Goal: Task Accomplishment & Management: Use online tool/utility

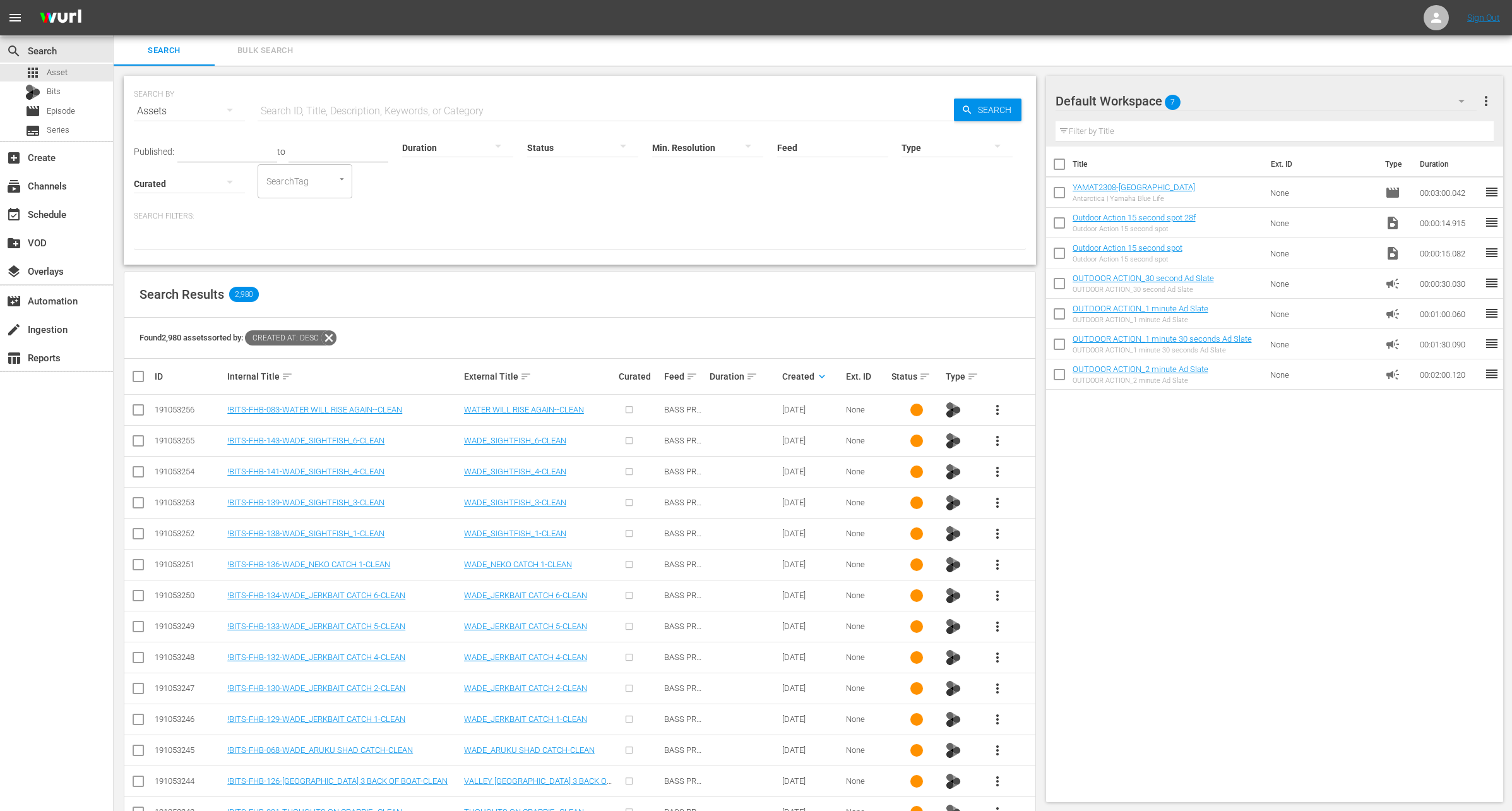
click at [804, 337] on div "Found 2,980 assets sorted by: Created At: desc" at bounding box center [580, 338] width 911 height 41
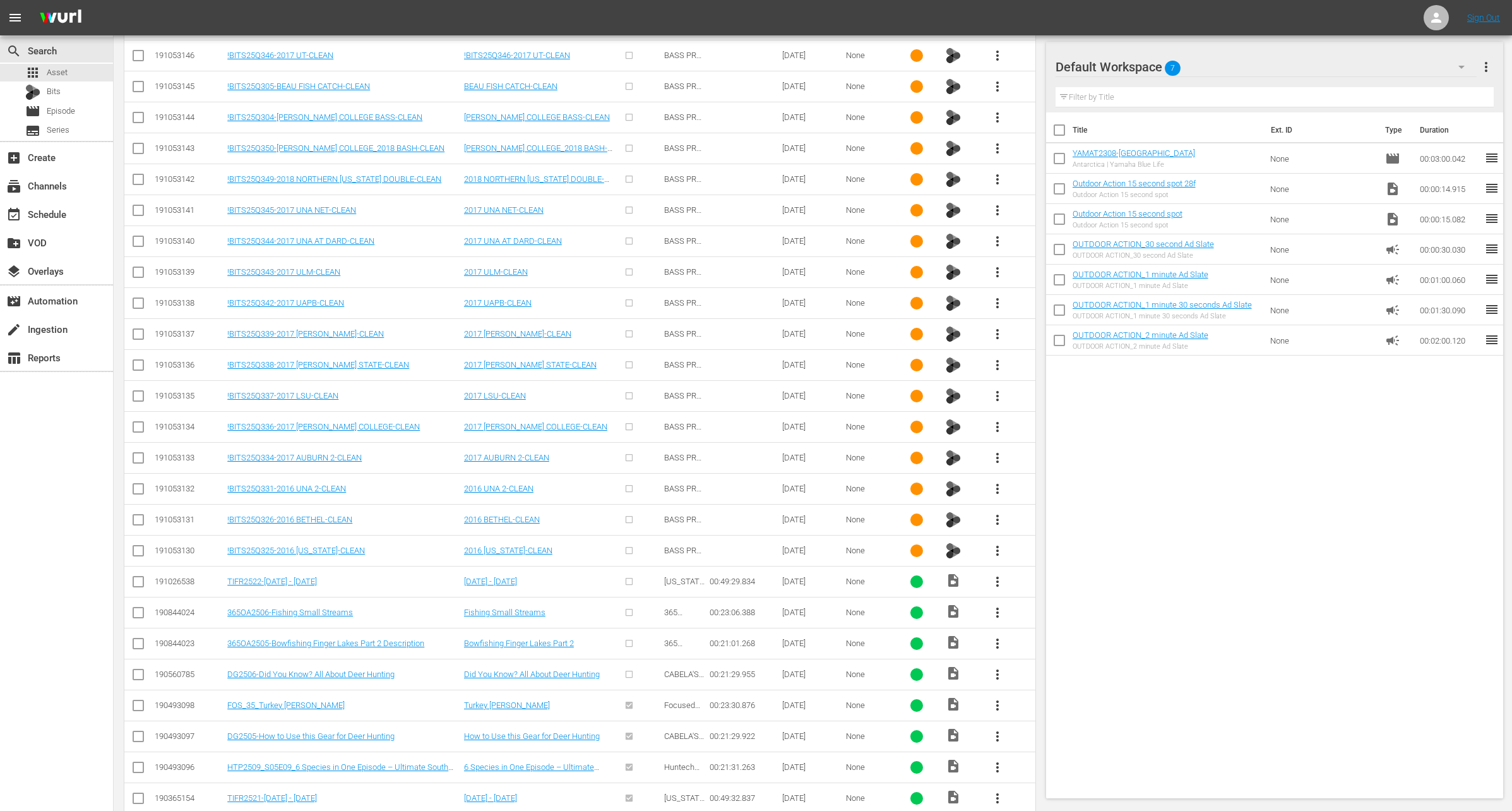
scroll to position [3756, 0]
click at [995, 577] on span "more_vert" at bounding box center [997, 584] width 15 height 15
click at [1037, 590] on div "Workspace" at bounding box center [1066, 589] width 86 height 31
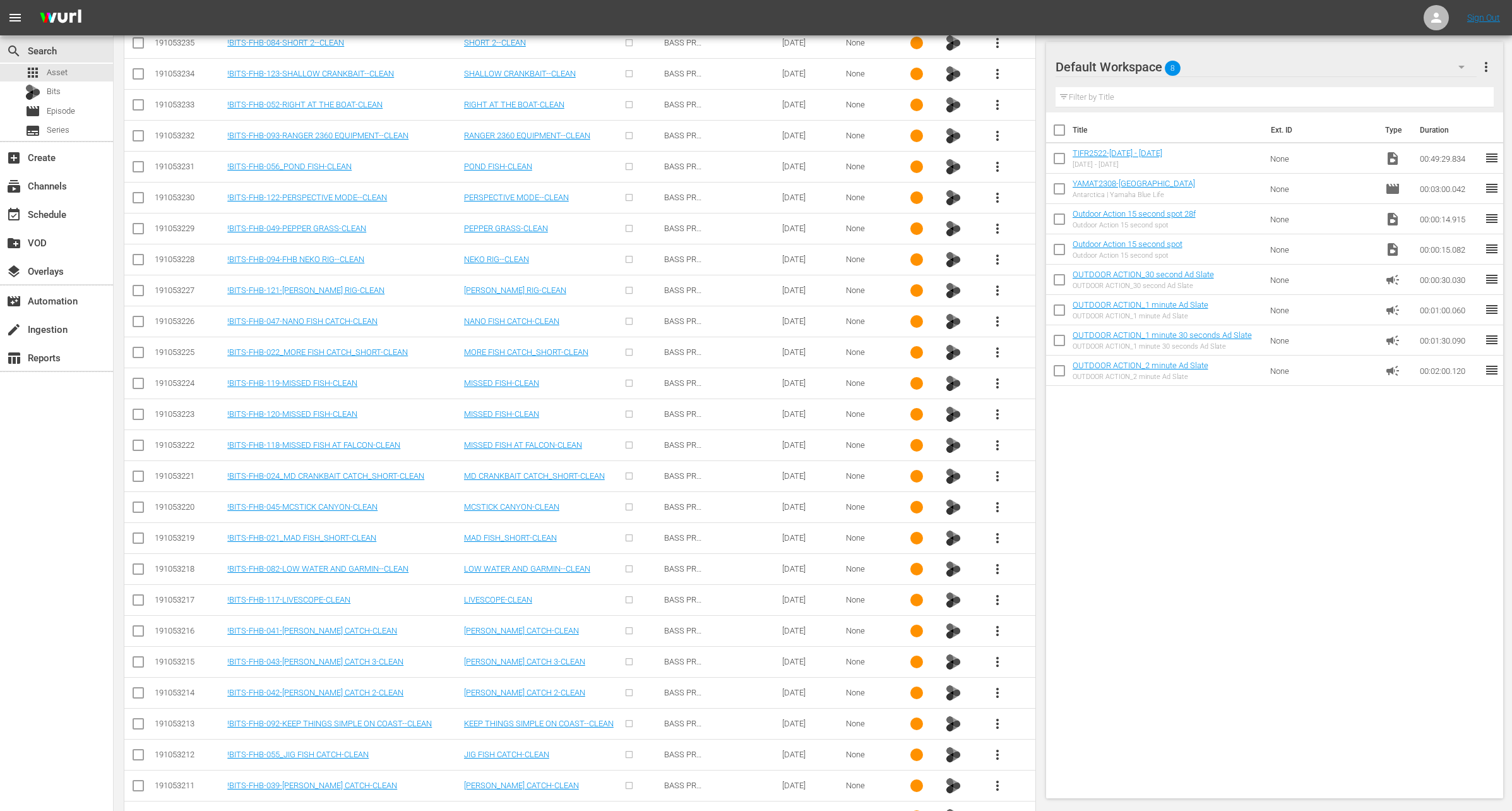
scroll to position [0, 0]
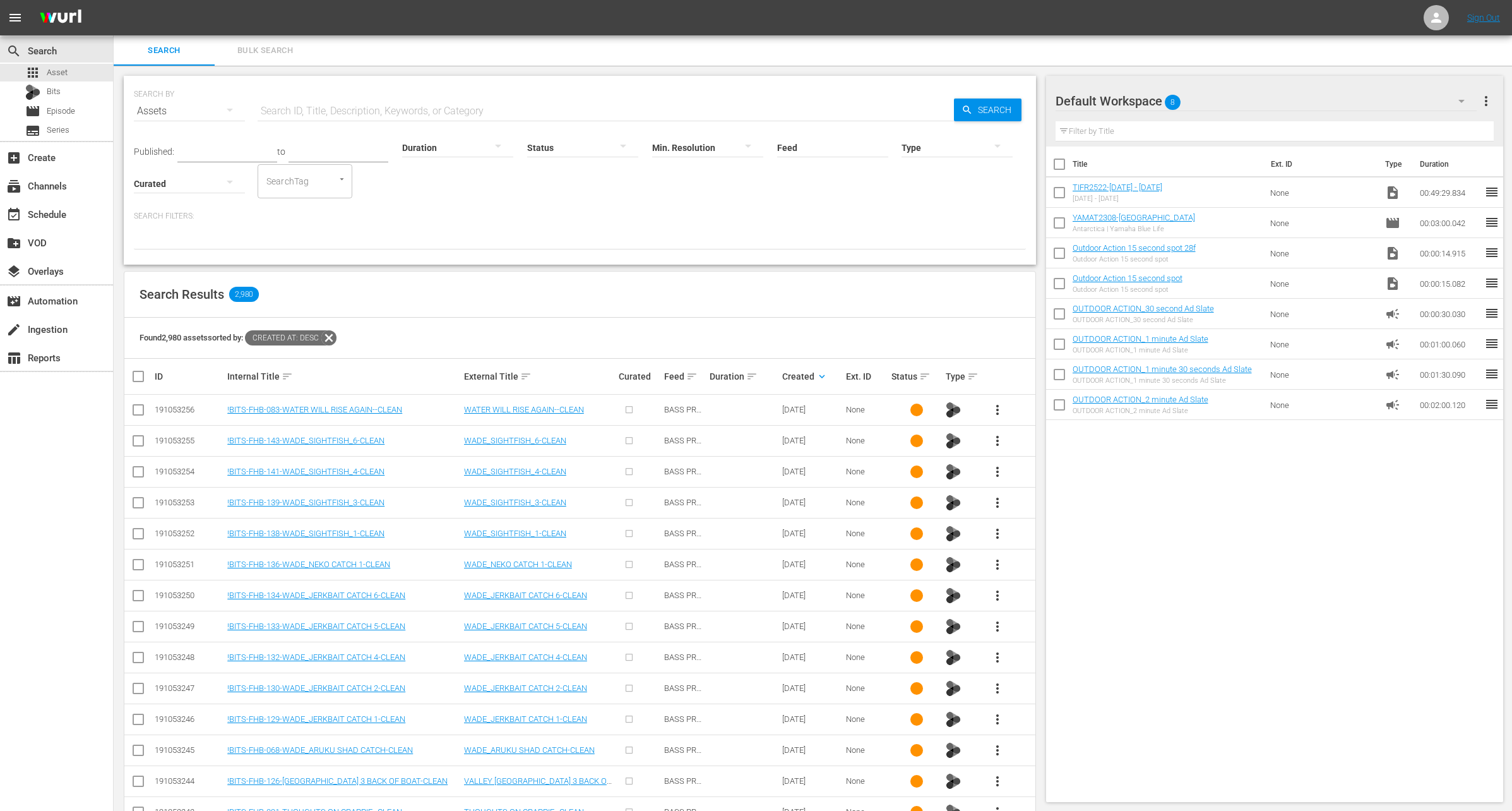
click at [439, 146] on div at bounding box center [458, 146] width 111 height 35
click at [433, 222] on div "4-5m" at bounding box center [443, 227] width 111 height 21
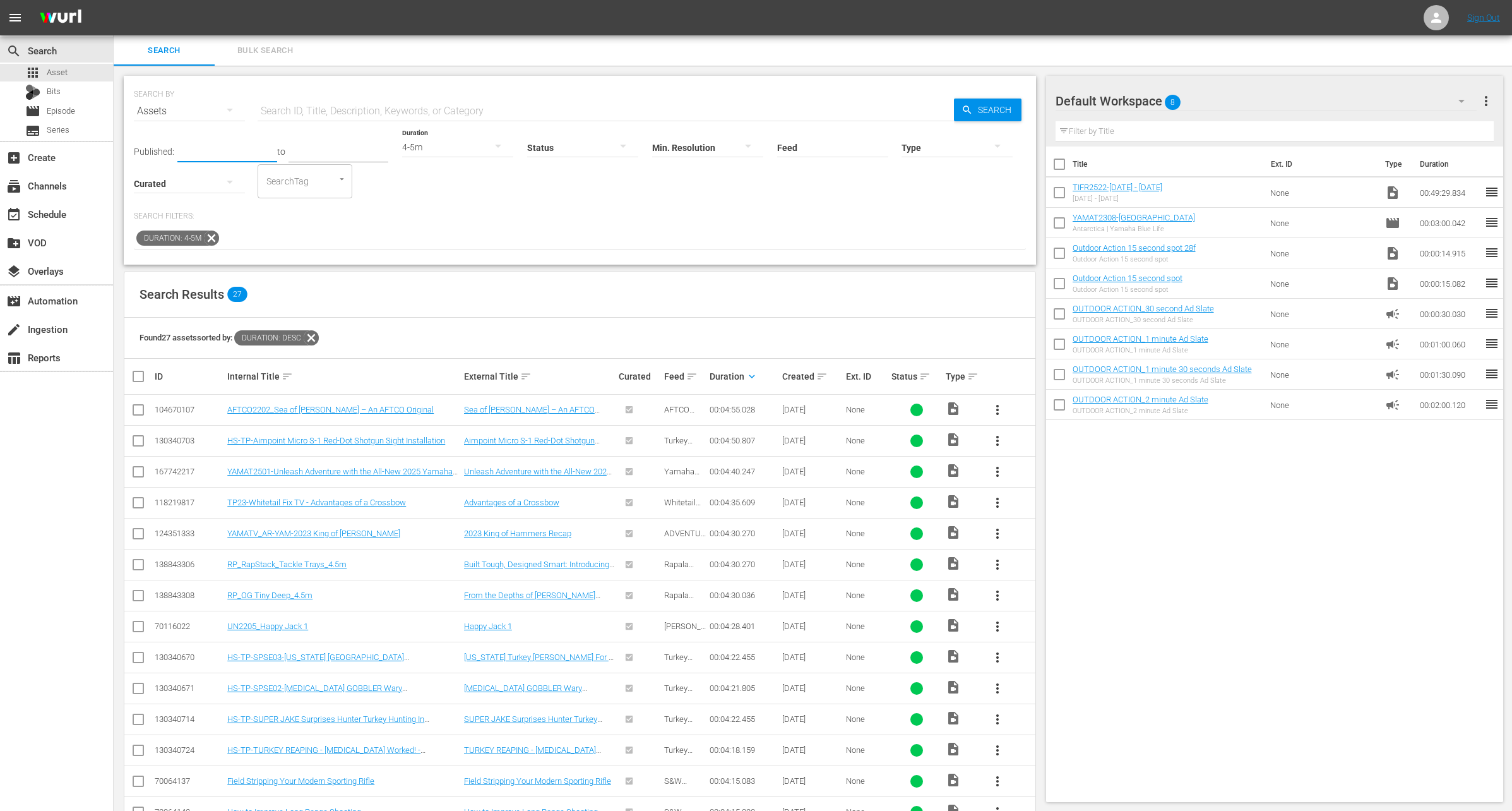
click at [192, 151] on input "text" at bounding box center [227, 153] width 100 height 19
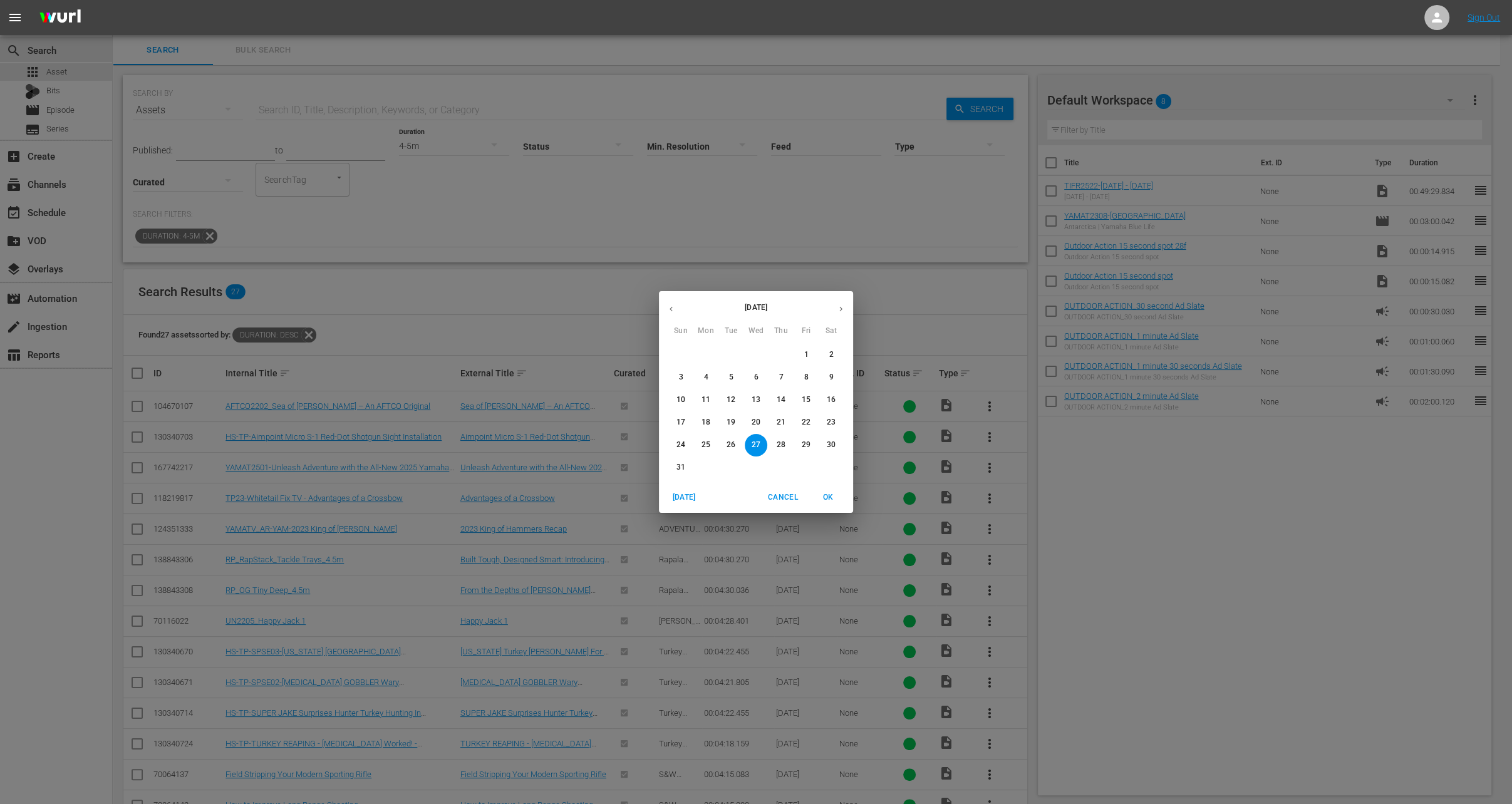
click at [666, 313] on icon "button" at bounding box center [671, 309] width 10 height 10
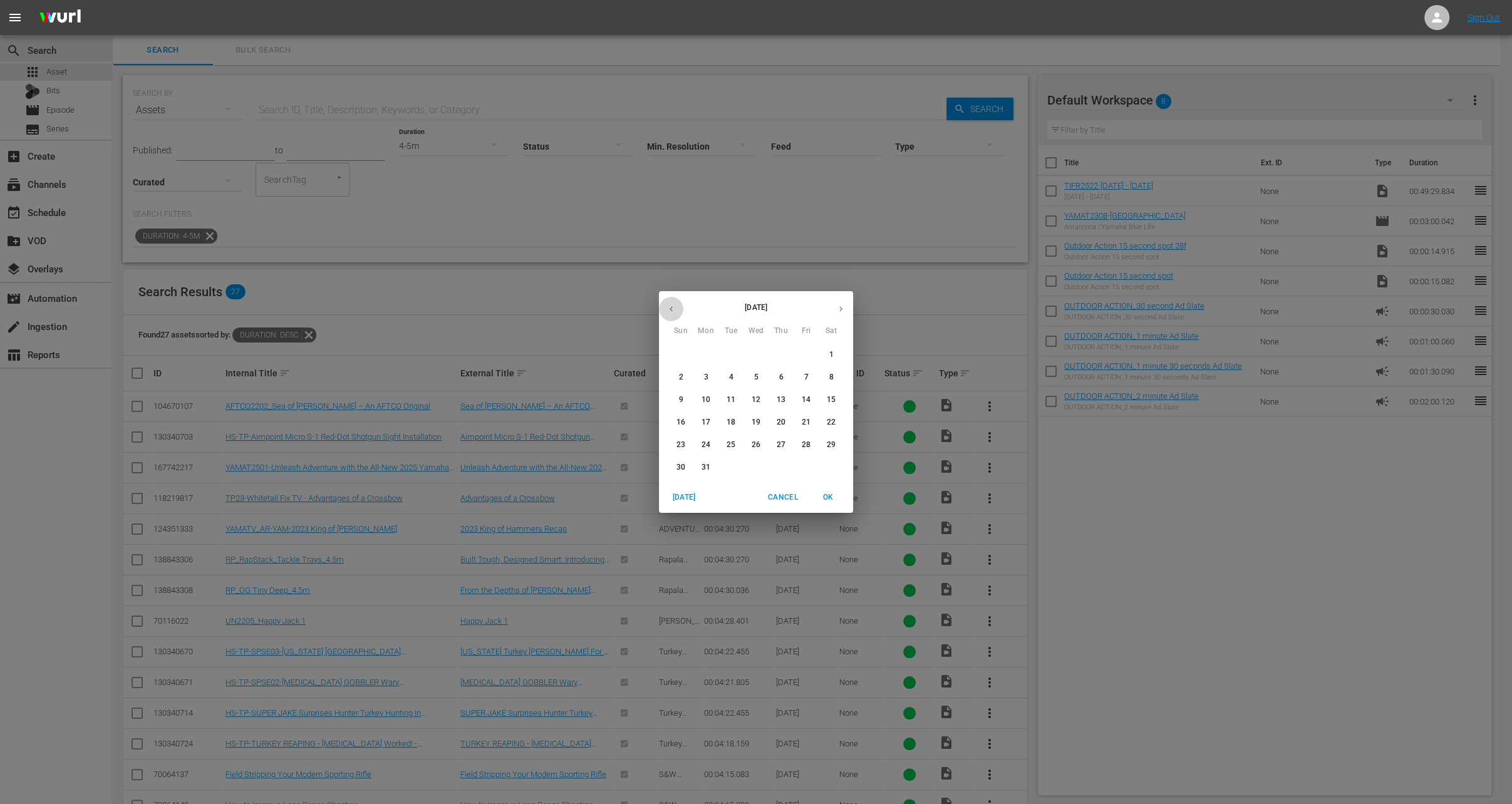
click at [666, 313] on icon "button" at bounding box center [671, 309] width 10 height 10
click at [756, 353] on p "1" at bounding box center [755, 355] width 4 height 11
type input "[DATE]"
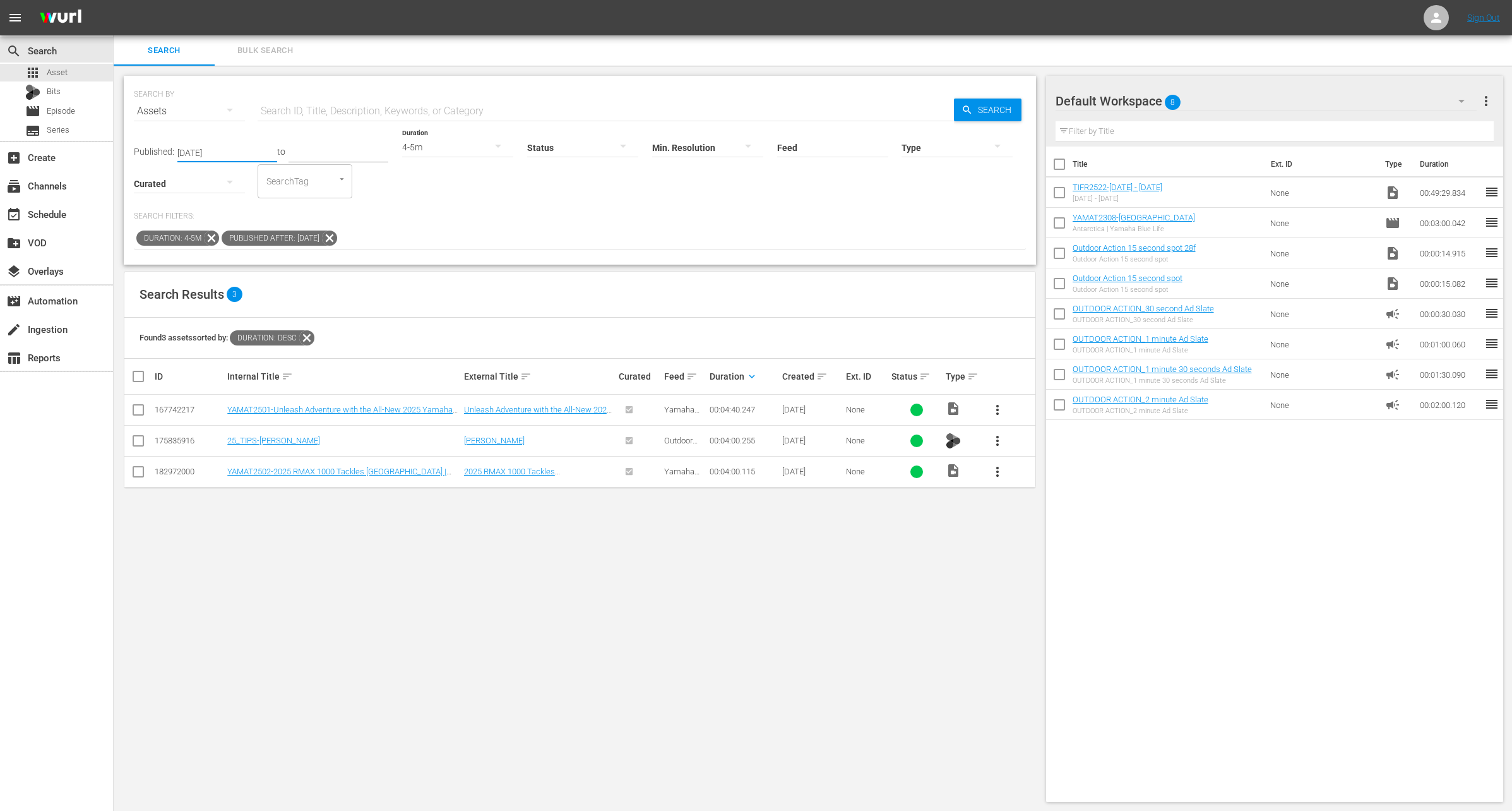
click at [988, 471] on button "more_vert" at bounding box center [998, 472] width 30 height 31
click at [1038, 504] on div "Workspace" at bounding box center [1066, 506] width 86 height 31
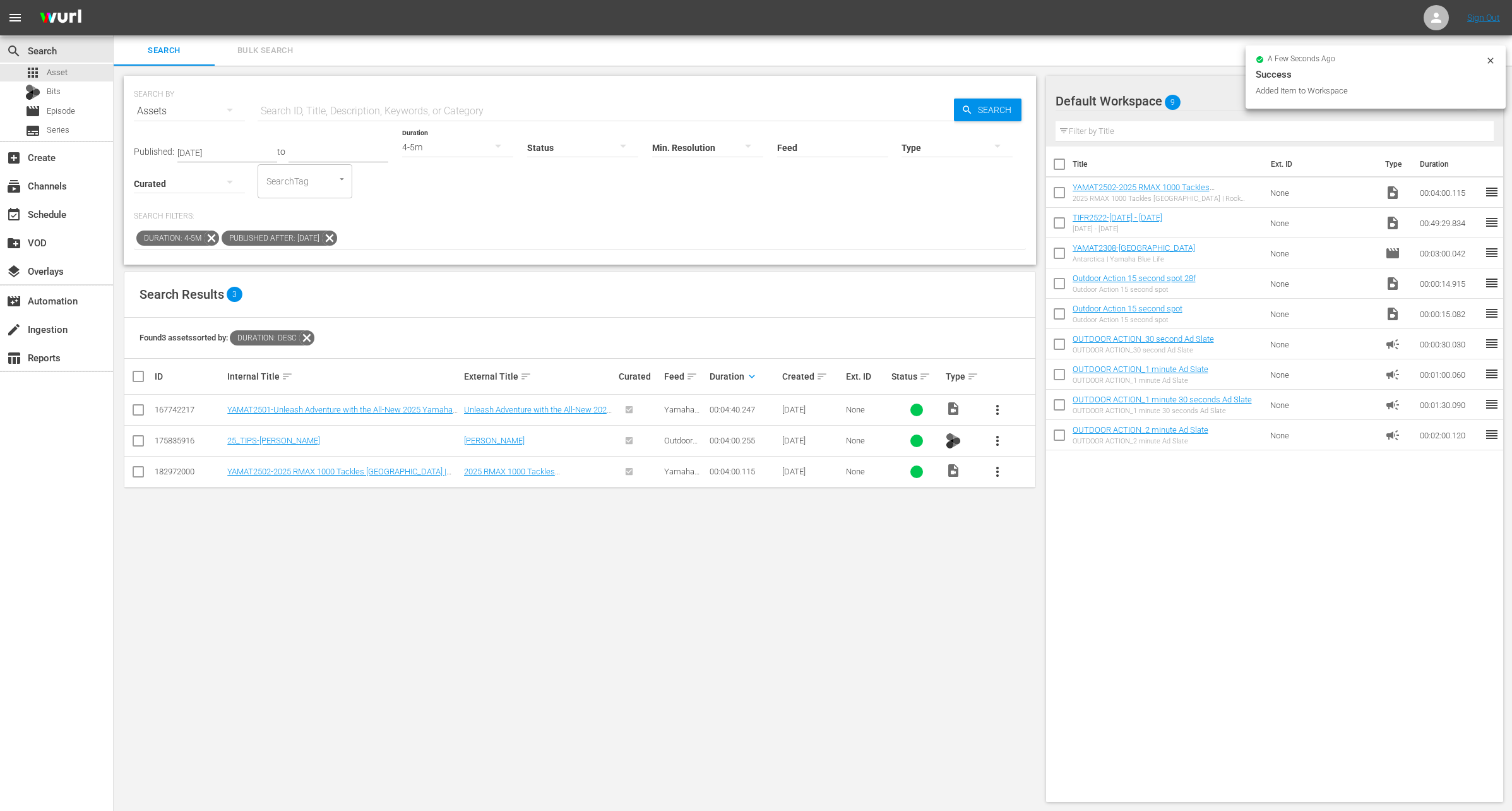
click at [1054, 221] on input "checkbox" at bounding box center [1060, 226] width 27 height 27
checkbox input "true"
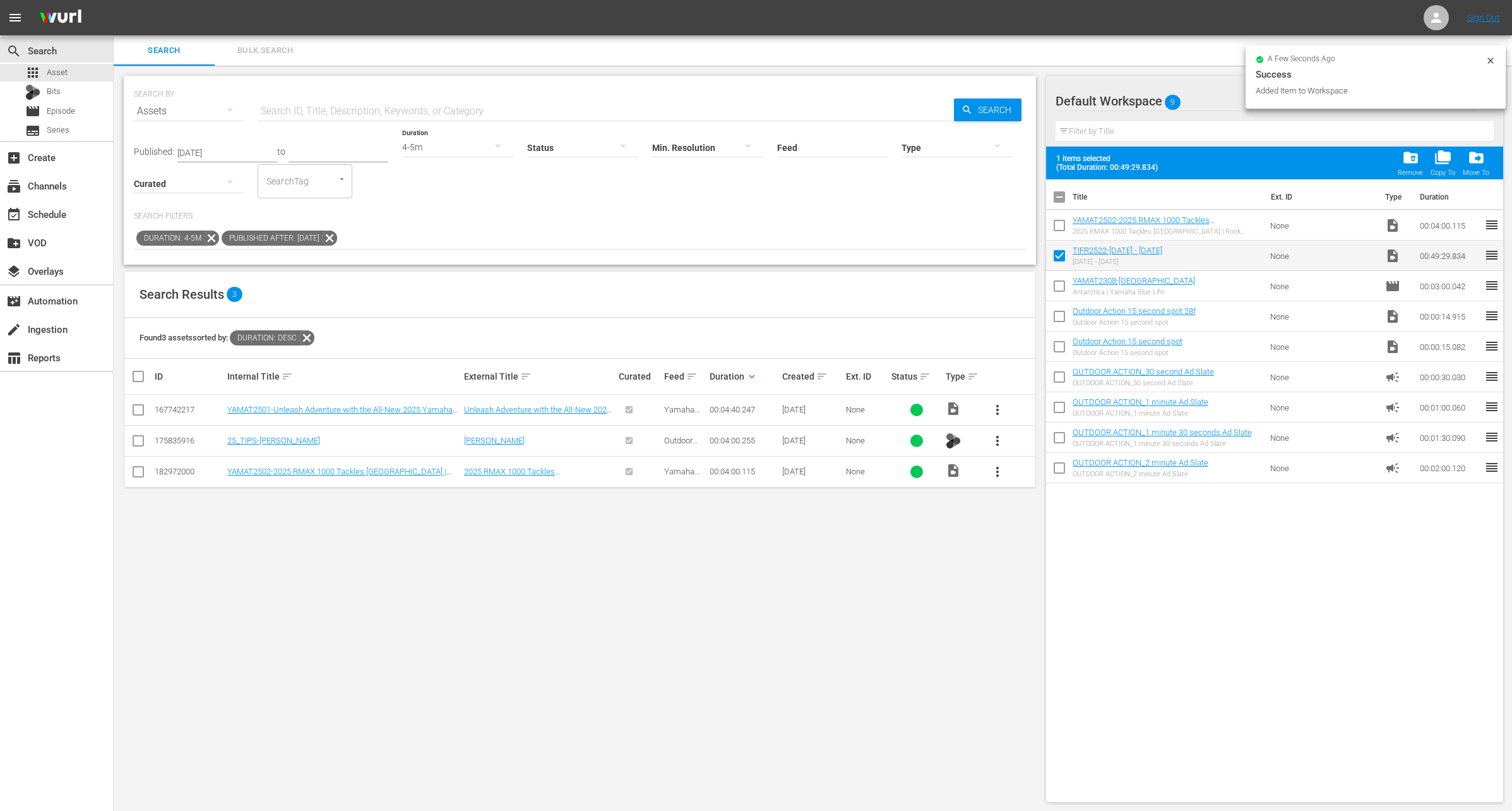
click at [1054, 221] on input "checkbox" at bounding box center [1060, 228] width 27 height 27
checkbox input "true"
click at [429, 144] on div "4-5m" at bounding box center [458, 146] width 111 height 35
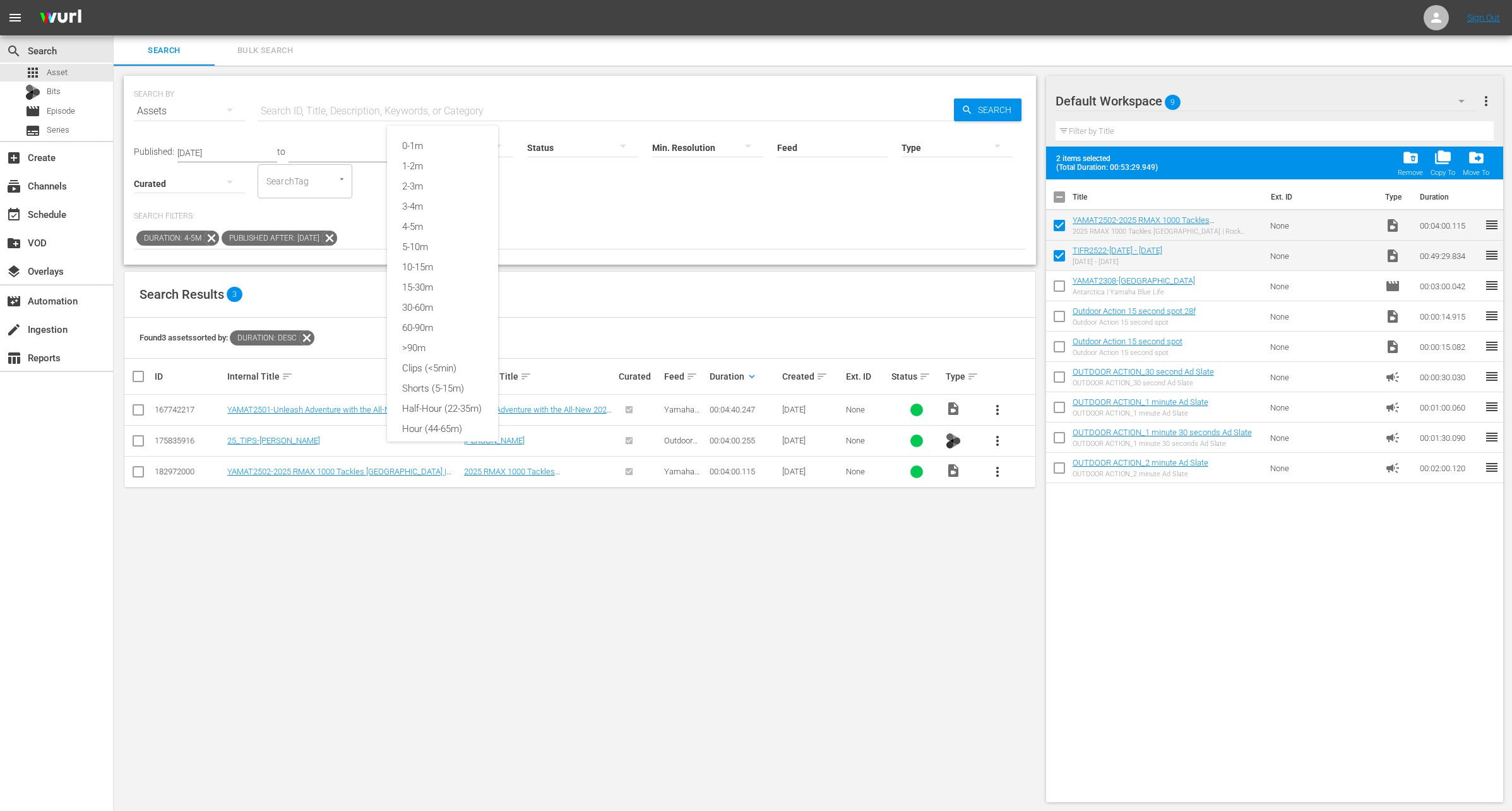
scroll to position [19, 0]
click at [437, 148] on div "1-2m" at bounding box center [443, 158] width 111 height 21
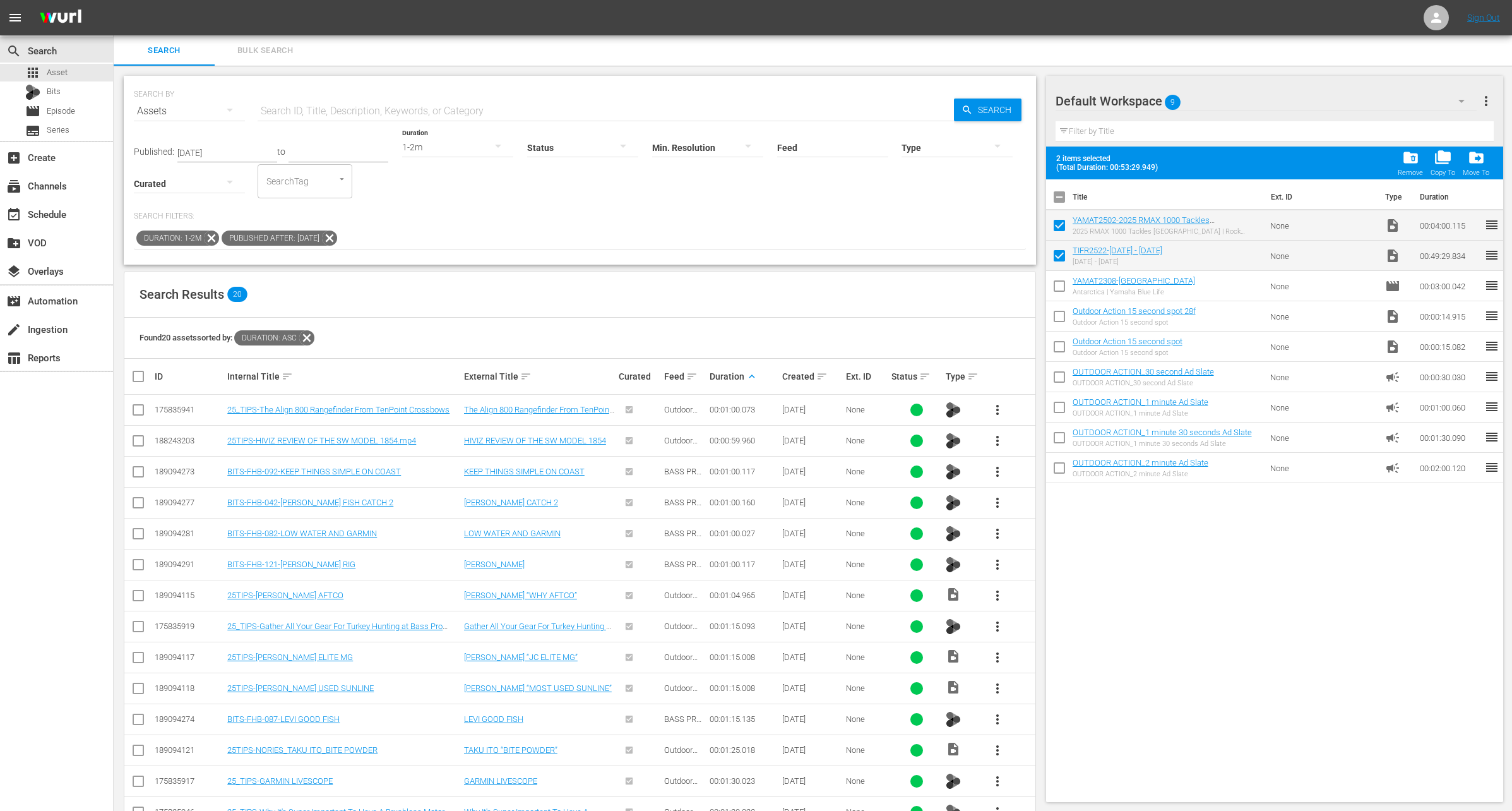
click at [998, 443] on span "more_vert" at bounding box center [997, 440] width 15 height 15
click at [1039, 468] on div "Workspace" at bounding box center [1066, 475] width 86 height 31
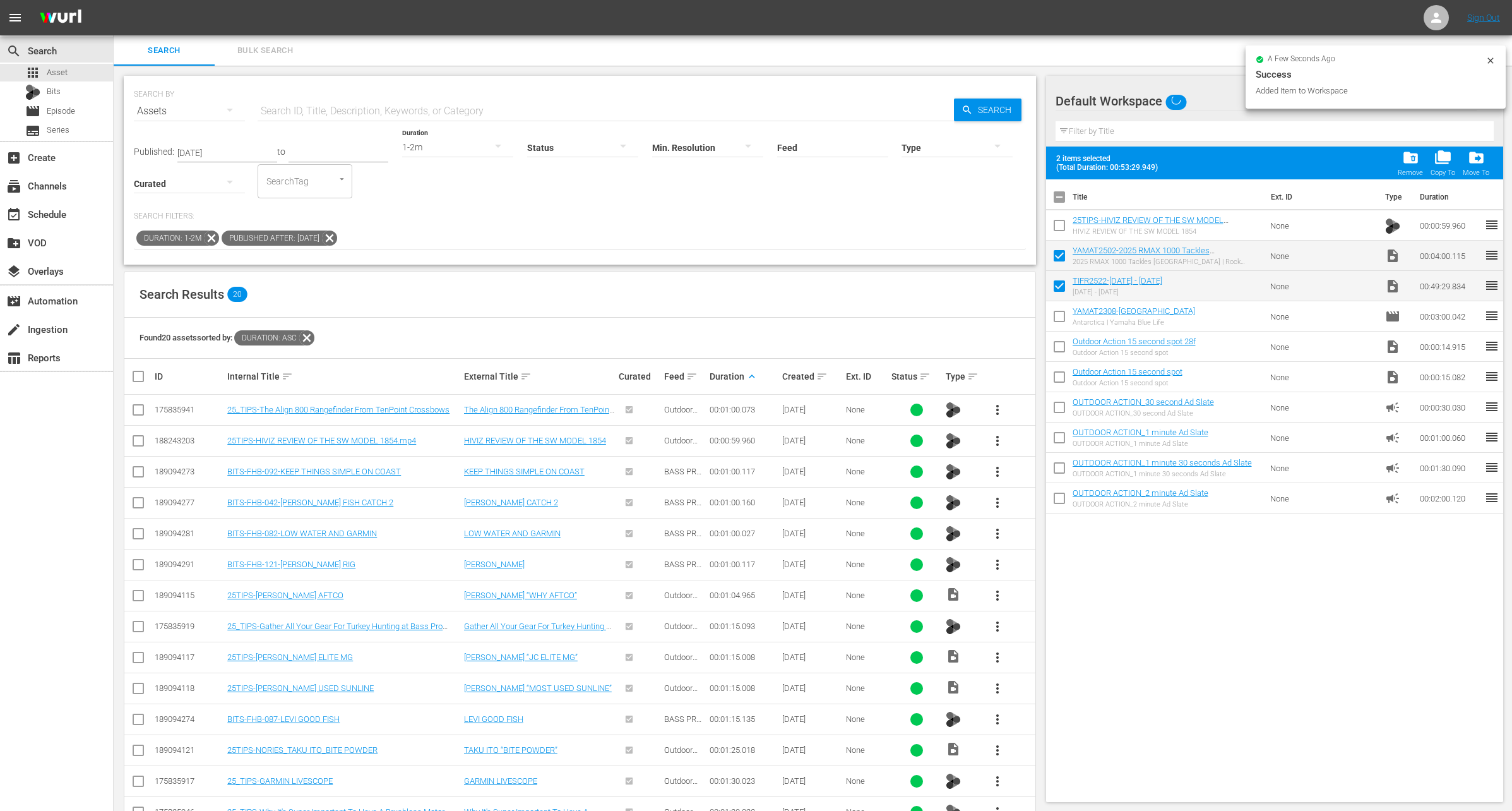
click at [1062, 221] on input "checkbox" at bounding box center [1060, 228] width 27 height 27
checkbox input "true"
click at [428, 149] on div "1-2m" at bounding box center [458, 146] width 111 height 35
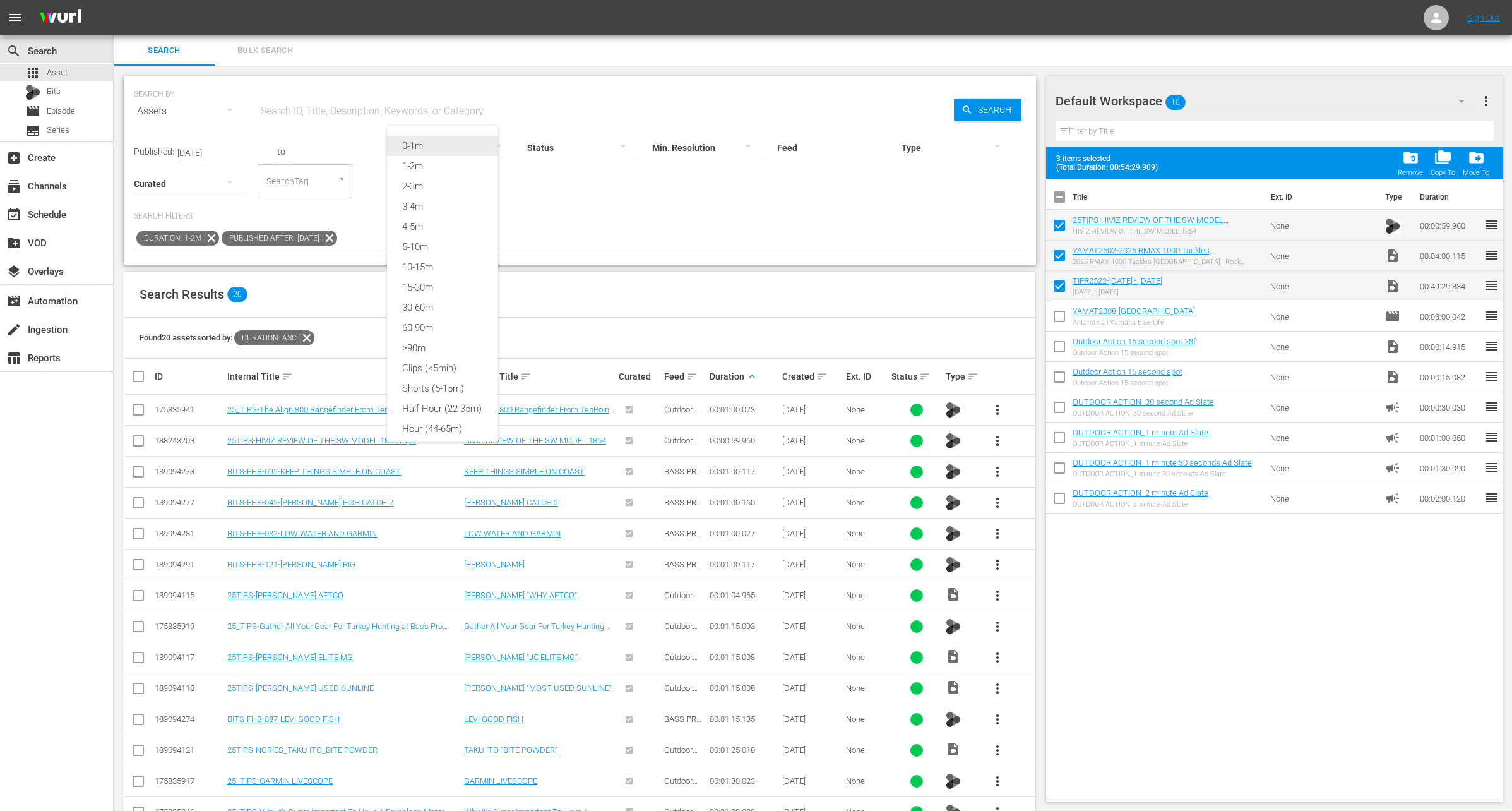
click at [432, 148] on div "0-1m" at bounding box center [443, 145] width 111 height 21
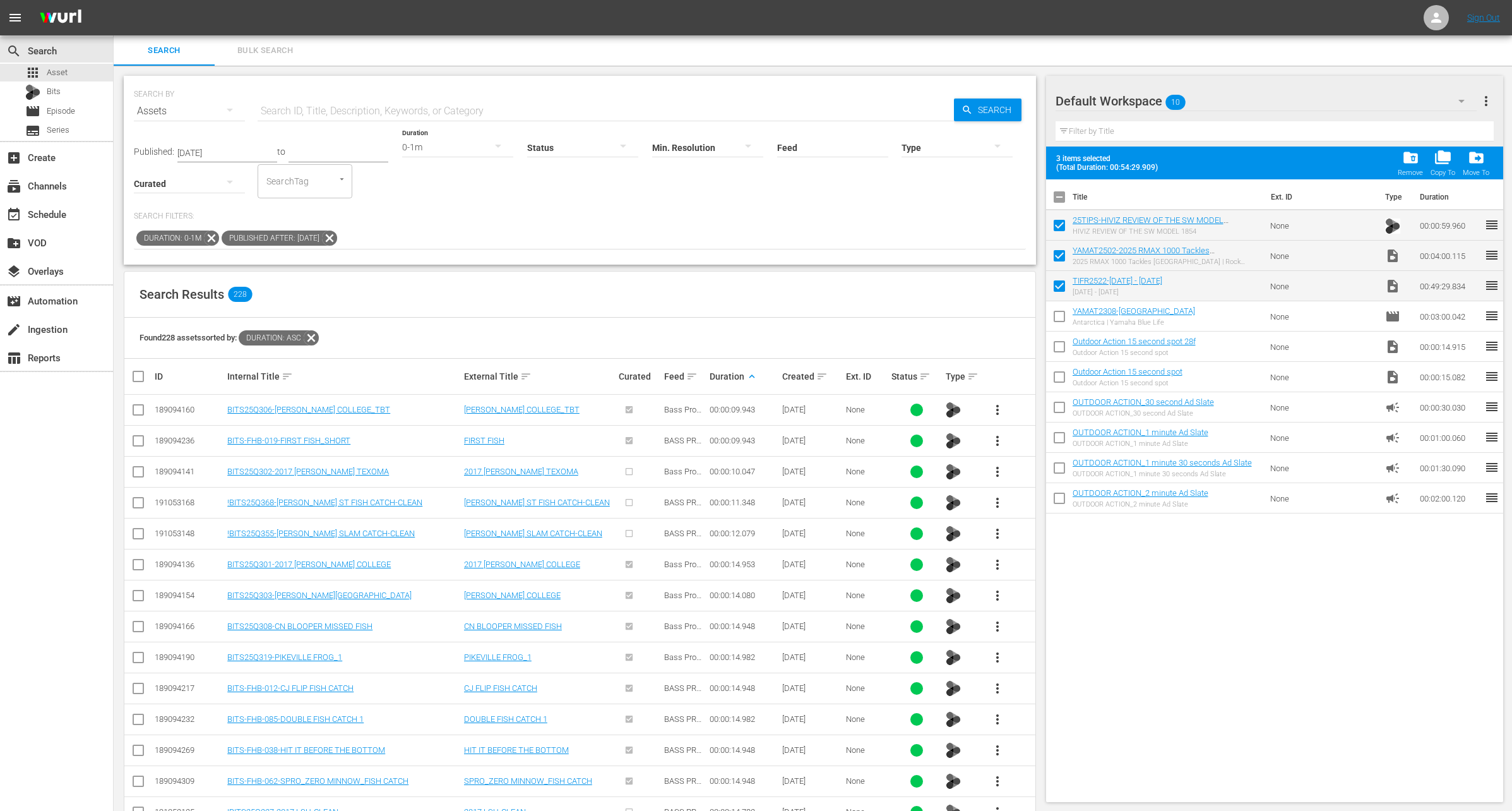
click at [983, 467] on button "more_vert" at bounding box center [998, 472] width 30 height 31
click at [1041, 512] on div "Workspace" at bounding box center [1066, 506] width 86 height 31
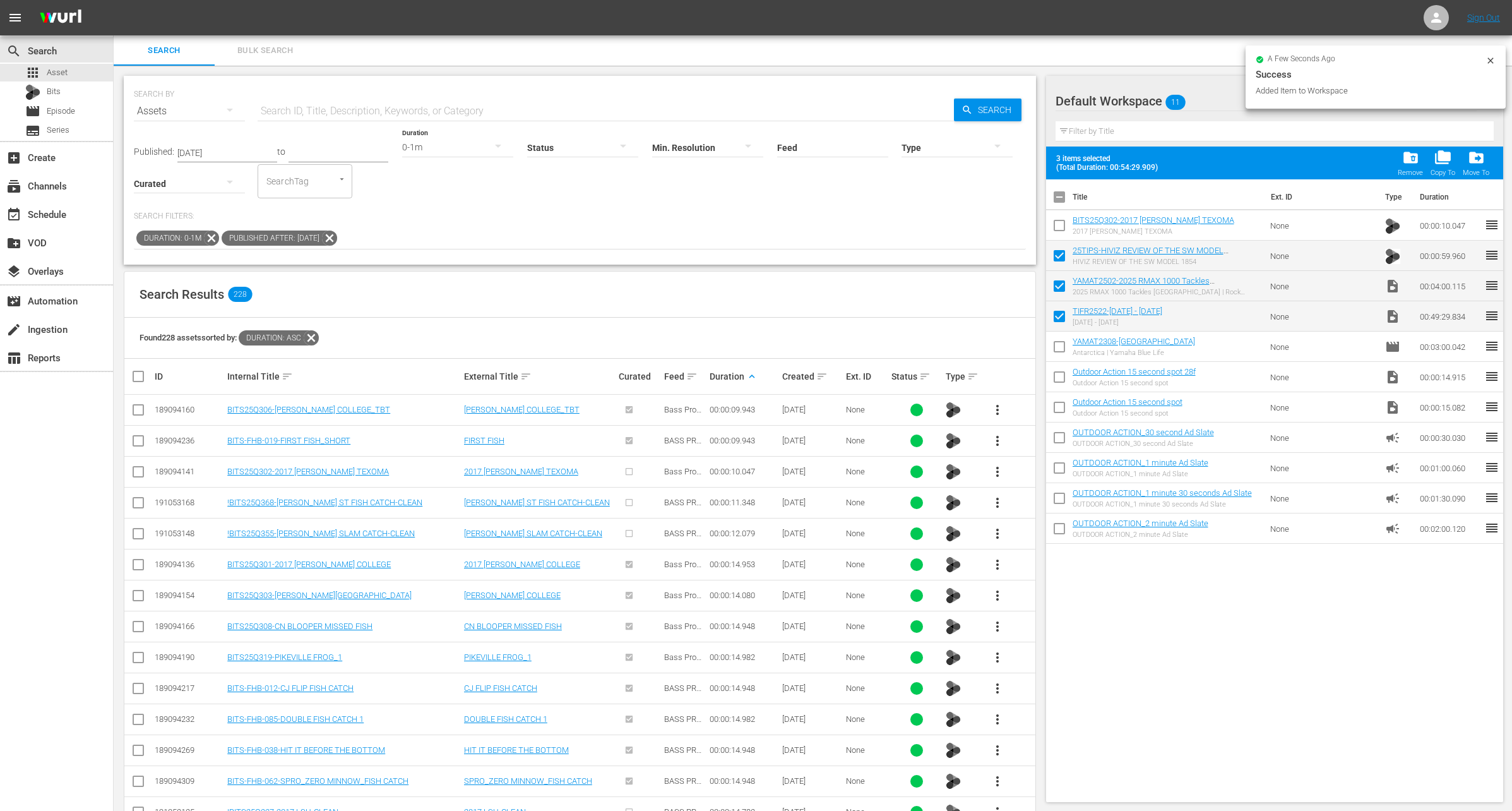
click at [1059, 231] on input "checkbox" at bounding box center [1060, 228] width 27 height 27
checkbox input "true"
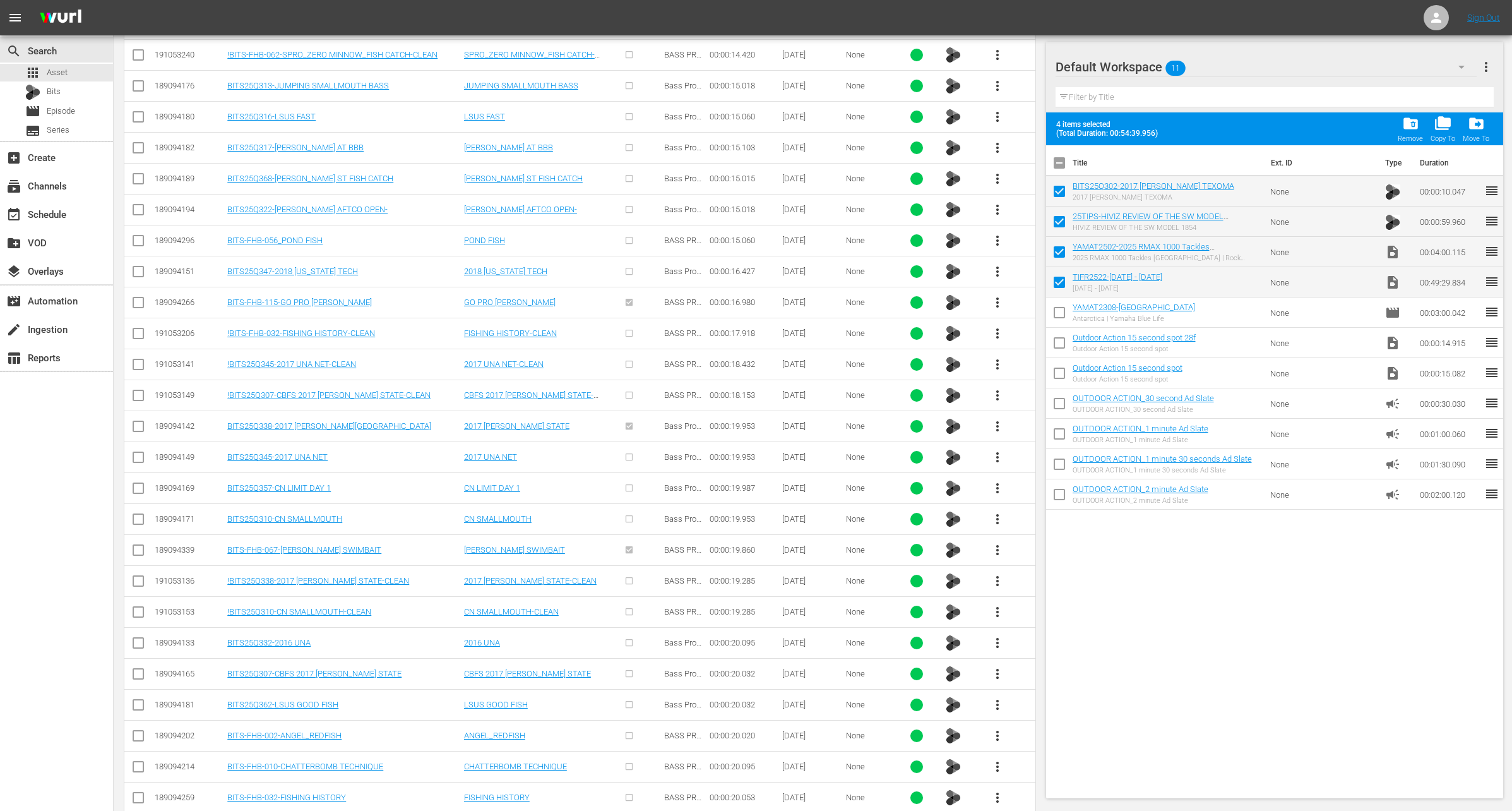
scroll to position [980, 0]
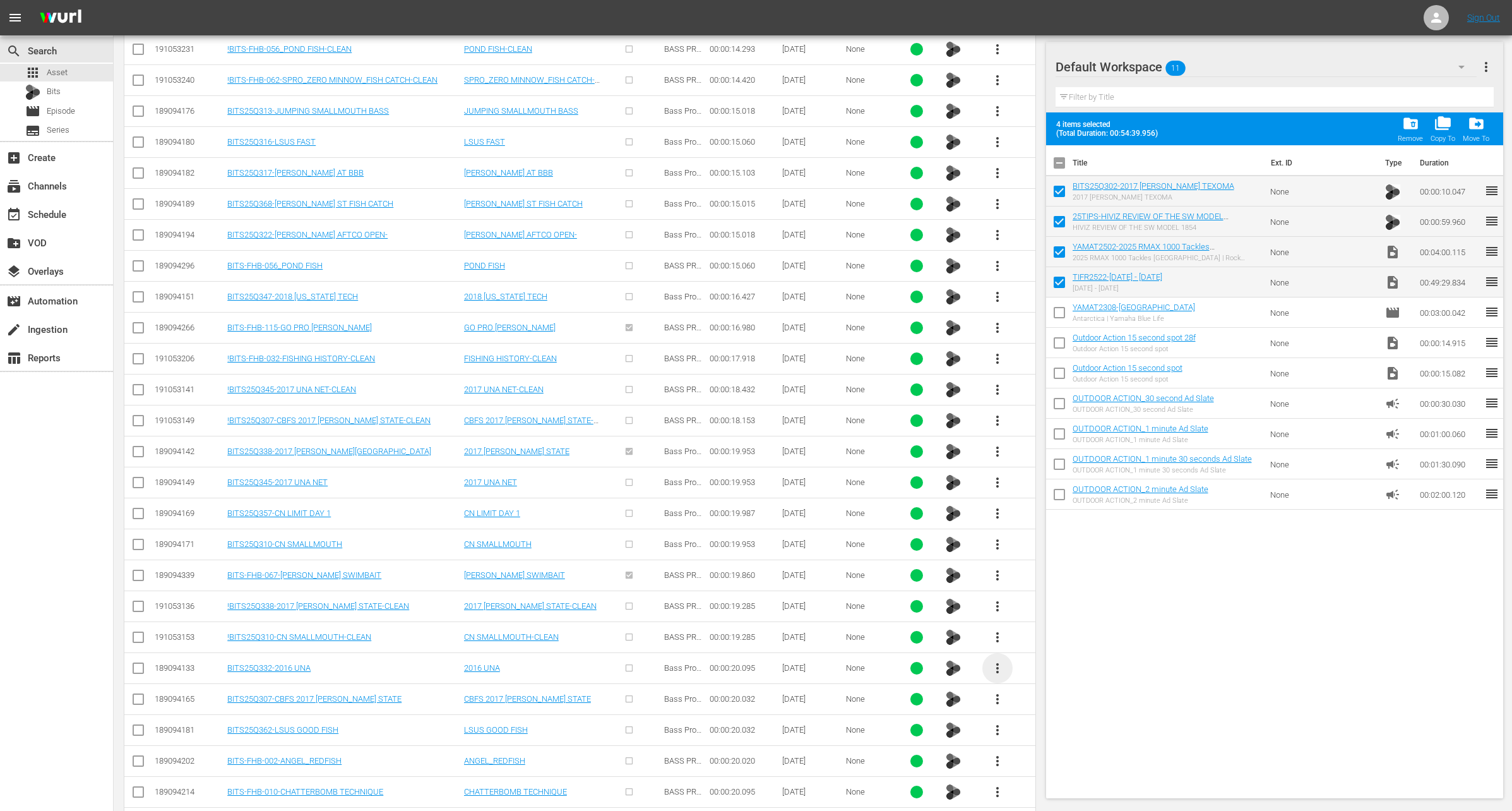
click at [994, 661] on span "more_vert" at bounding box center [997, 668] width 15 height 15
click at [1034, 691] on div "Workspace" at bounding box center [1066, 693] width 86 height 31
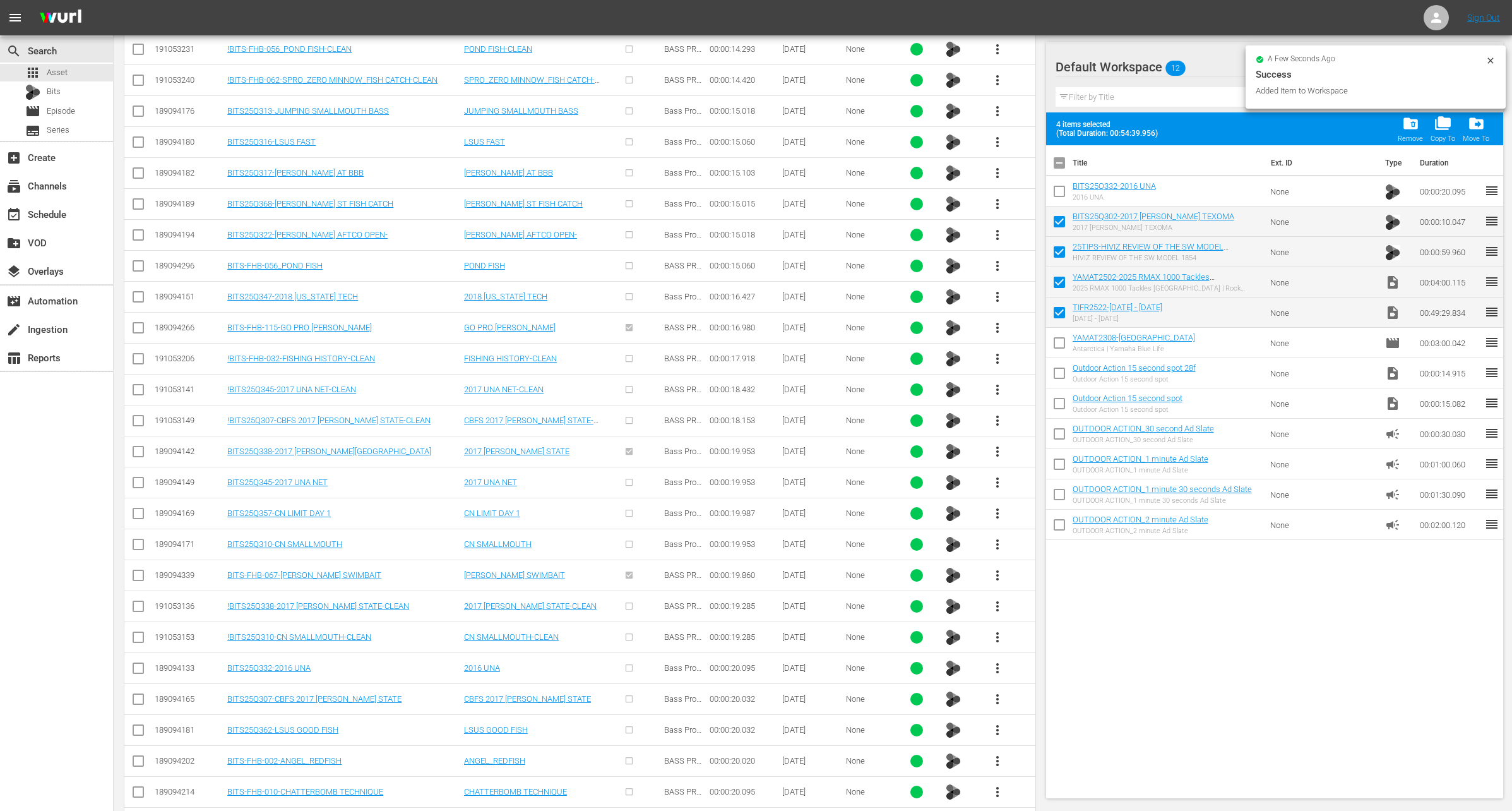
click at [1060, 199] on input "checkbox" at bounding box center [1060, 194] width 27 height 27
checkbox input "true"
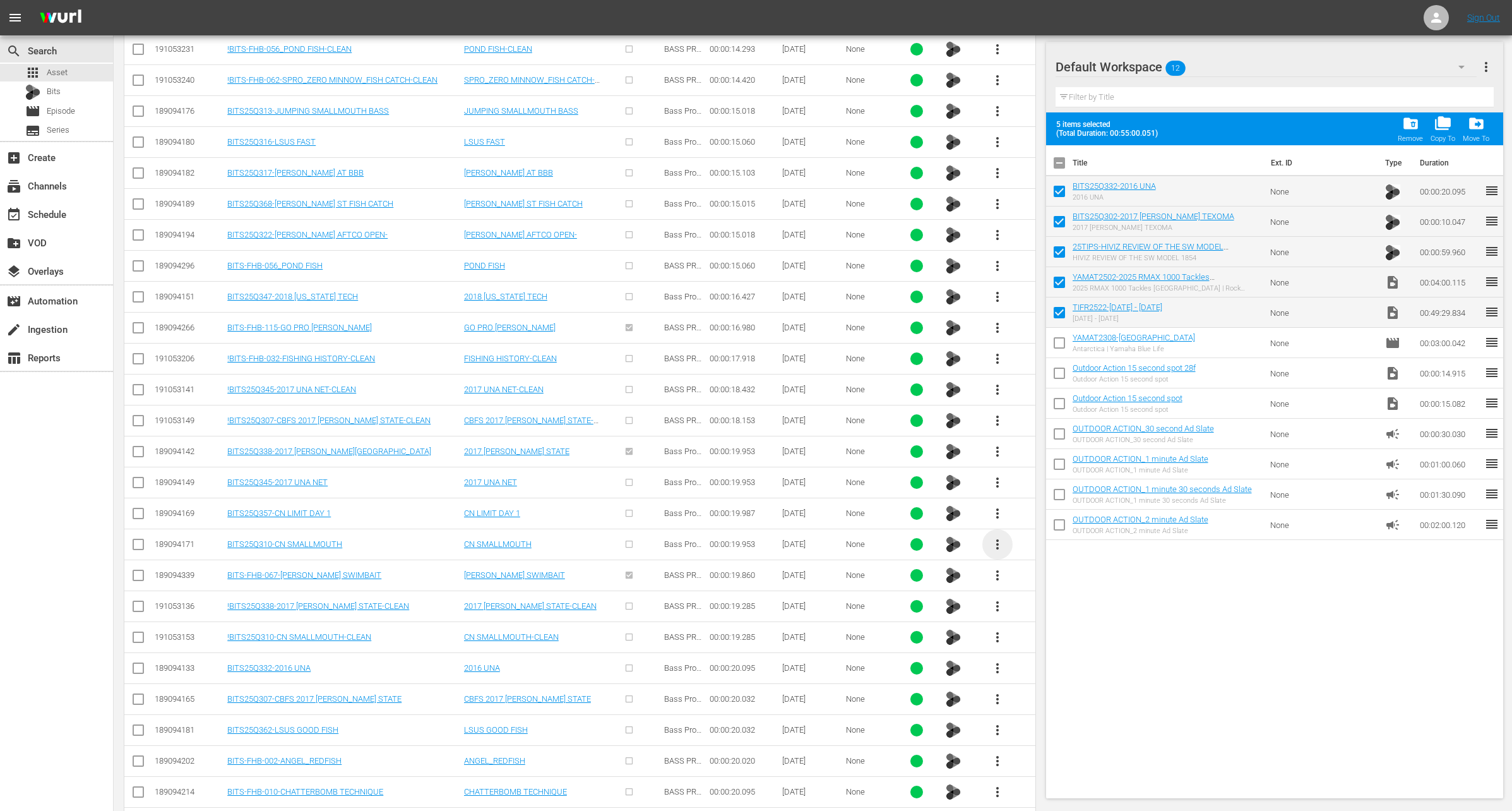
click at [1000, 537] on span "more_vert" at bounding box center [997, 545] width 15 height 15
click at [1034, 562] on div "Workspace" at bounding box center [1066, 571] width 86 height 31
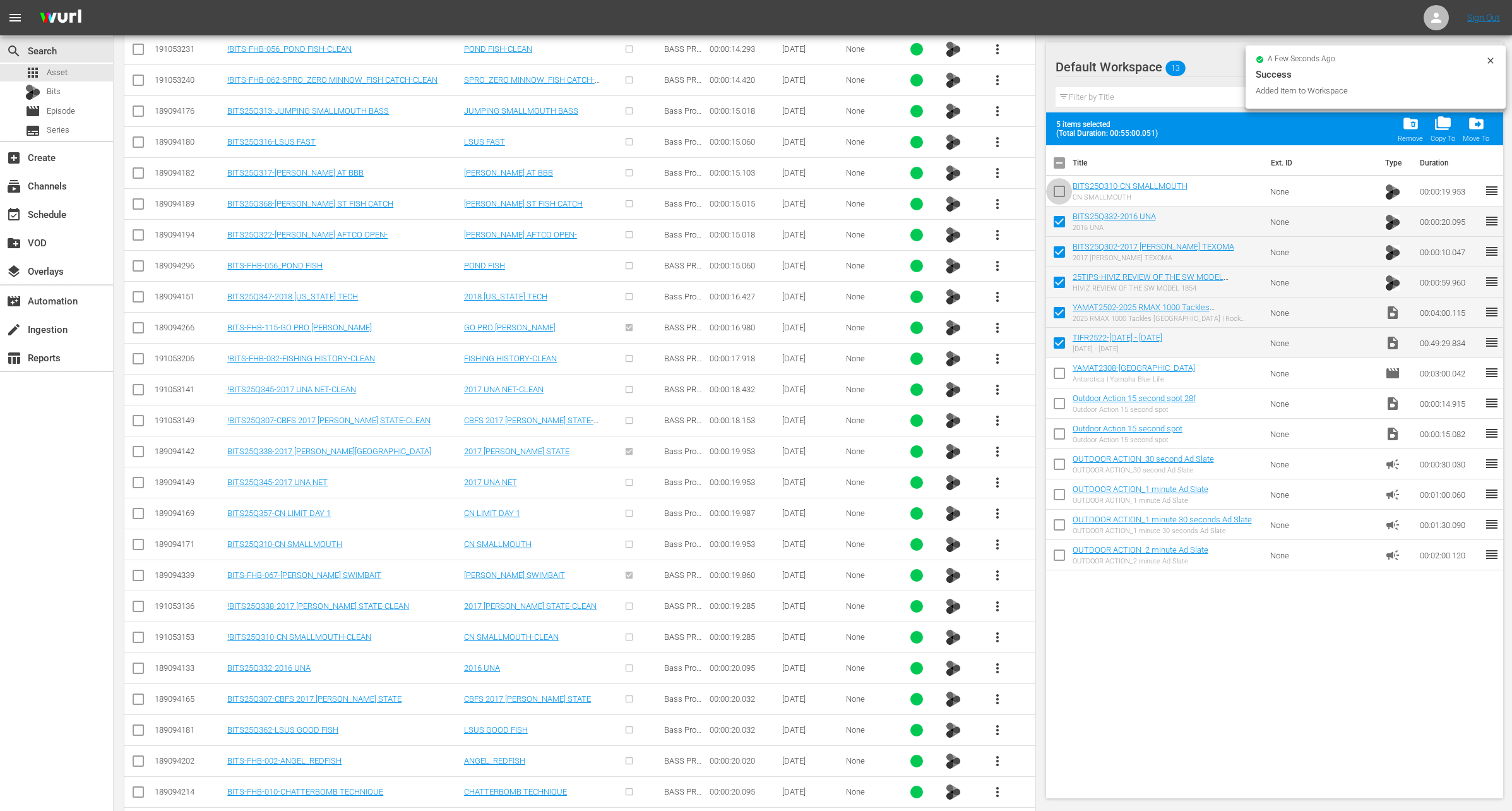
click at [1058, 191] on input "checkbox" at bounding box center [1060, 194] width 27 height 27
checkbox input "true"
click at [1057, 218] on input "checkbox" at bounding box center [1060, 224] width 27 height 27
checkbox input "false"
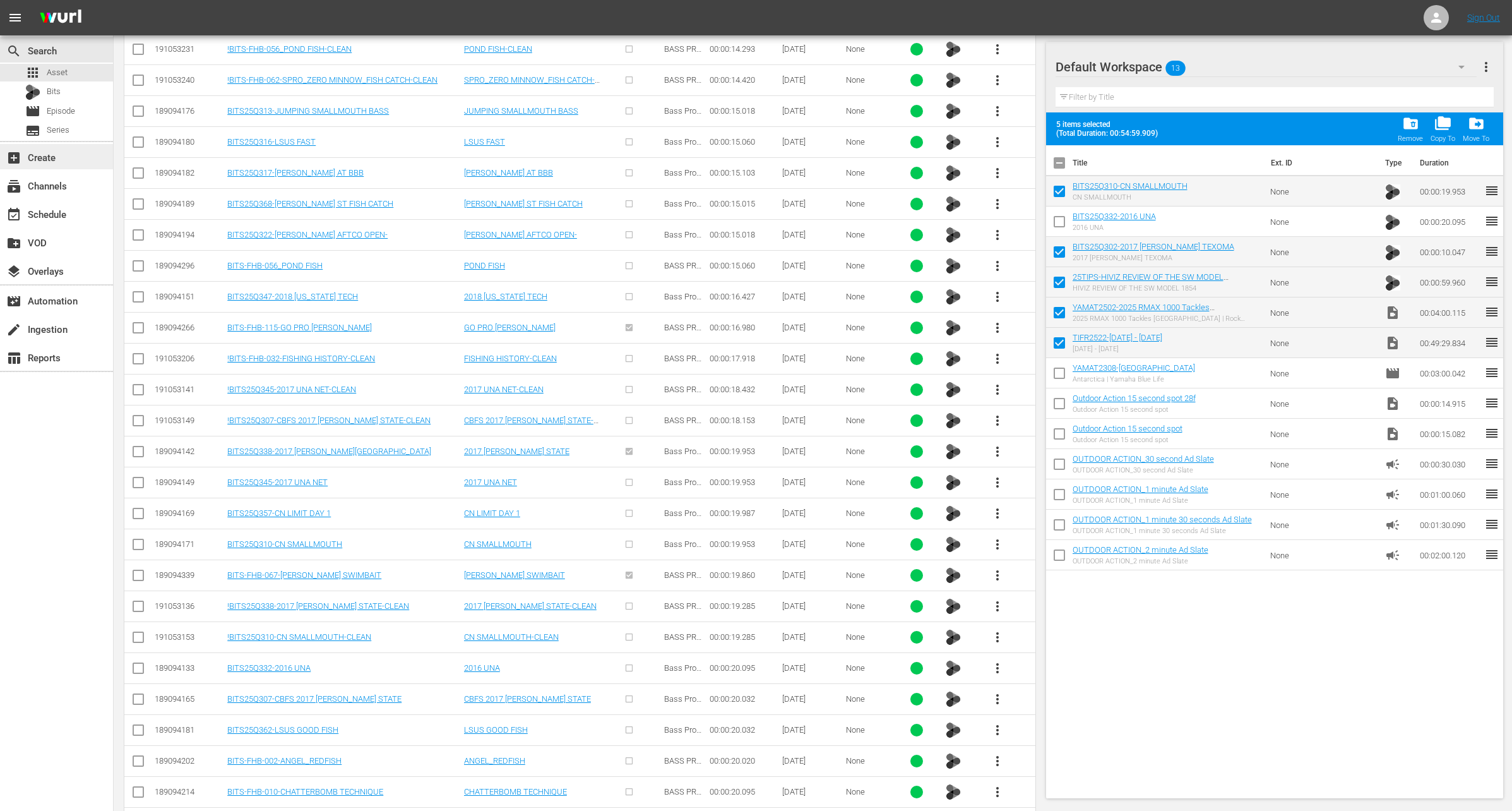
click at [58, 146] on div "add_box Create" at bounding box center [56, 157] width 113 height 25
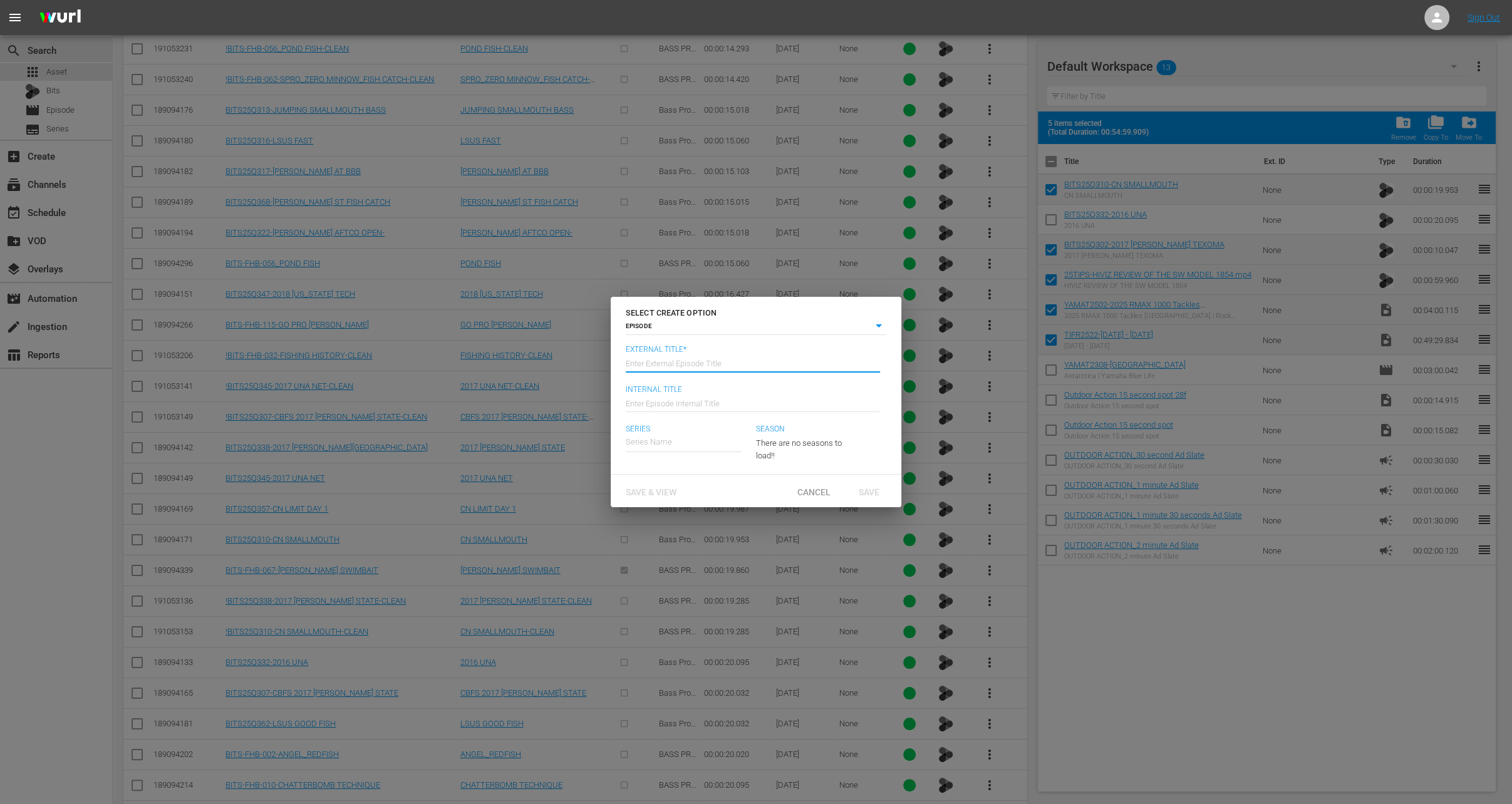
click at [656, 362] on input "text" at bounding box center [752, 363] width 254 height 30
type input "[US_STATE] Insider Fishing Report - [DATE] - [DATE]"
type input "Wk35-TIFR"
click at [706, 488] on div "[US_STATE] Insider Fishing Report" at bounding box center [696, 478] width 119 height 30
type input "[US_STATE] Insider Fishing Report"
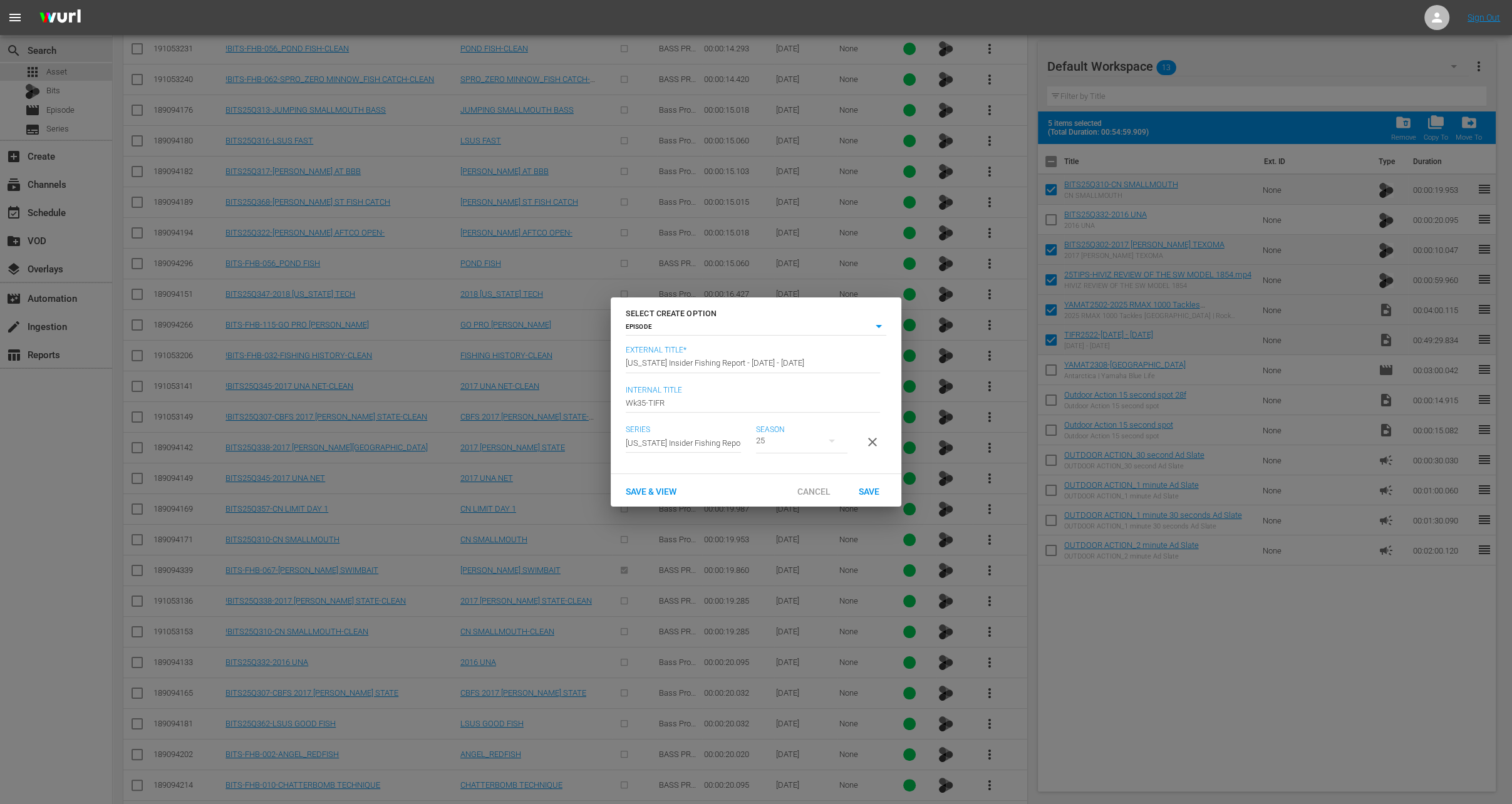
click at [805, 435] on div "25" at bounding box center [801, 440] width 92 height 35
click at [792, 462] on div "25" at bounding box center [776, 468] width 39 height 12
click at [886, 496] on span "Save" at bounding box center [869, 491] width 41 height 10
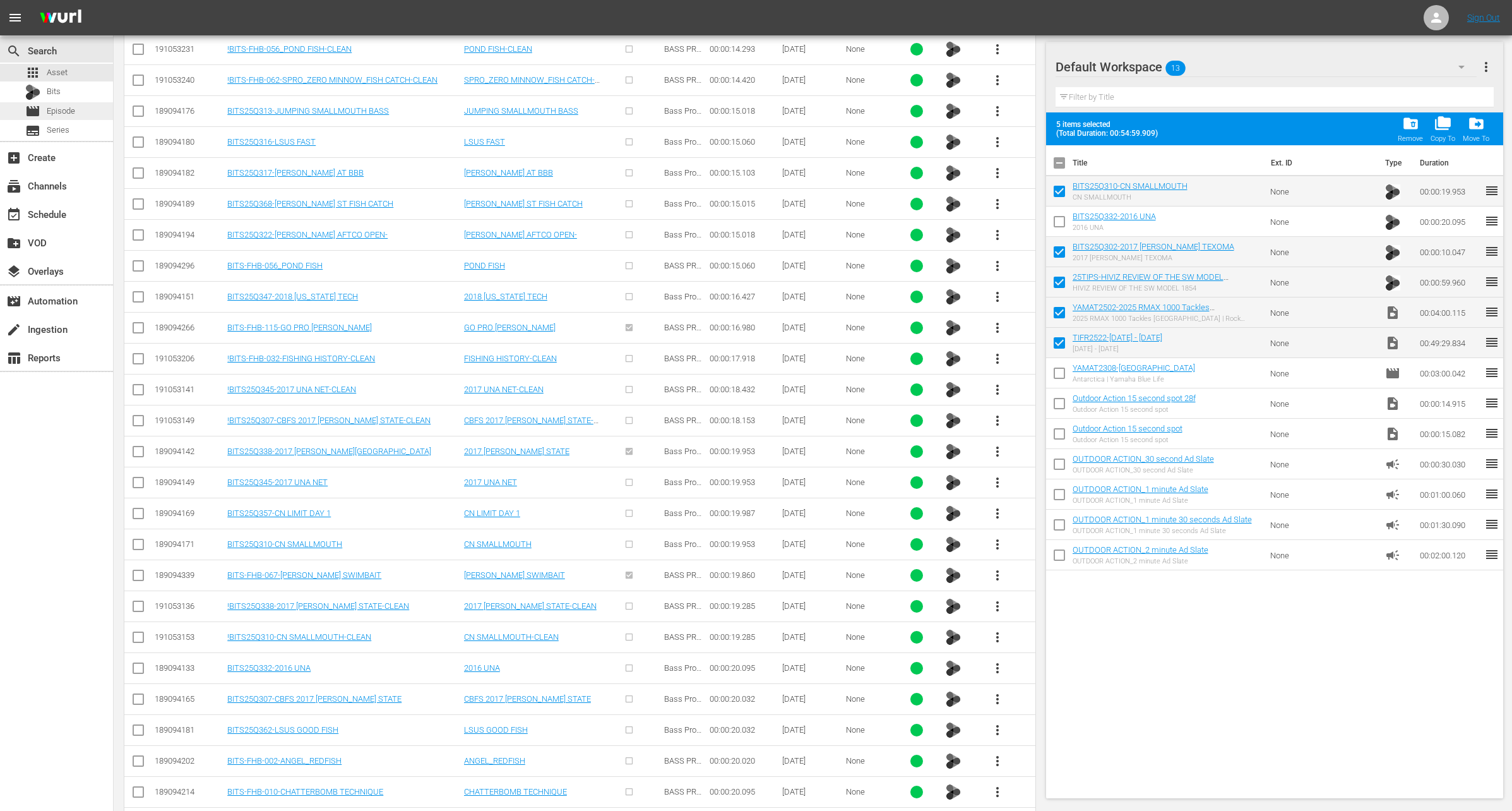
click at [62, 108] on span "Episode" at bounding box center [61, 111] width 29 height 13
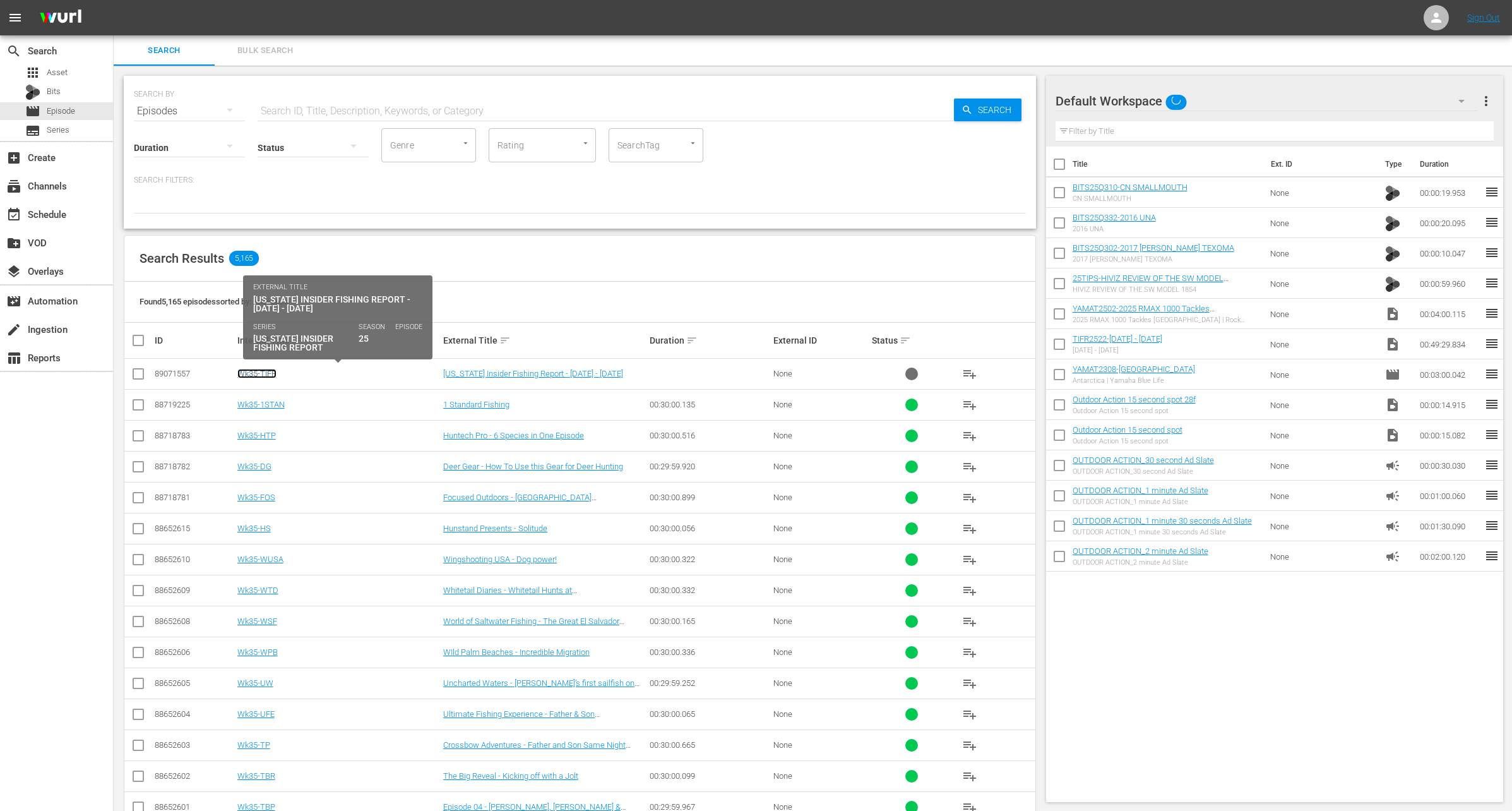
click at [264, 375] on link "Wk35-TIFR" at bounding box center [257, 373] width 39 height 10
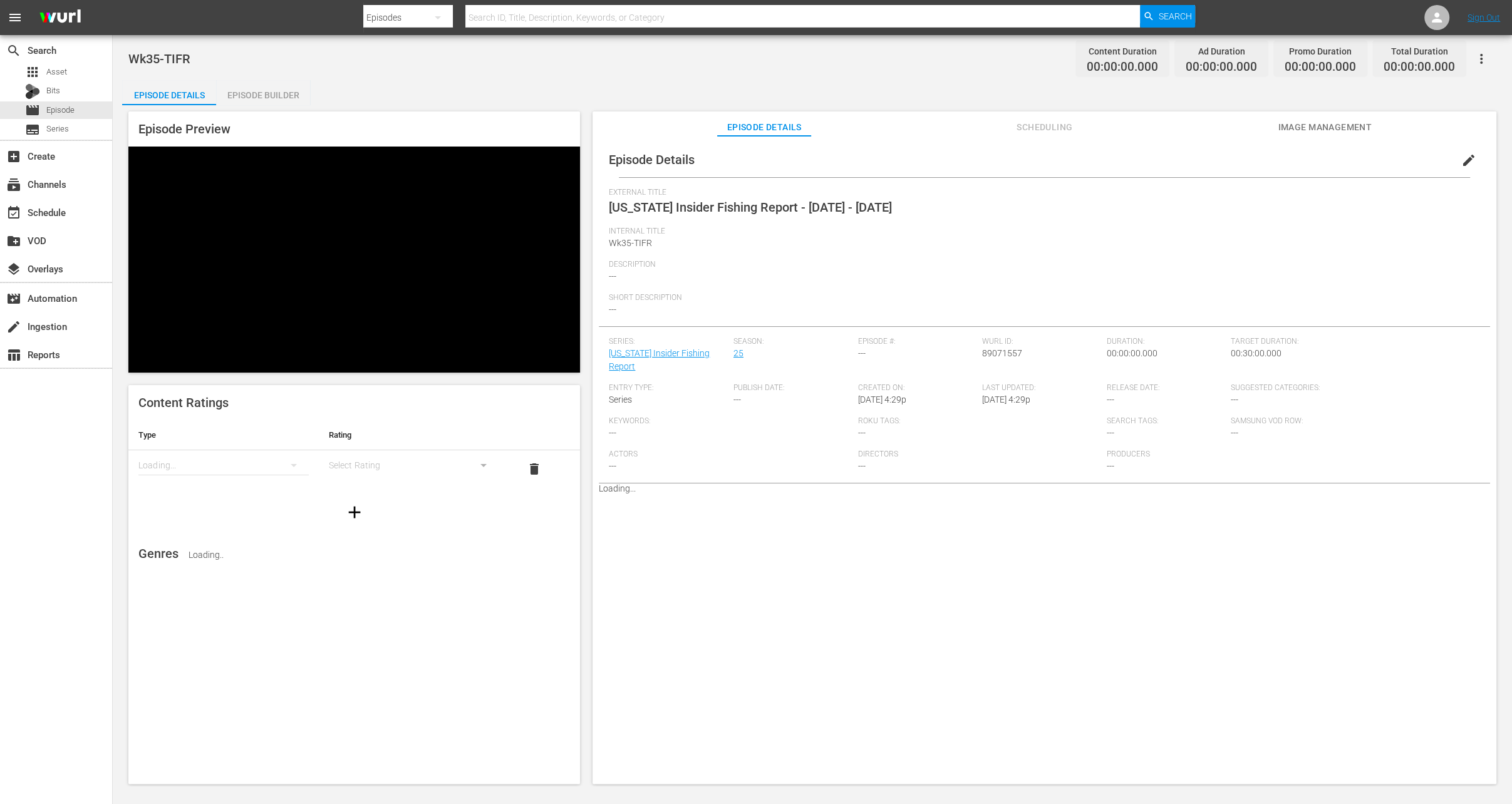
click at [282, 95] on div "Episode Builder" at bounding box center [263, 95] width 94 height 30
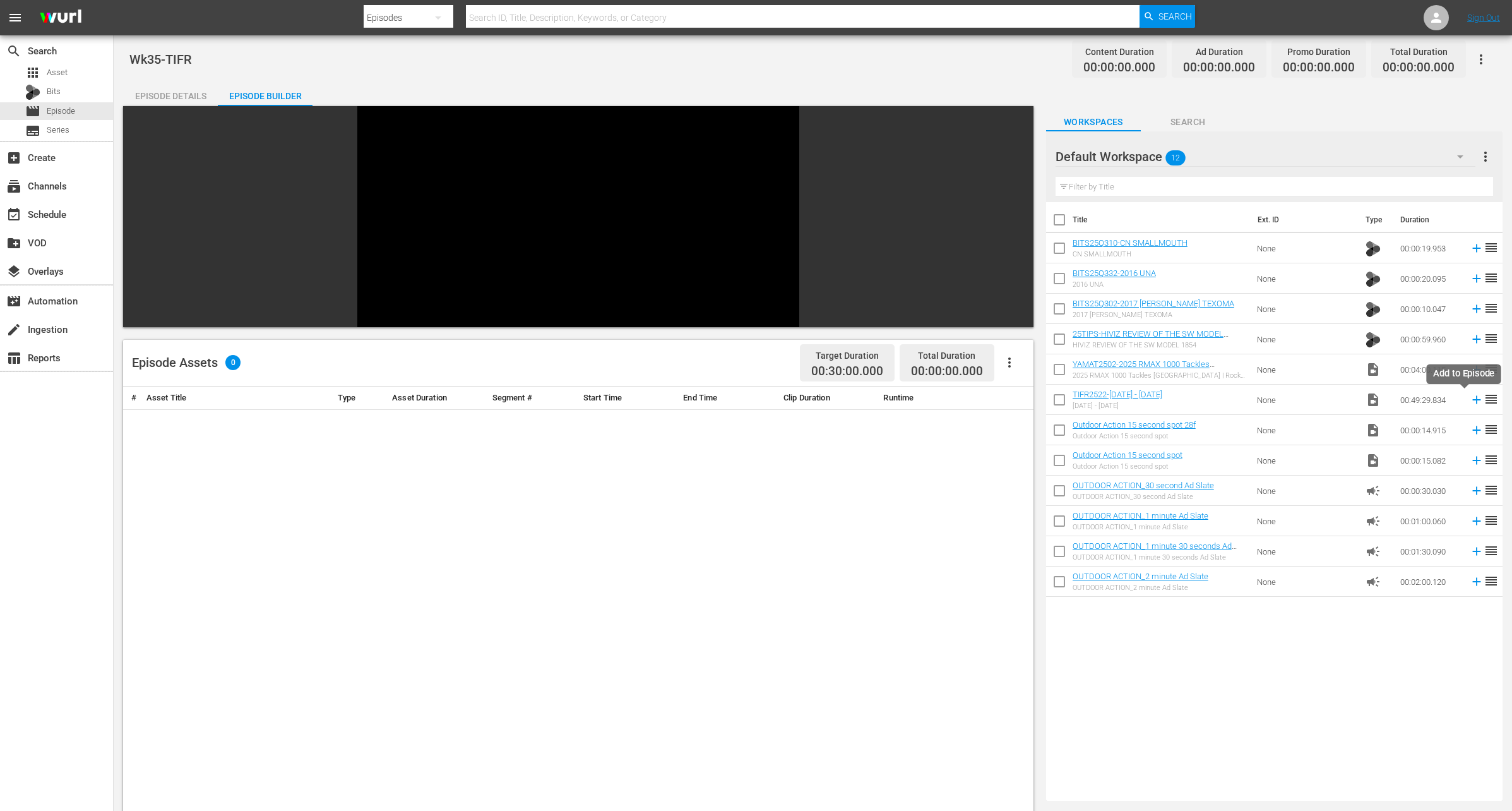
click at [1470, 398] on icon at bounding box center [1476, 399] width 13 height 13
click at [1057, 369] on input "checkbox" at bounding box center [1060, 372] width 27 height 27
checkbox input "true"
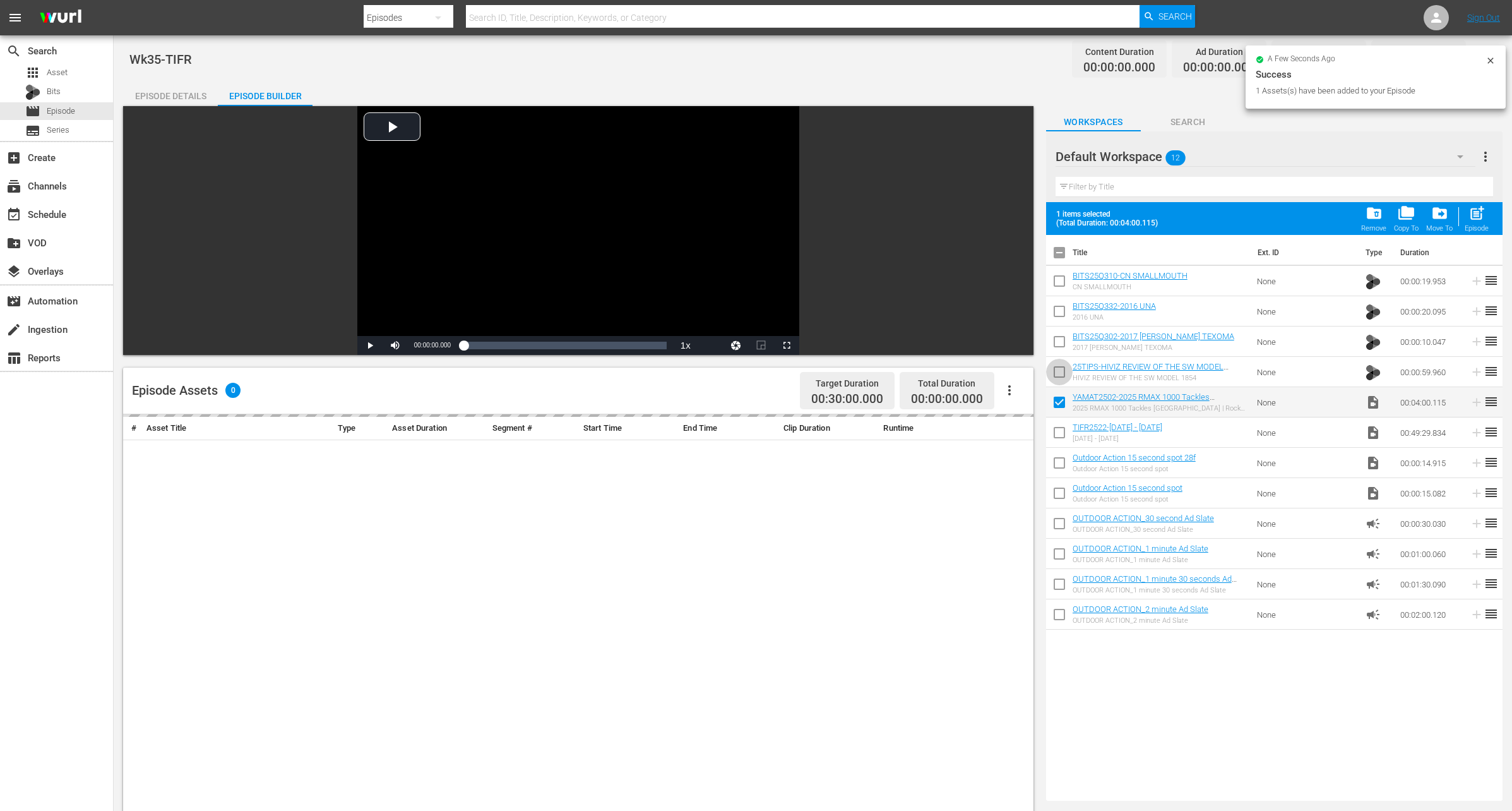
click at [1057, 369] on input "checkbox" at bounding box center [1060, 375] width 27 height 27
checkbox input "true"
click at [1056, 349] on input "checkbox" at bounding box center [1060, 344] width 27 height 27
checkbox input "true"
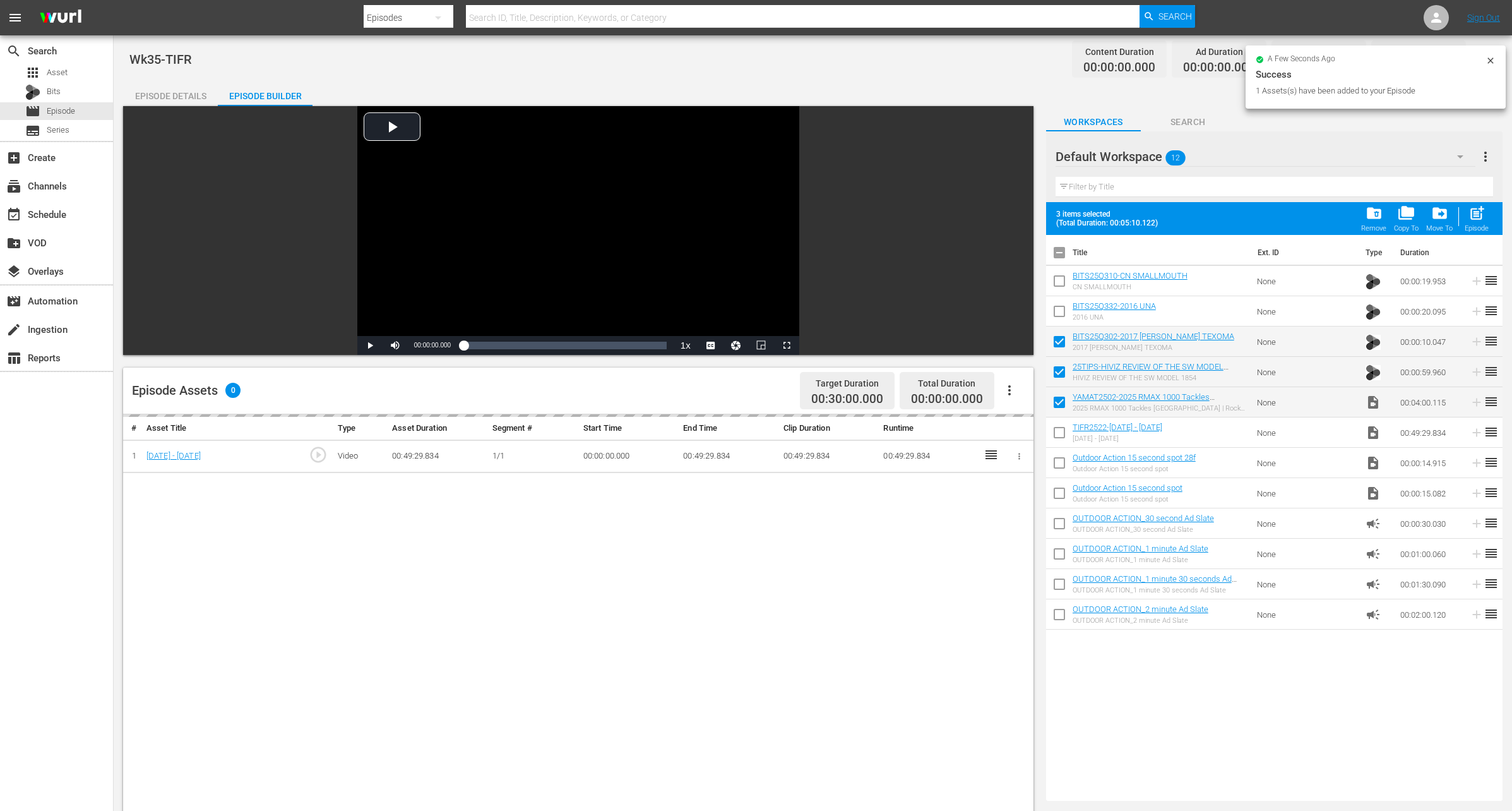
click at [1056, 316] on input "checkbox" at bounding box center [1060, 314] width 27 height 27
checkbox input "true"
click at [1059, 272] on input "checkbox" at bounding box center [1060, 283] width 27 height 27
checkbox input "true"
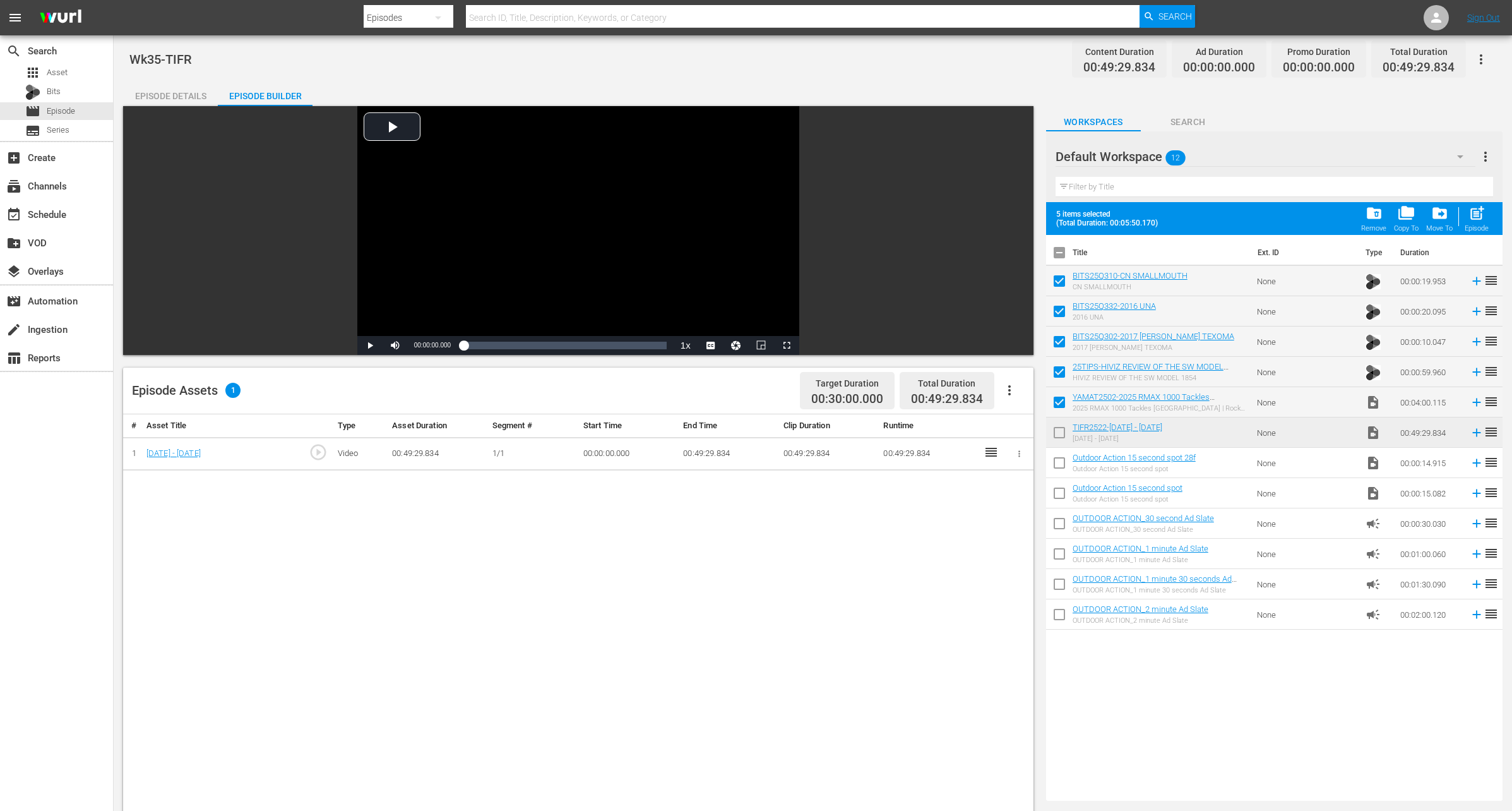
click at [1062, 310] on input "checkbox" at bounding box center [1060, 314] width 27 height 27
checkbox input "false"
click at [1472, 222] on div "post_add Episode" at bounding box center [1477, 218] width 24 height 28
checkbox input "false"
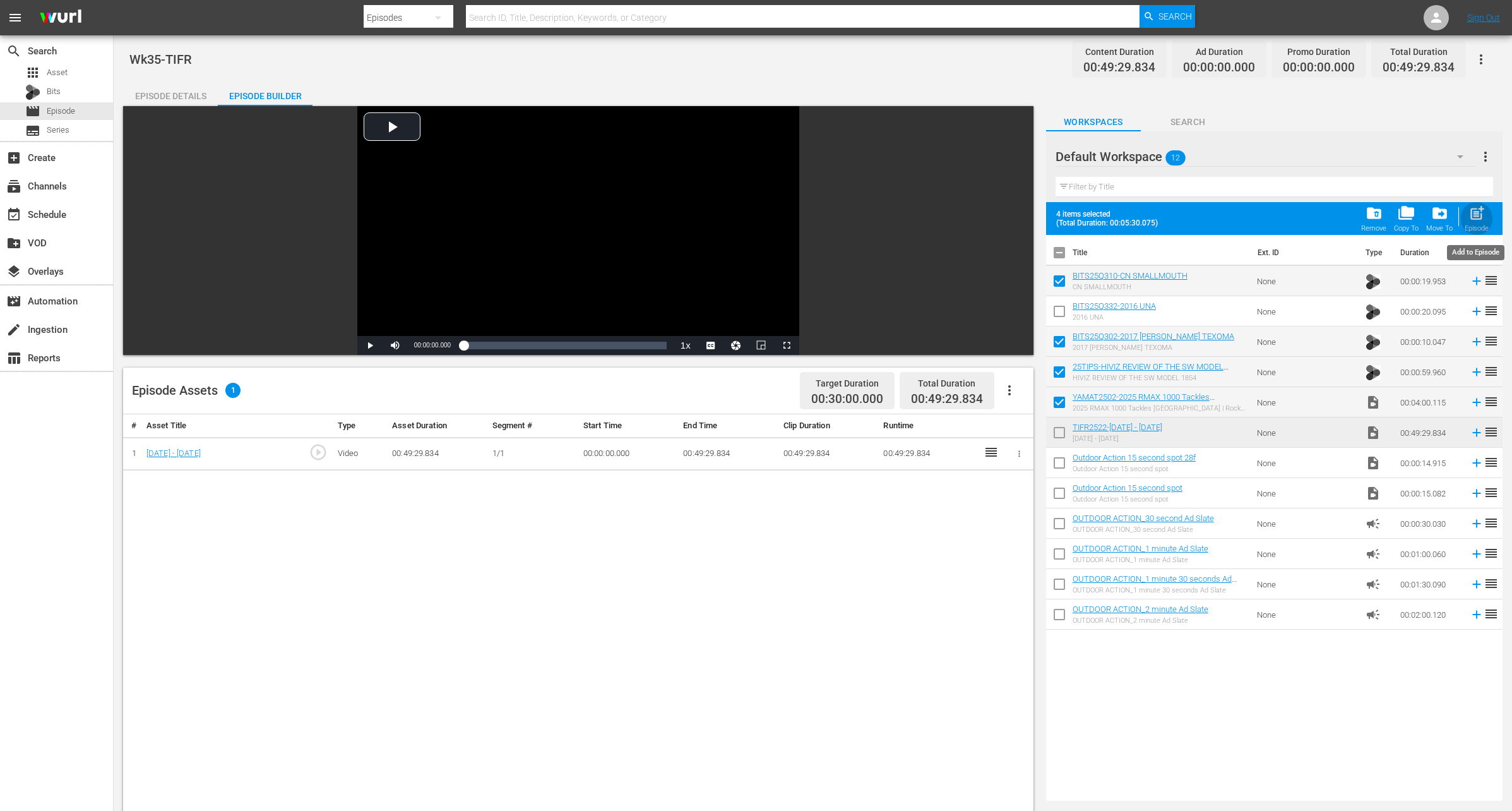
checkbox input "false"
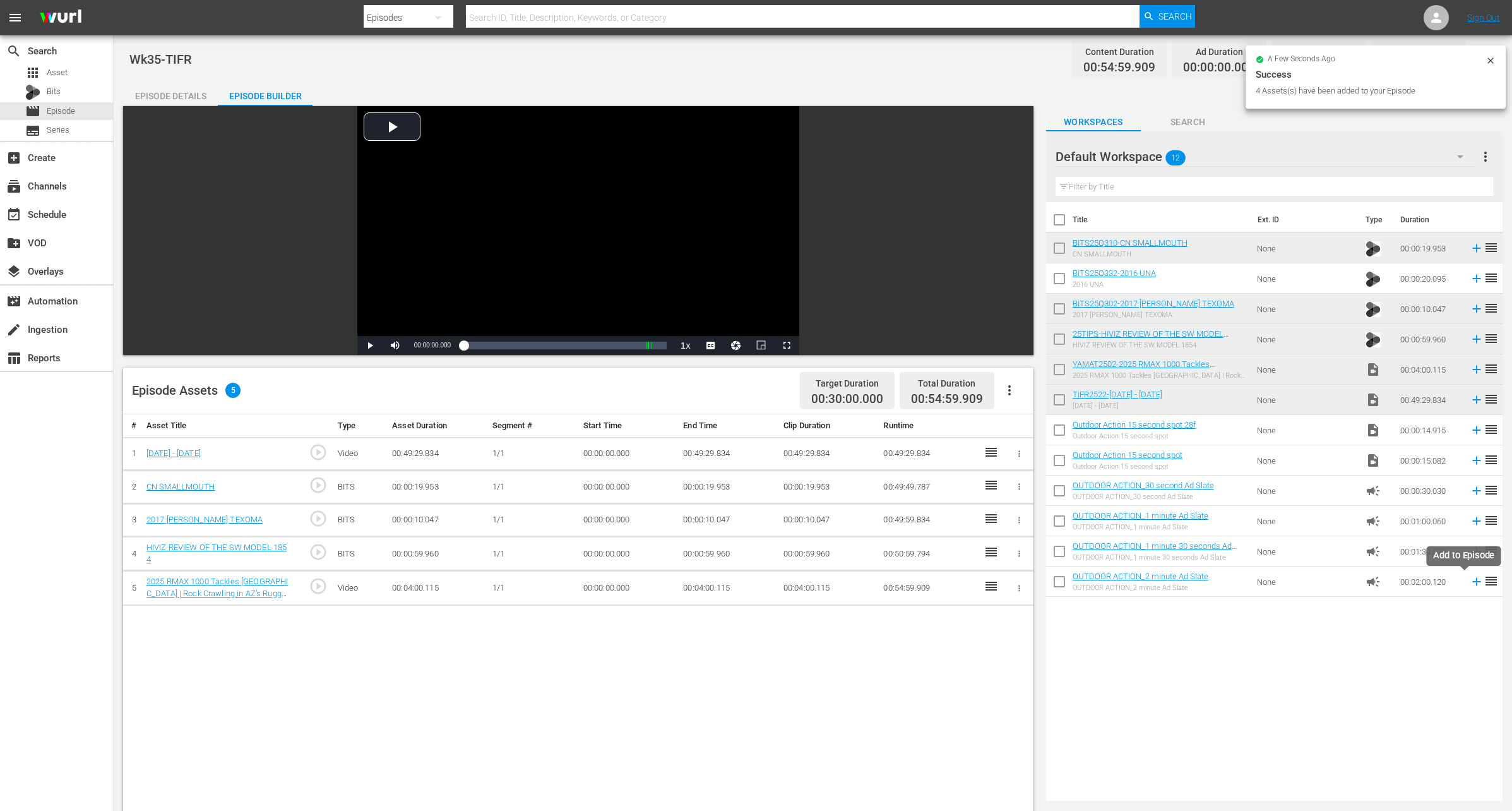
click at [1470, 585] on icon at bounding box center [1476, 581] width 13 height 13
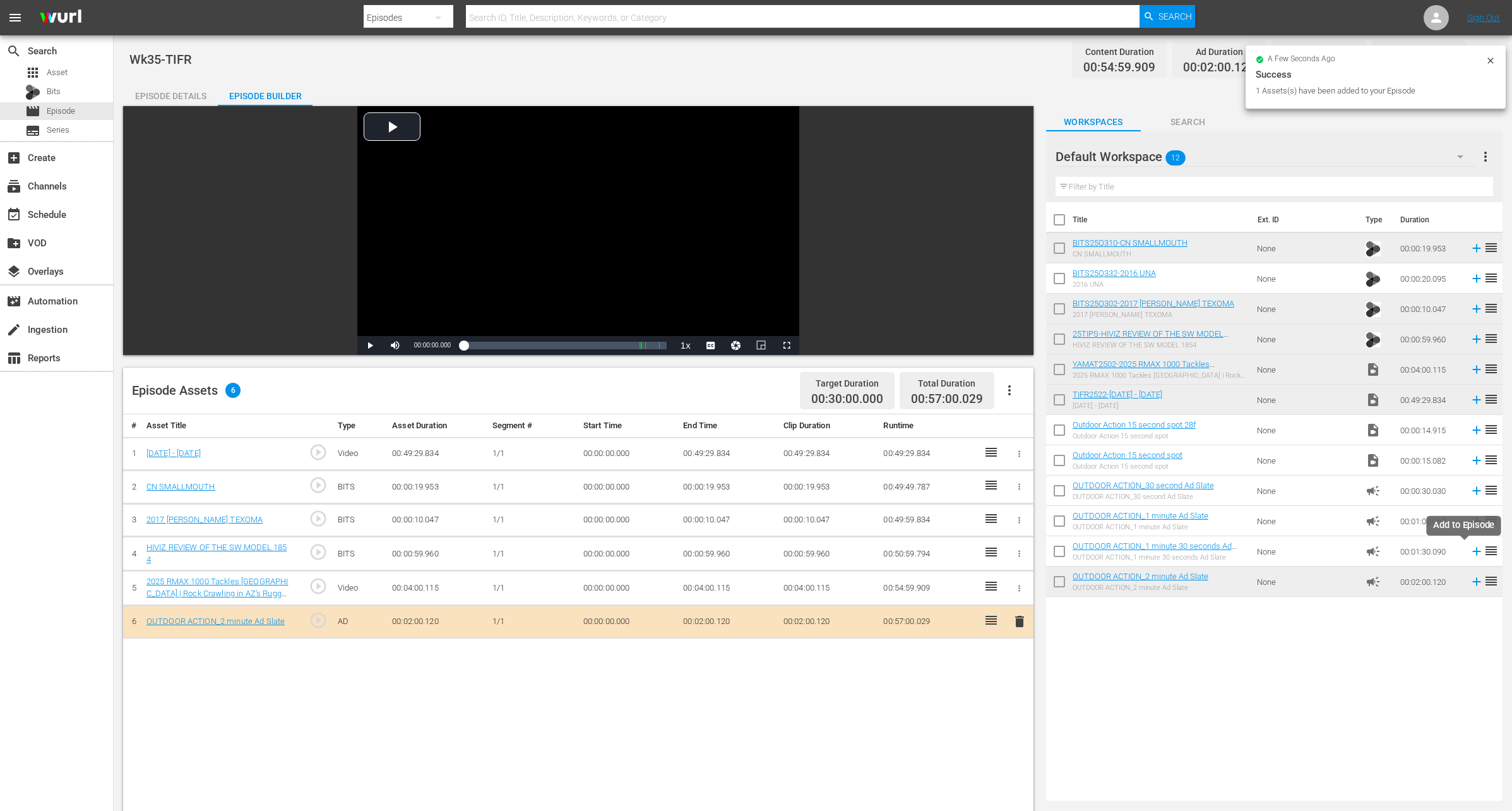
click at [1470, 554] on icon at bounding box center [1476, 551] width 13 height 13
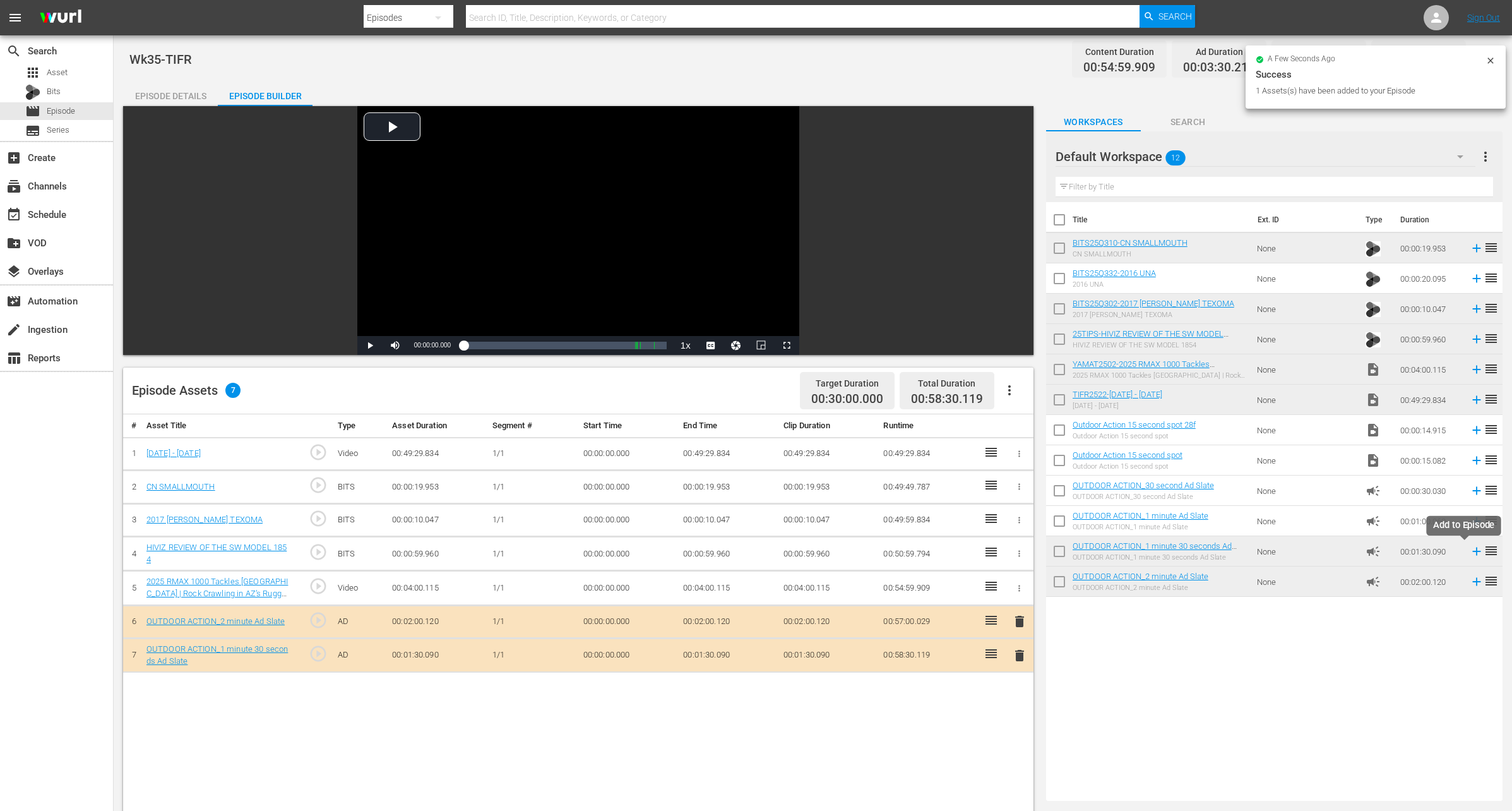
click at [1470, 553] on icon at bounding box center [1476, 551] width 13 height 13
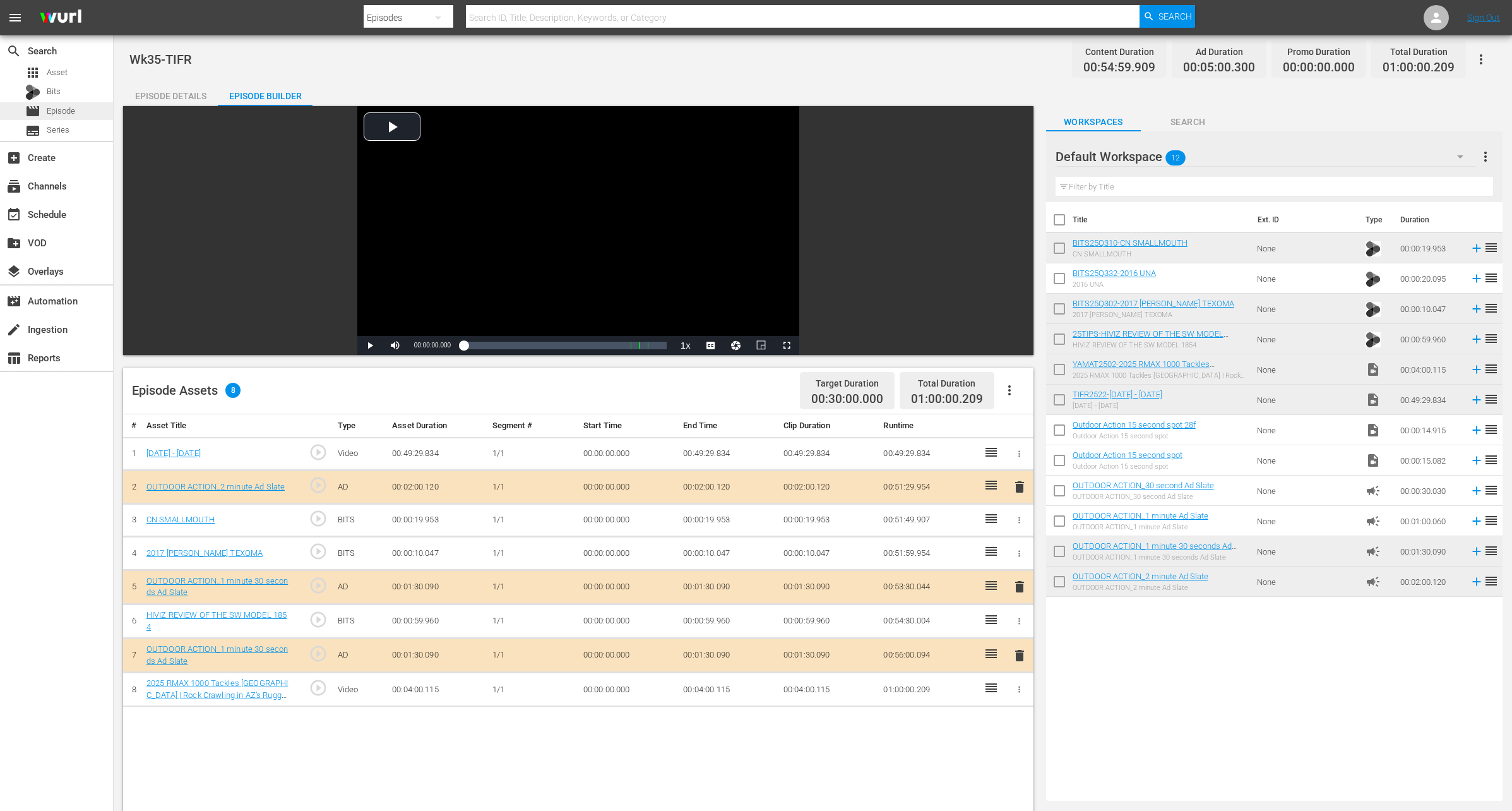
click at [65, 112] on span "Episode" at bounding box center [61, 111] width 29 height 13
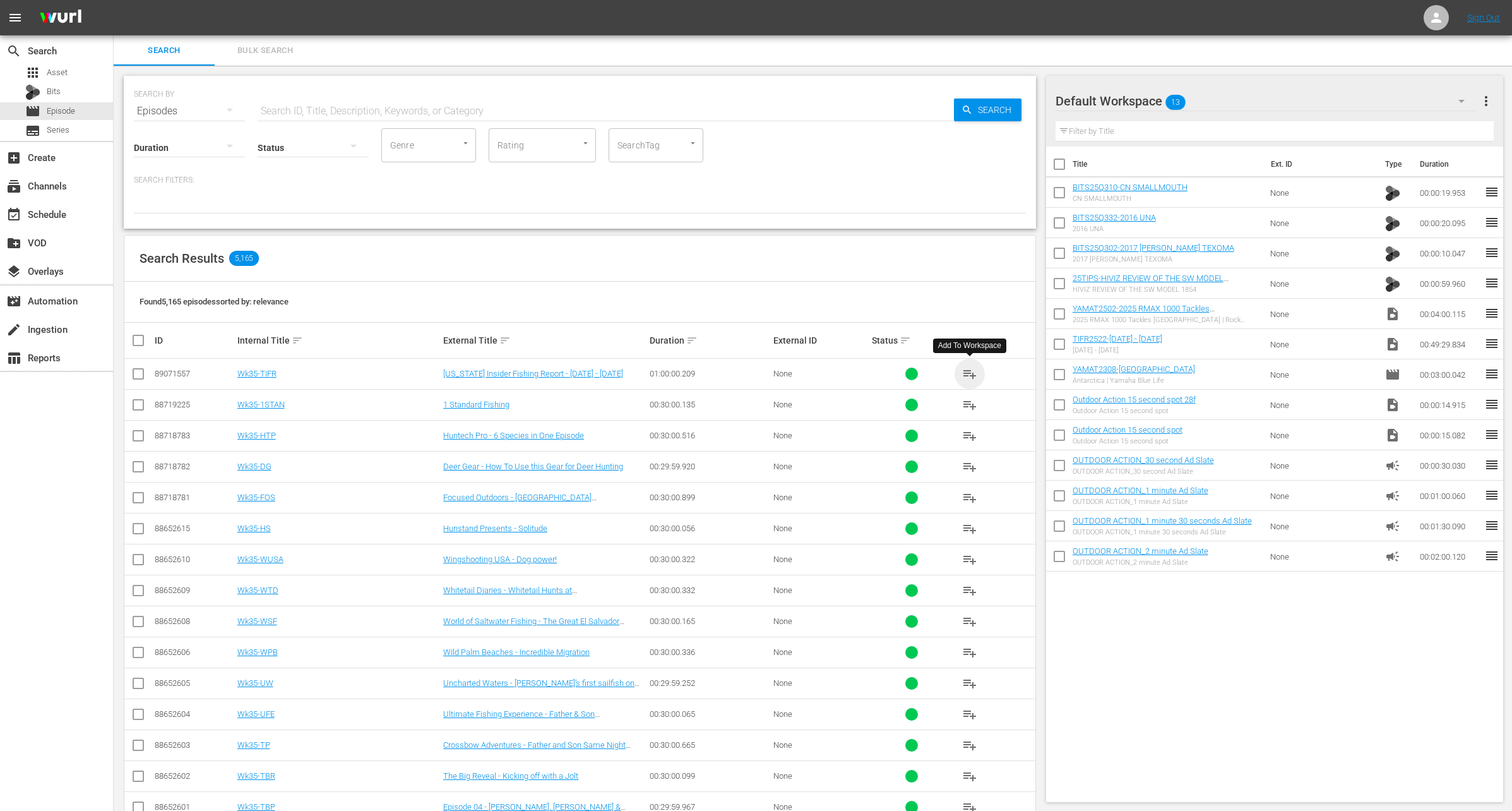
click at [973, 371] on span "playlist_add" at bounding box center [969, 373] width 15 height 15
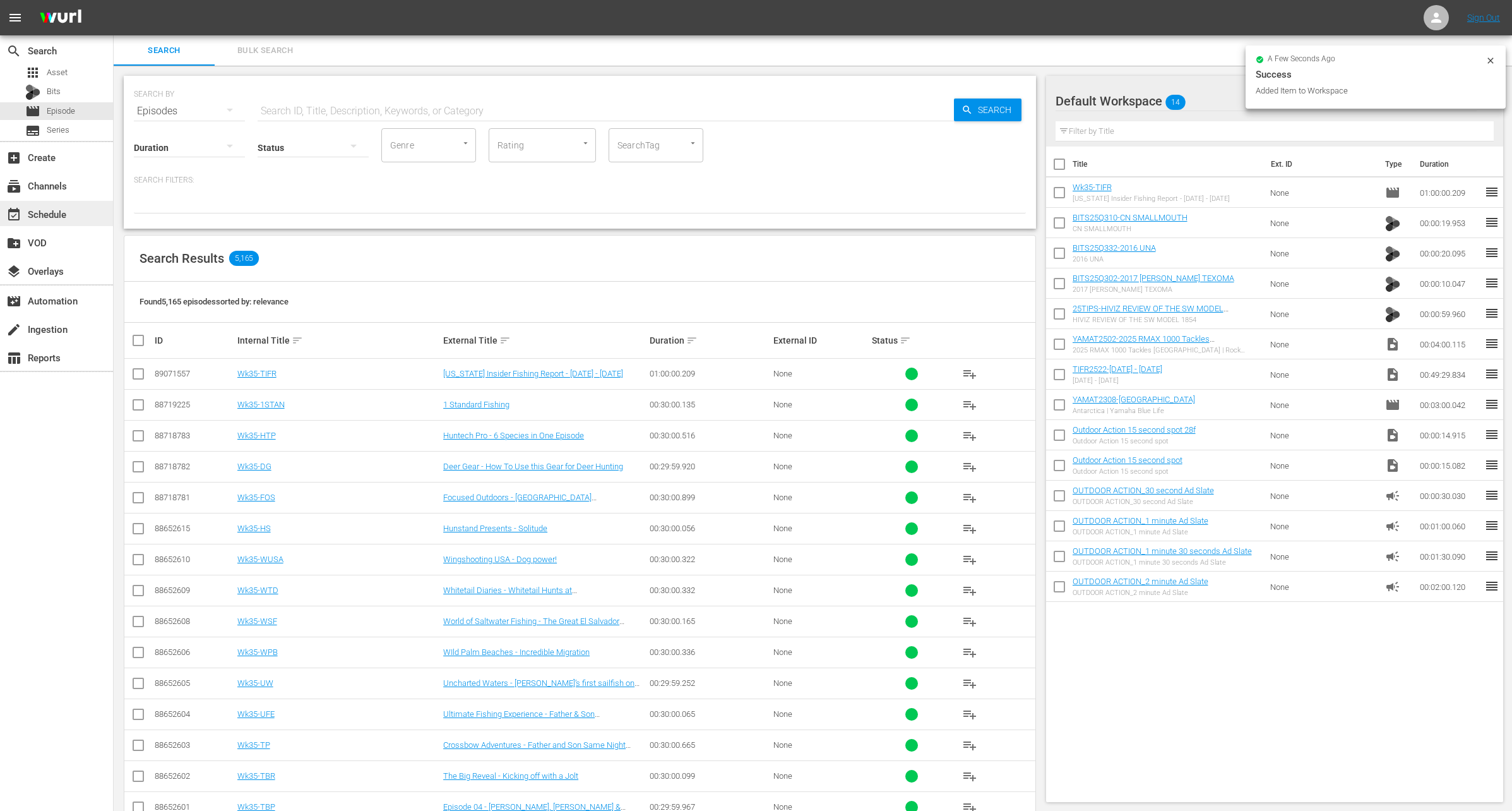
click at [48, 208] on div "event_available Schedule" at bounding box center [35, 212] width 71 height 12
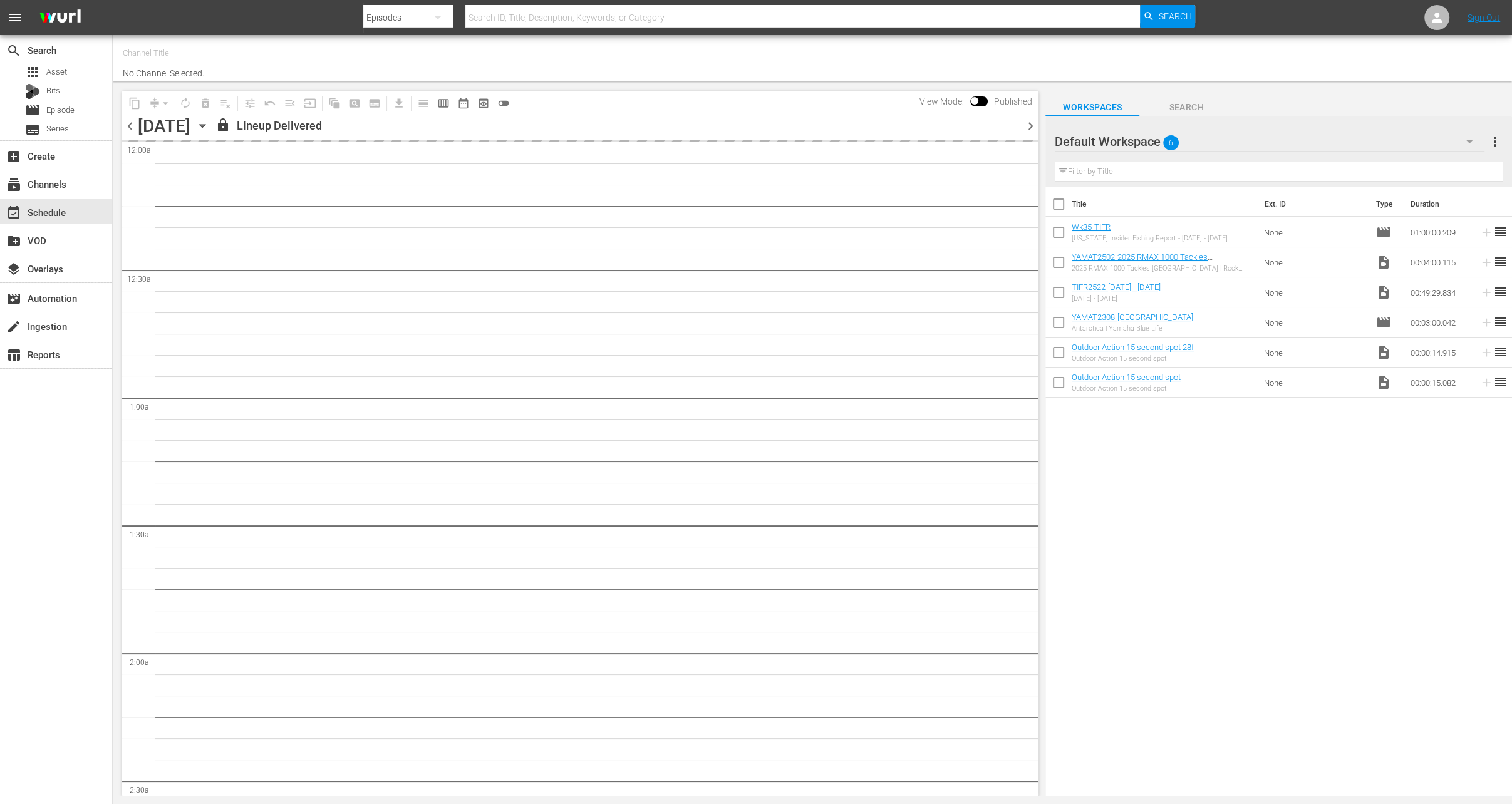
type input "Outdoor Action (1158)"
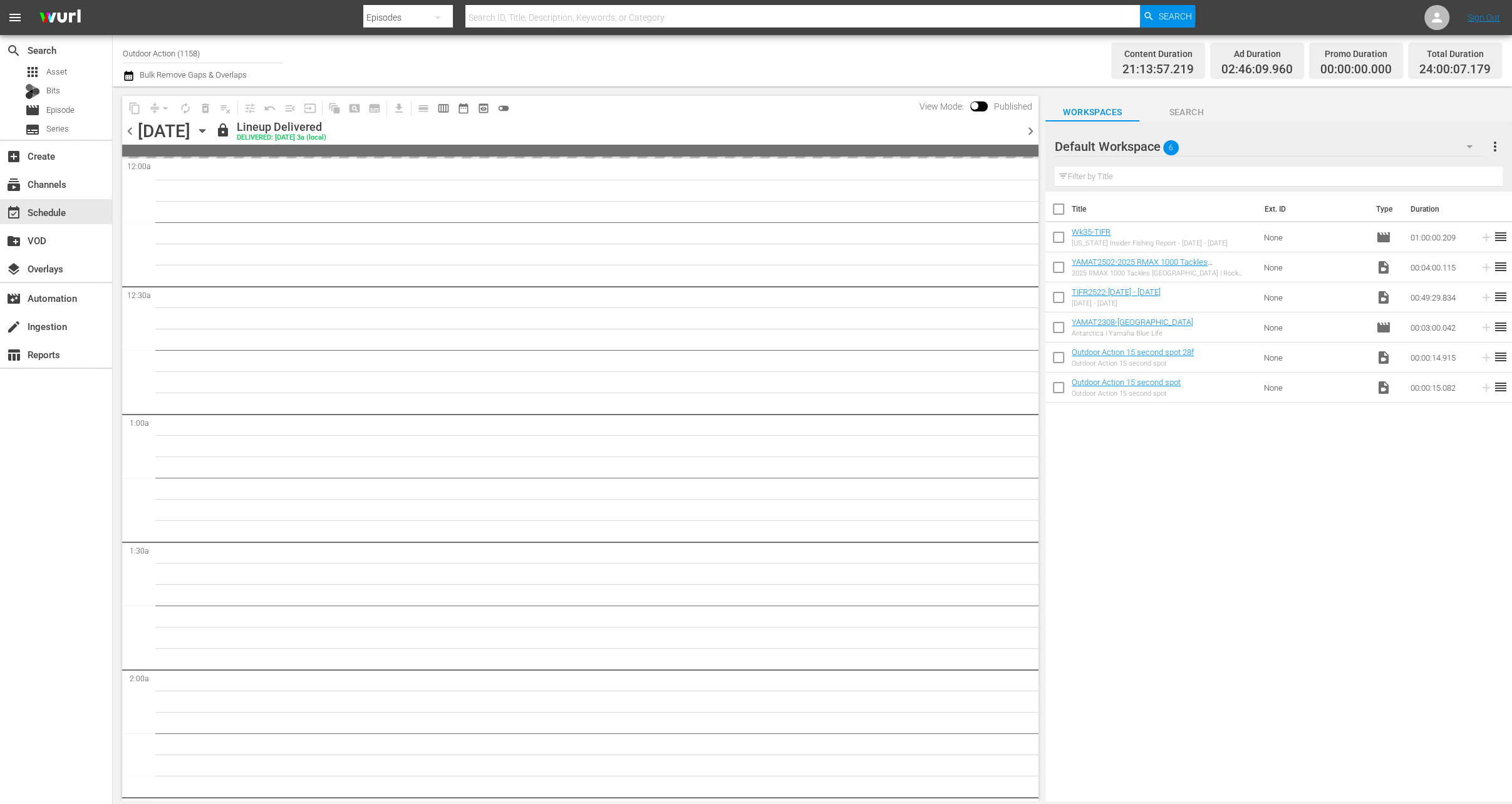
click at [205, 130] on icon "button" at bounding box center [202, 132] width 5 height 4
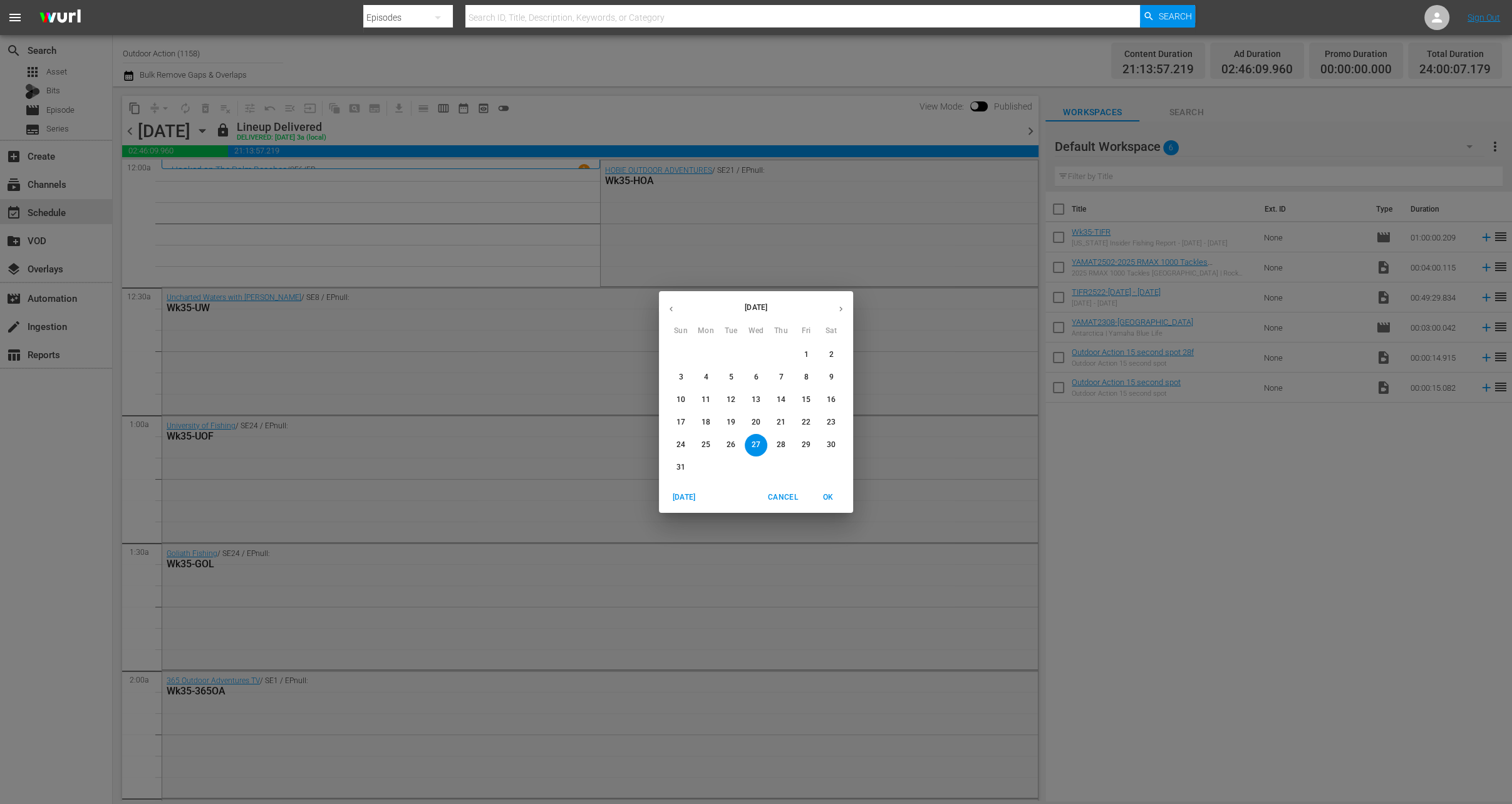
click at [803, 441] on p "29" at bounding box center [806, 445] width 9 height 11
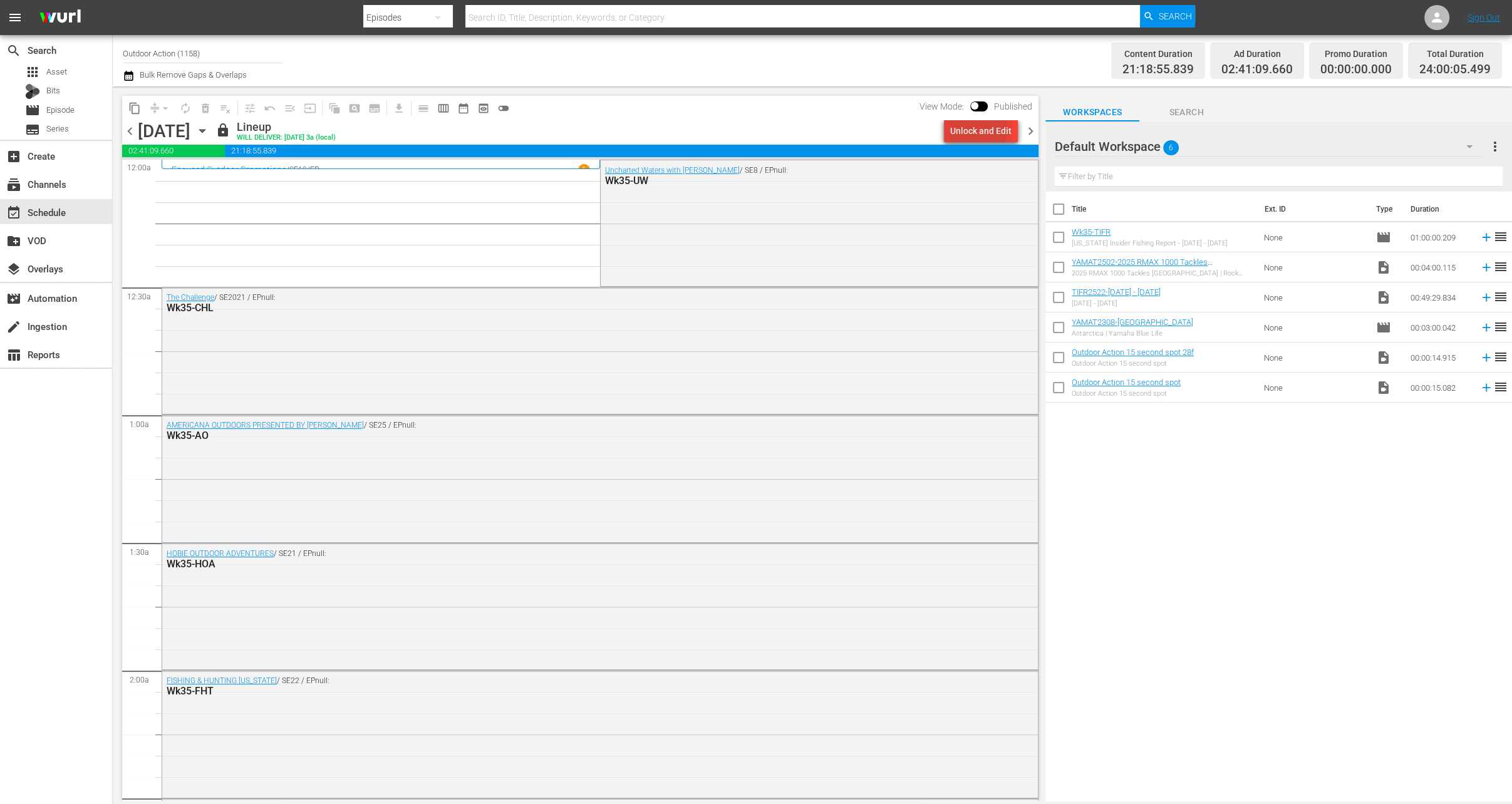
click at [979, 129] on div "Unlock and Edit" at bounding box center [980, 130] width 61 height 22
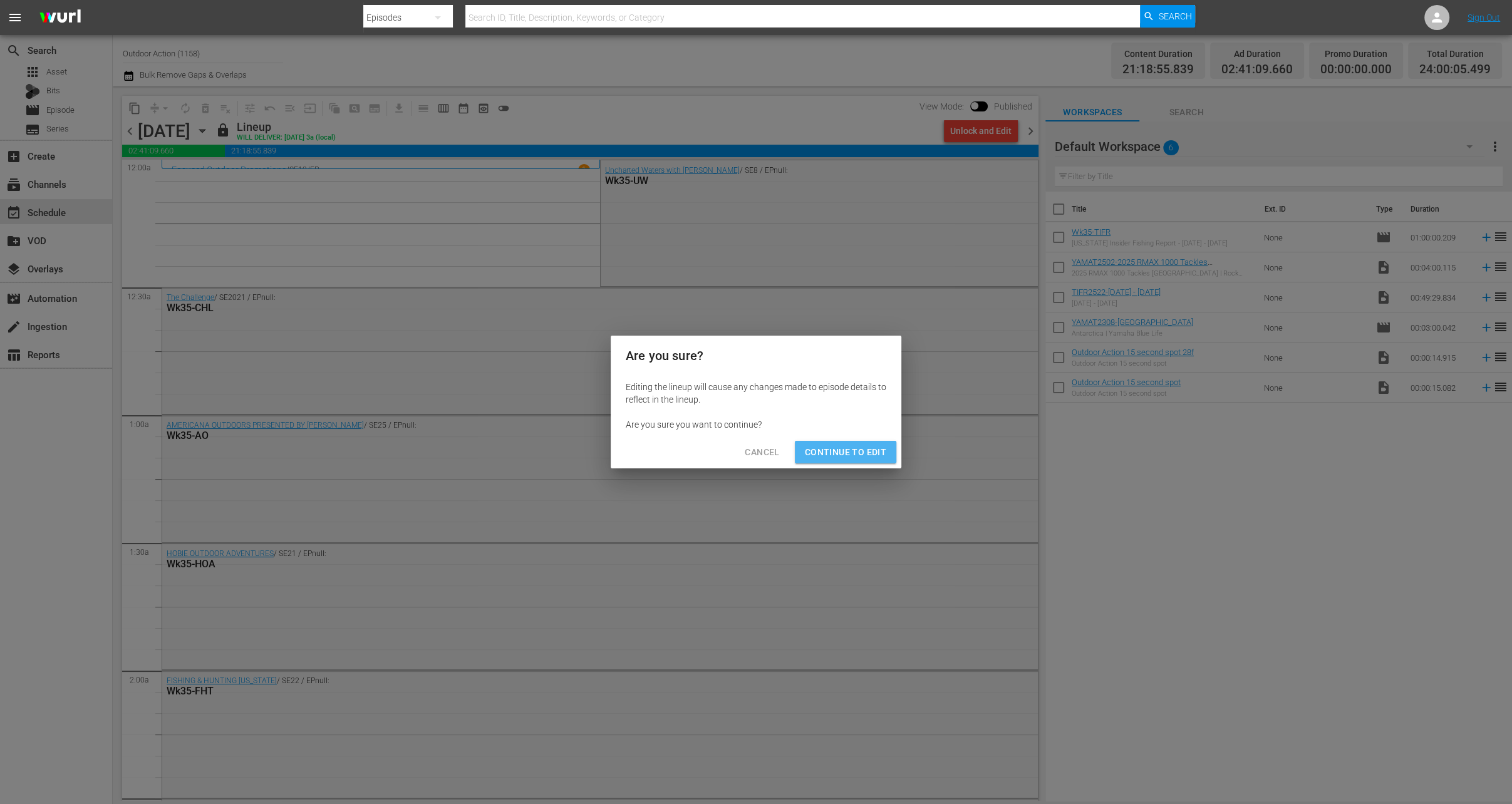
click at [852, 445] on span "Continue to Edit" at bounding box center [846, 453] width 82 height 16
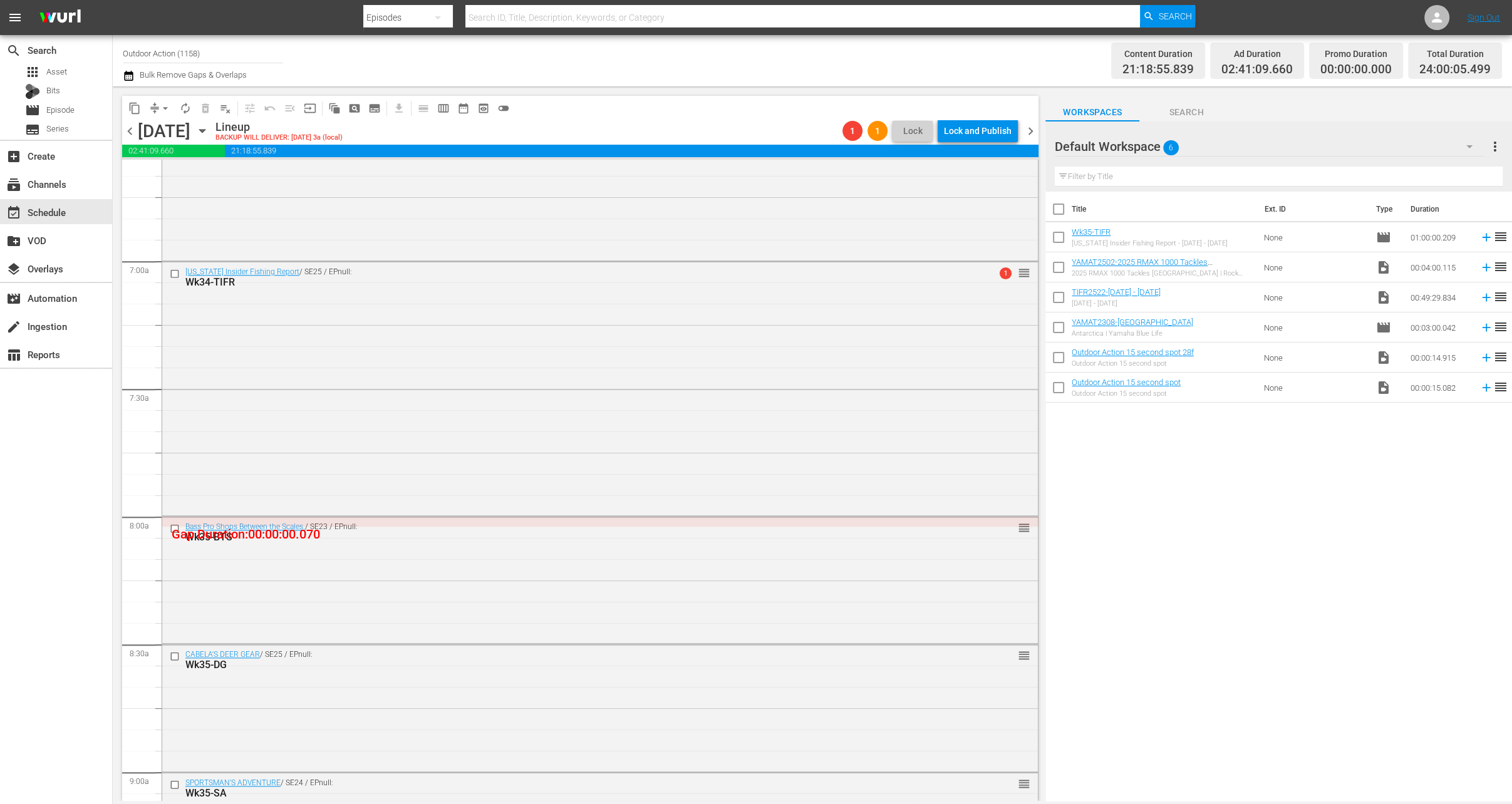
scroll to position [1679, 0]
click at [176, 285] on input "checkbox" at bounding box center [176, 282] width 13 height 11
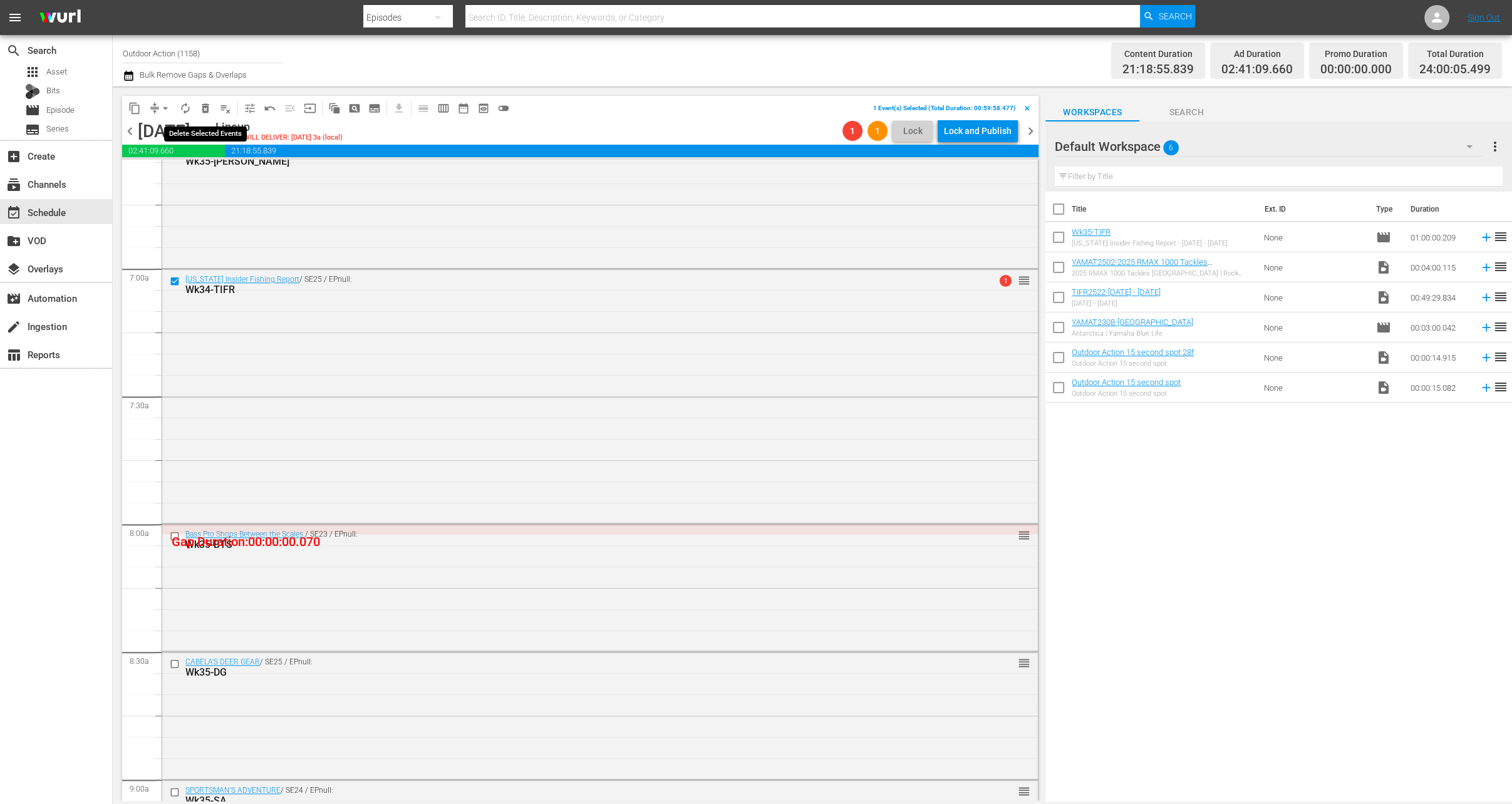
click at [209, 107] on span "delete_forever_outlined" at bounding box center [205, 109] width 12 height 12
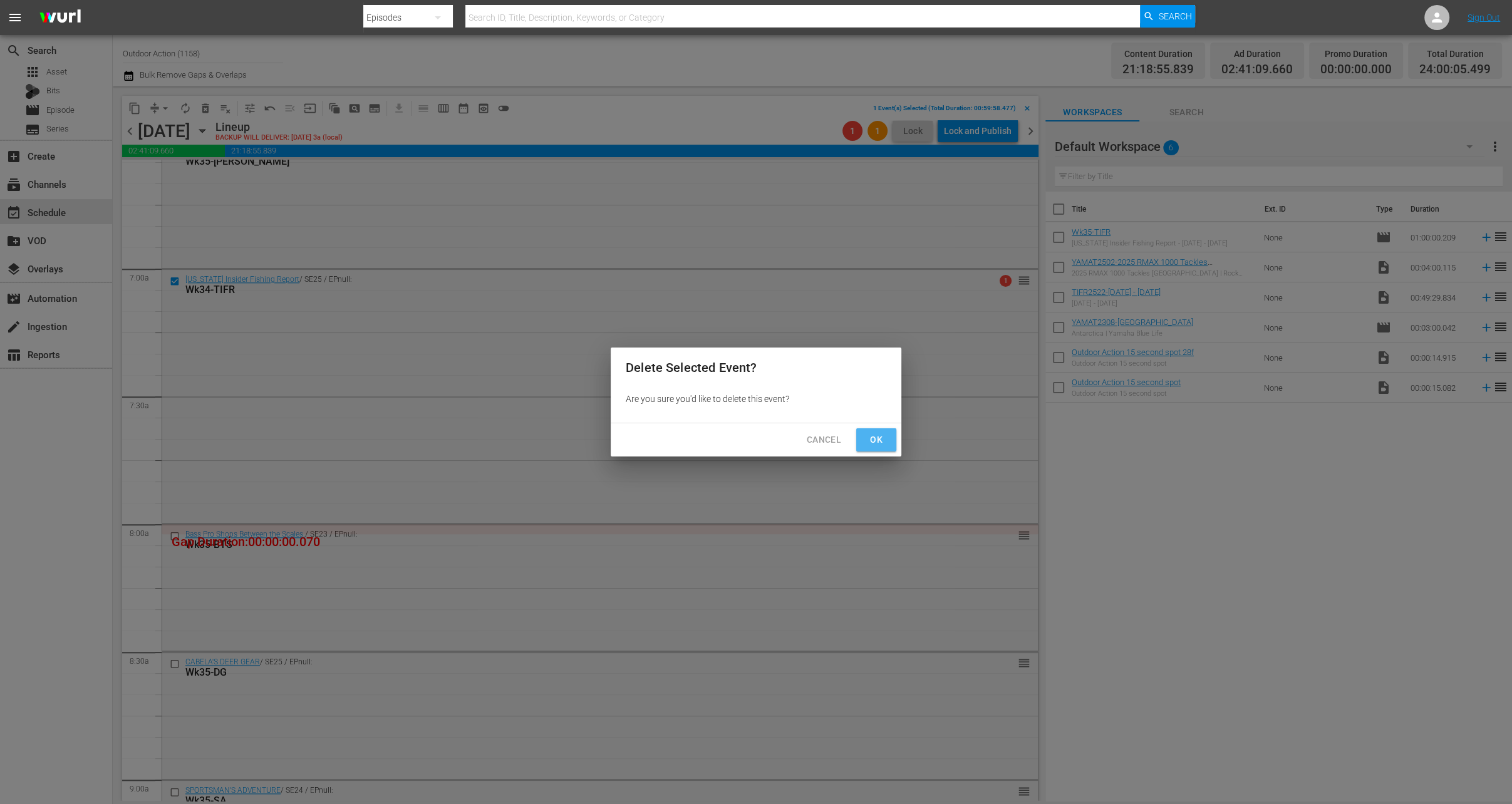
click at [870, 446] on span "Ok" at bounding box center [876, 440] width 20 height 16
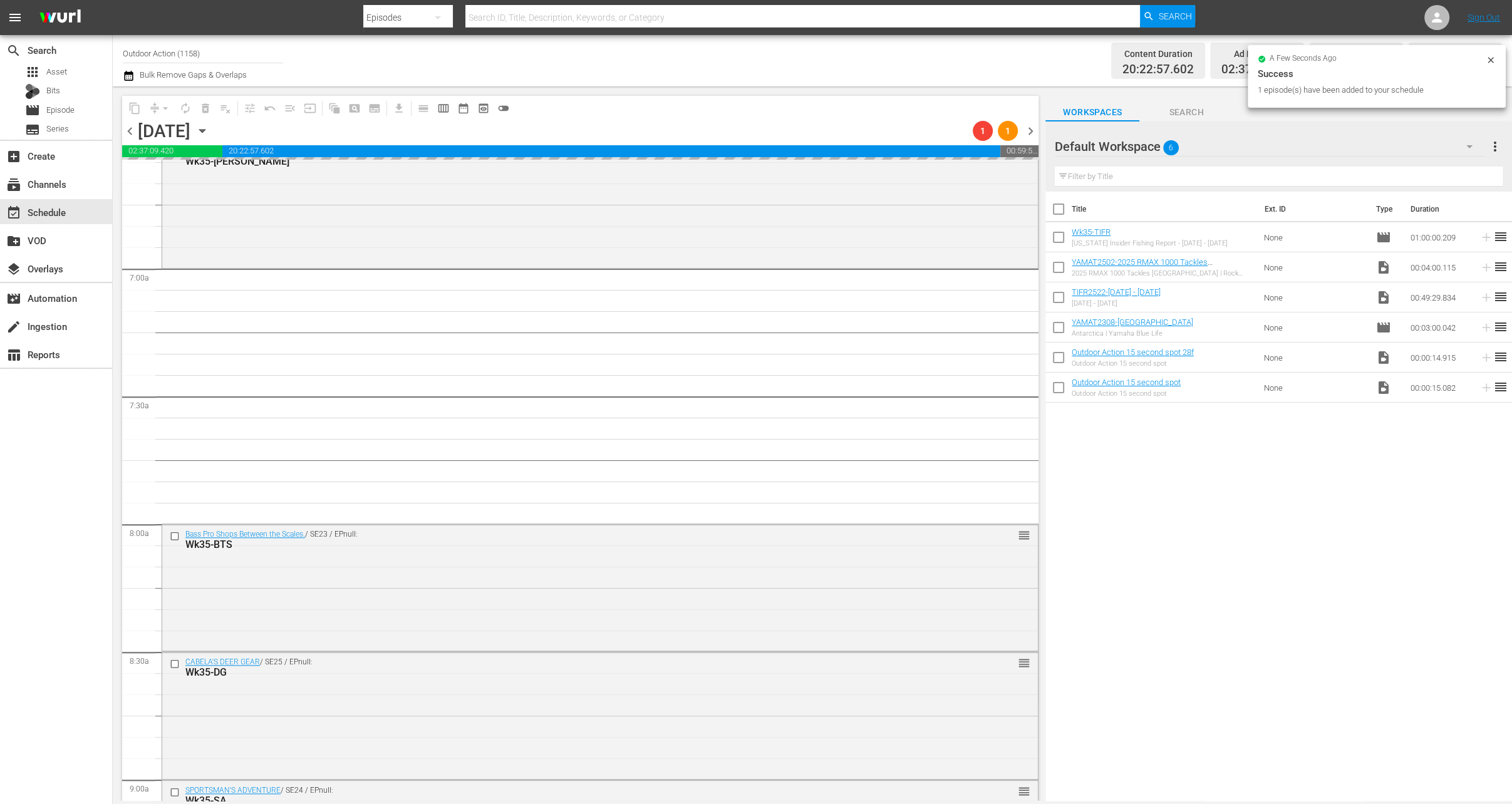
scroll to position [5491, 0]
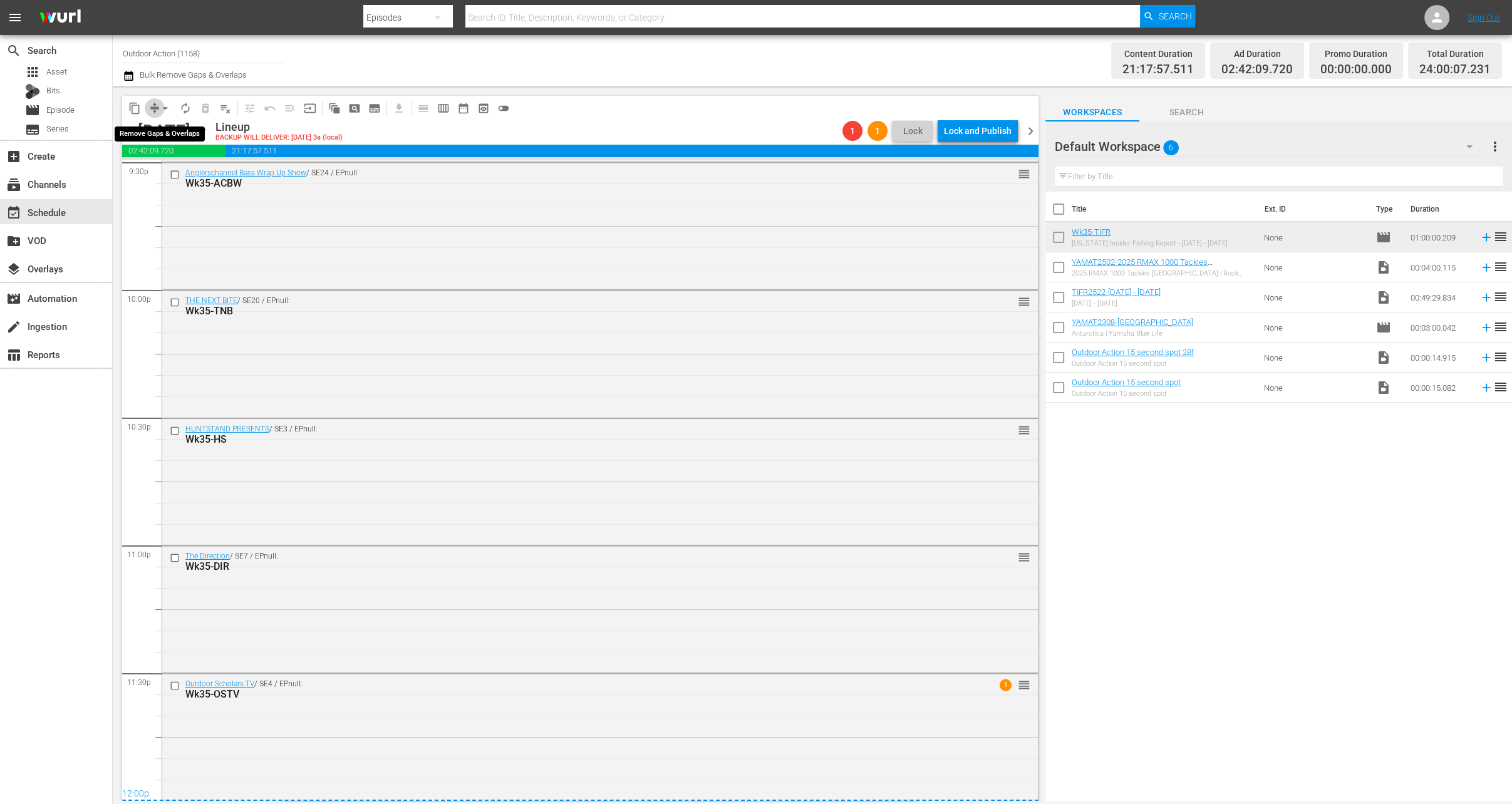
click at [151, 107] on span "compress" at bounding box center [155, 109] width 12 height 12
click at [164, 111] on span "arrow_drop_down" at bounding box center [165, 109] width 12 height 12
click at [171, 134] on li "Align to Midnight" at bounding box center [166, 133] width 132 height 20
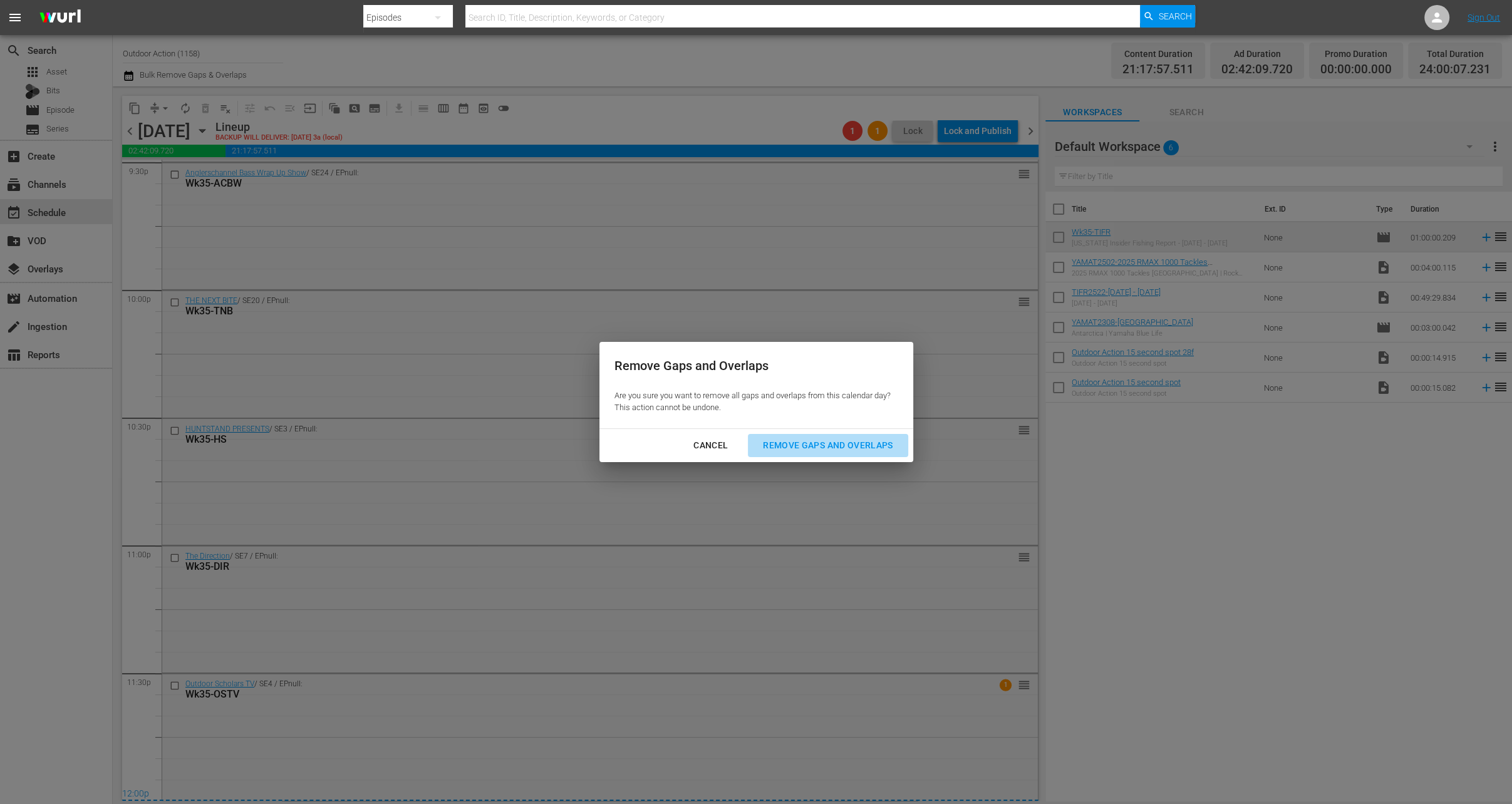
click at [824, 447] on div "Remove Gaps and Overlaps" at bounding box center [827, 446] width 149 height 16
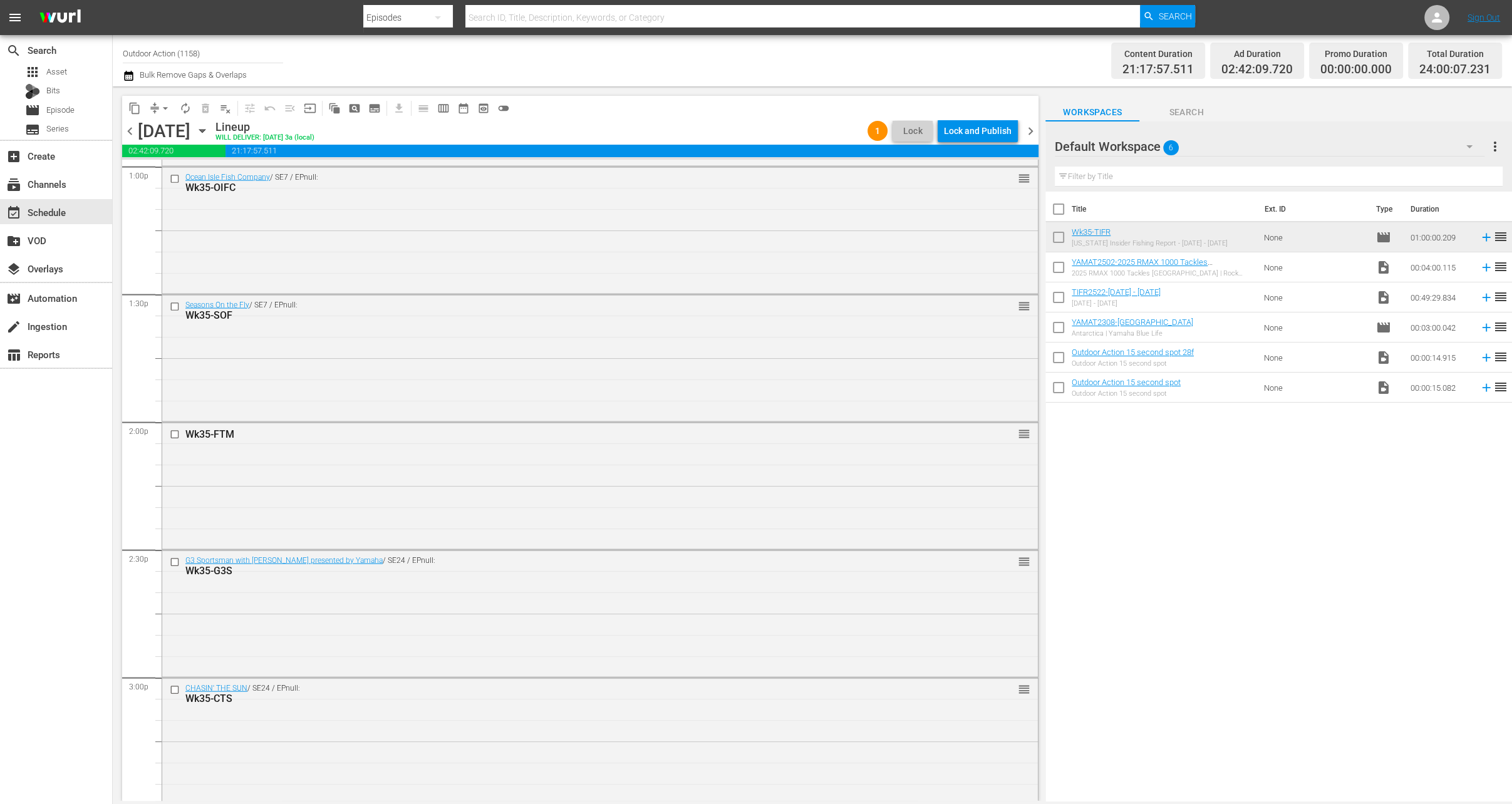
scroll to position [0, 0]
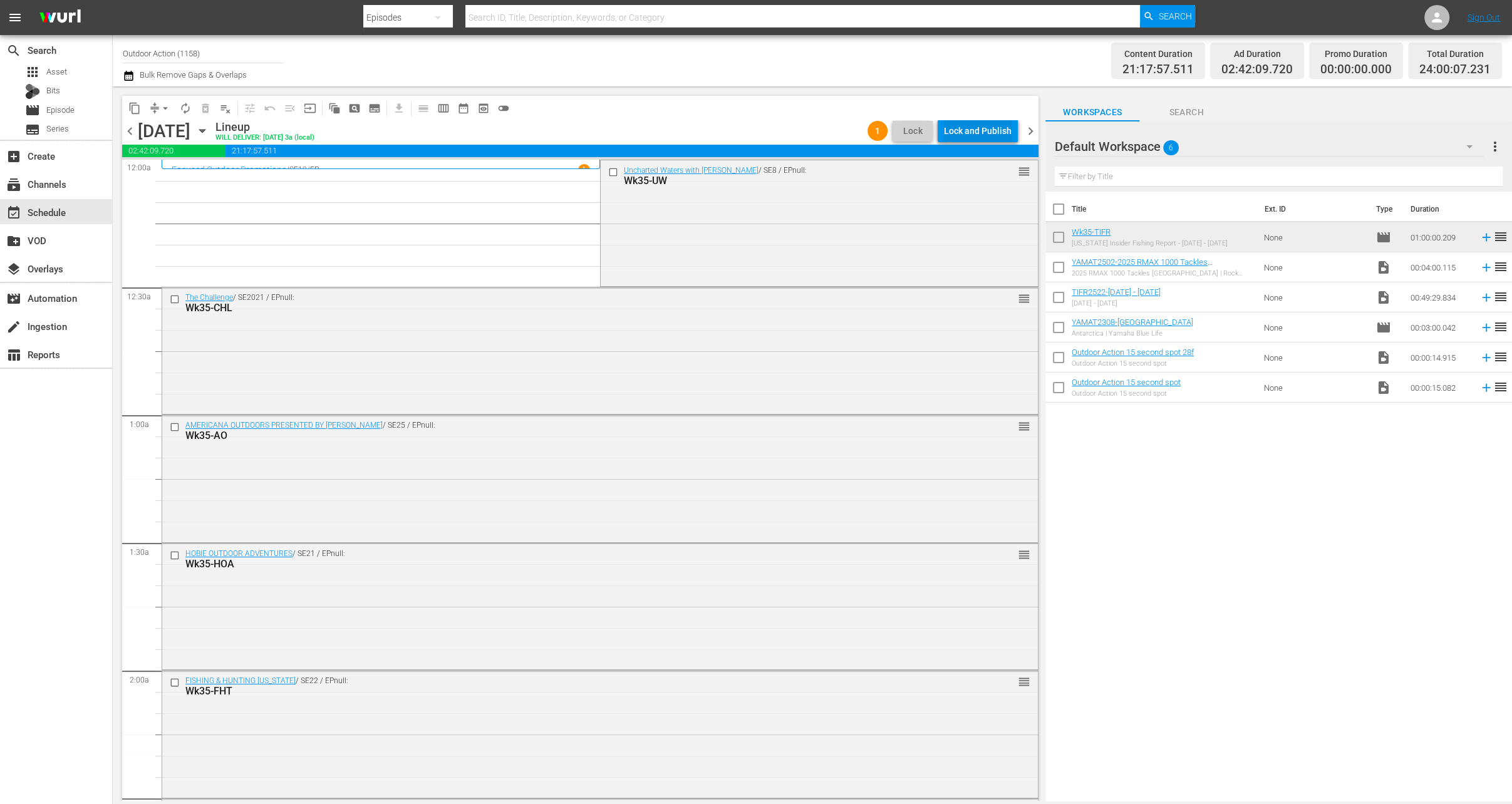
click at [990, 126] on div "Lock and Publish" at bounding box center [977, 130] width 68 height 22
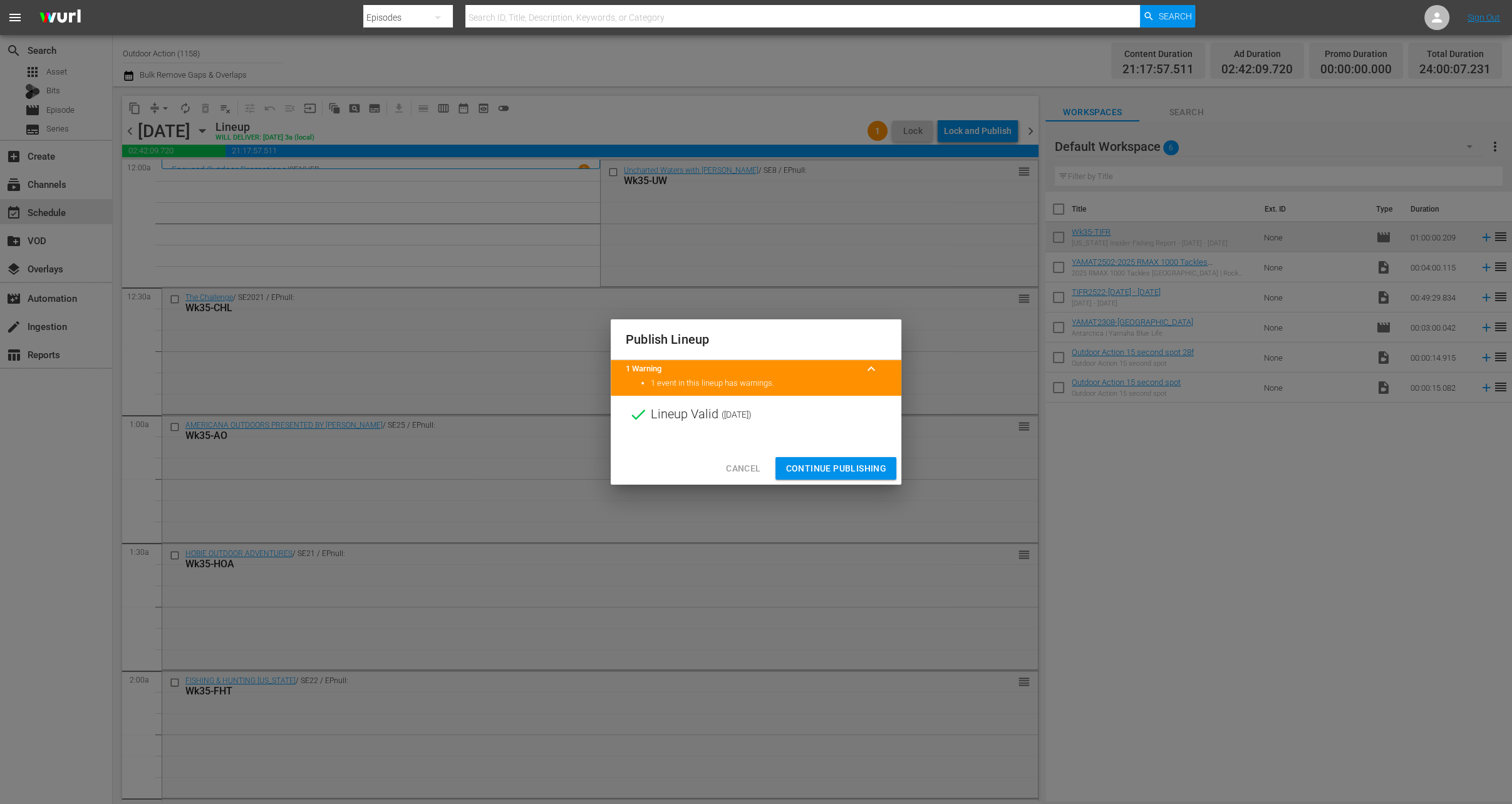
click at [812, 470] on span "Continue Publishing" at bounding box center [835, 469] width 101 height 16
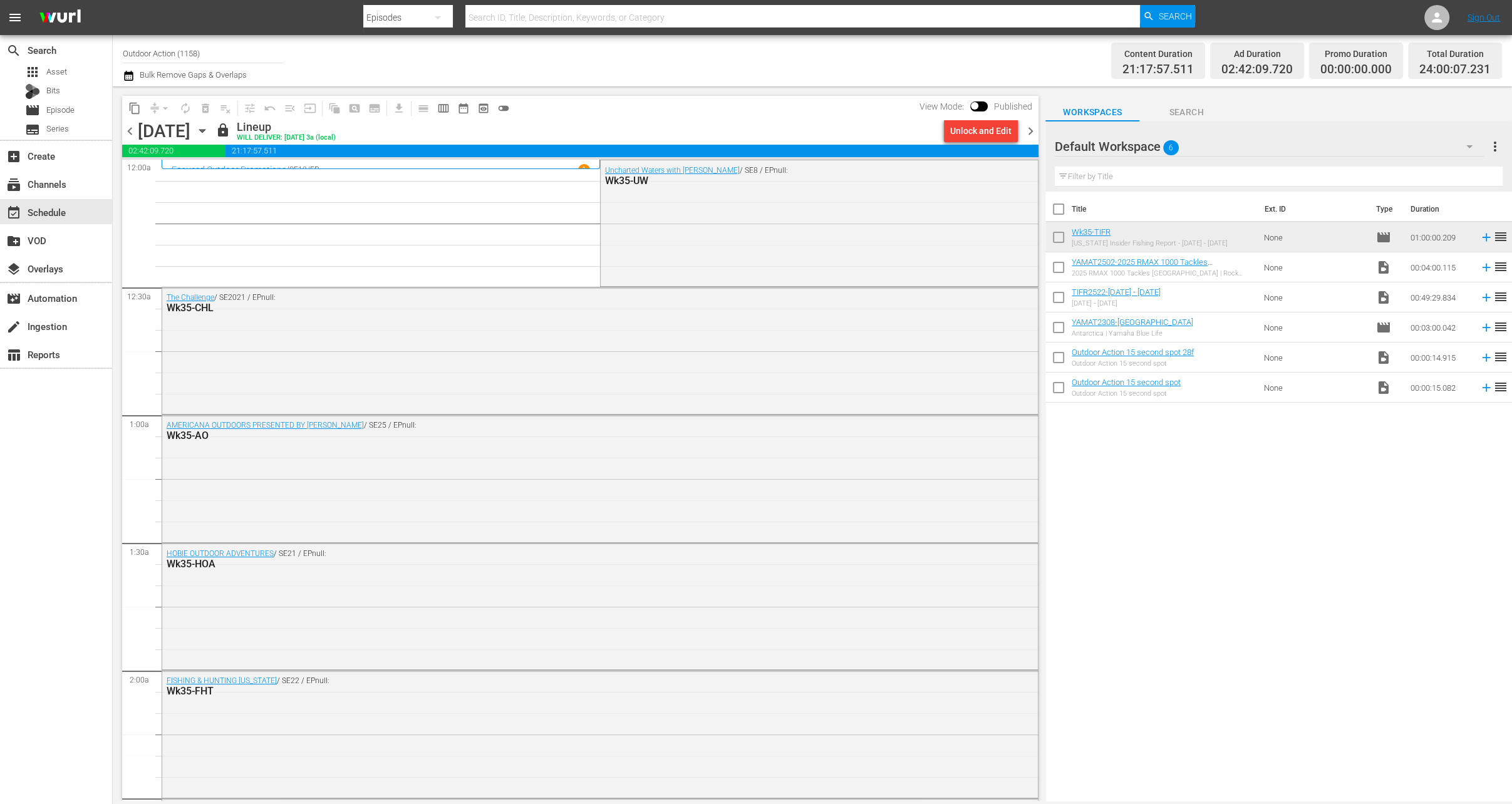
click at [1034, 129] on span "chevron_right" at bounding box center [1031, 132] width 16 height 16
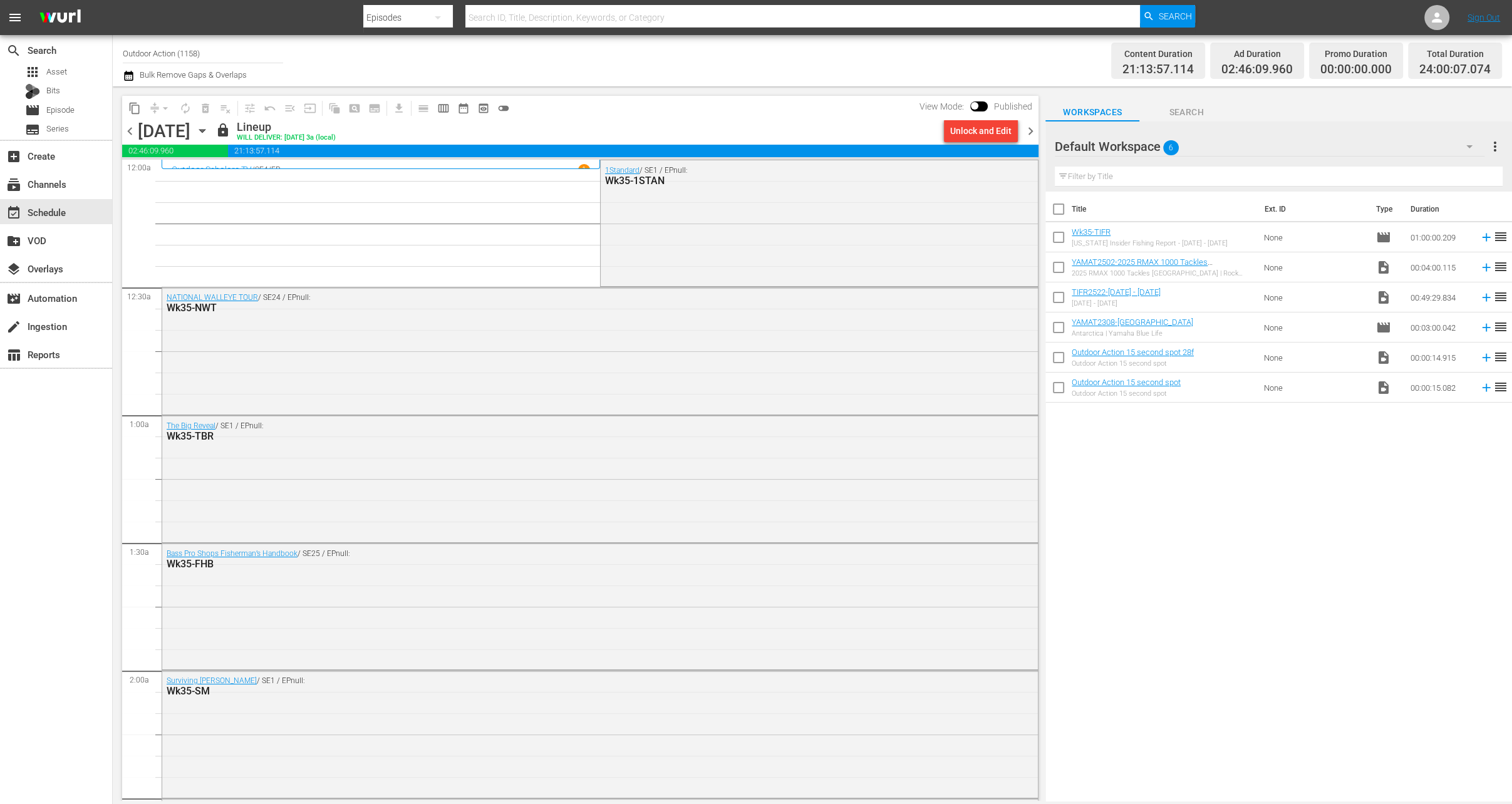
click at [992, 130] on div "Unlock and Edit" at bounding box center [980, 130] width 61 height 22
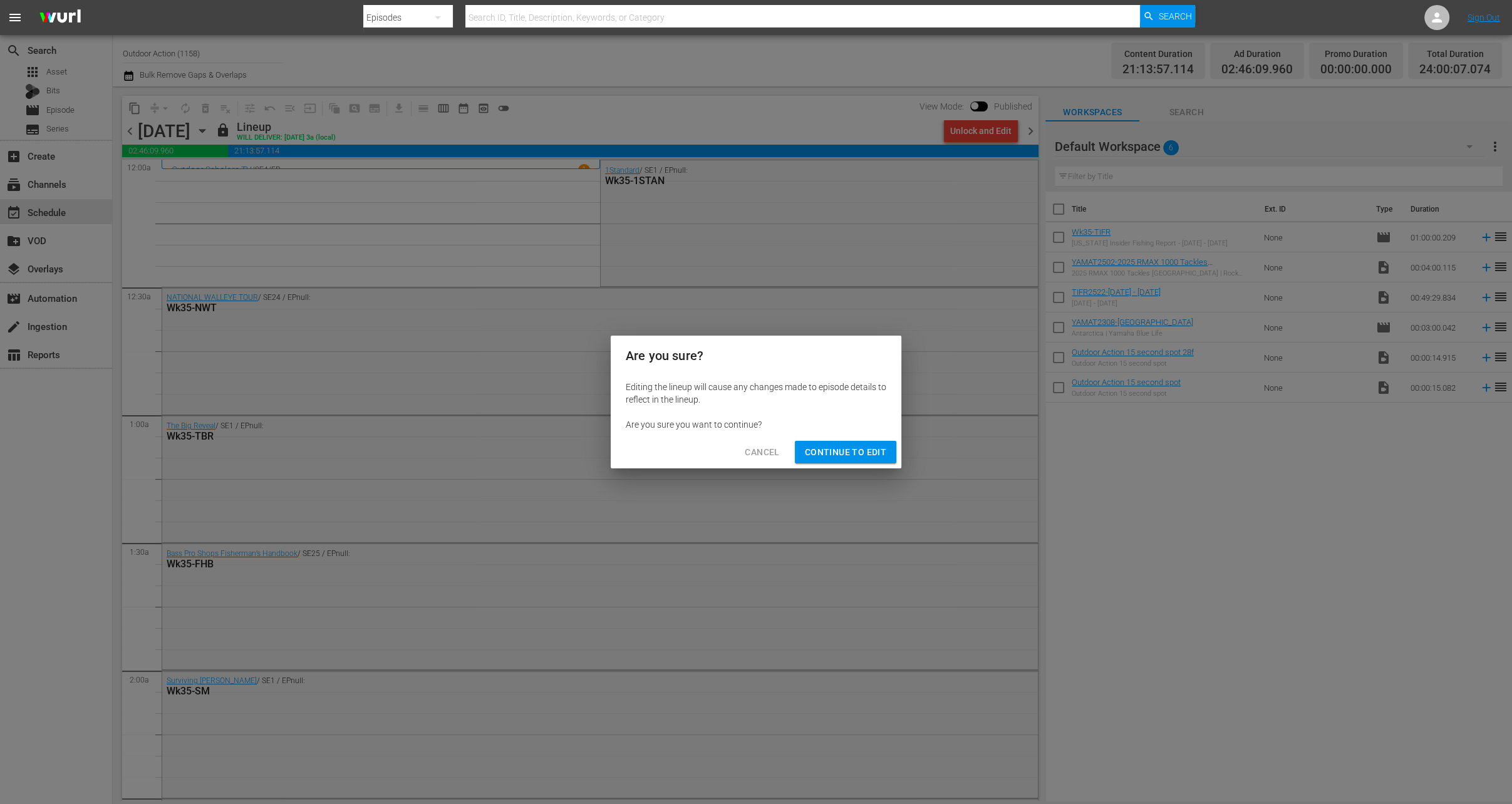
click at [852, 450] on span "Continue to Edit" at bounding box center [846, 453] width 82 height 16
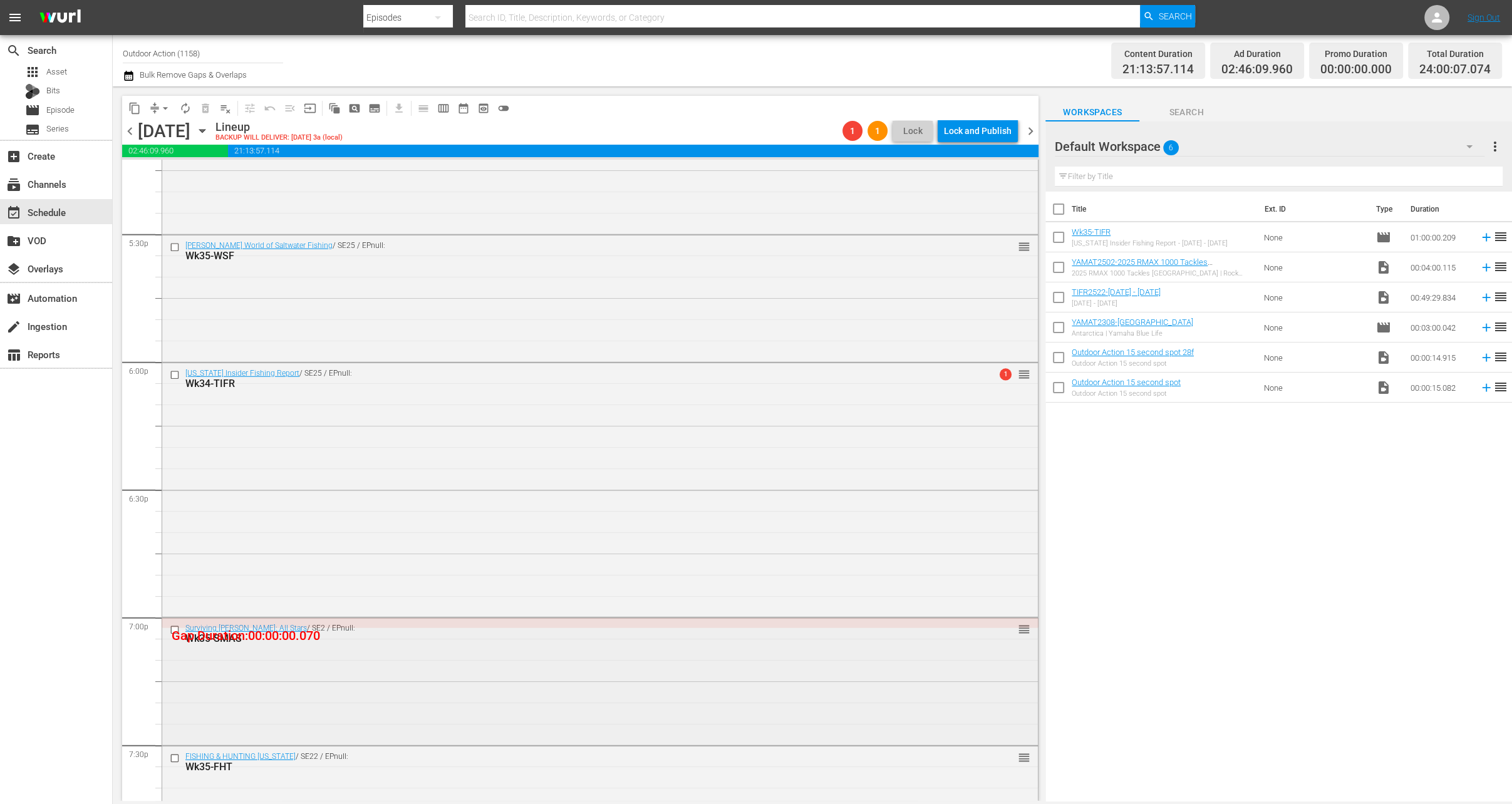
scroll to position [4393, 0]
click at [173, 381] on input "checkbox" at bounding box center [176, 379] width 13 height 11
click at [206, 113] on span "delete_forever_outlined" at bounding box center [205, 109] width 12 height 12
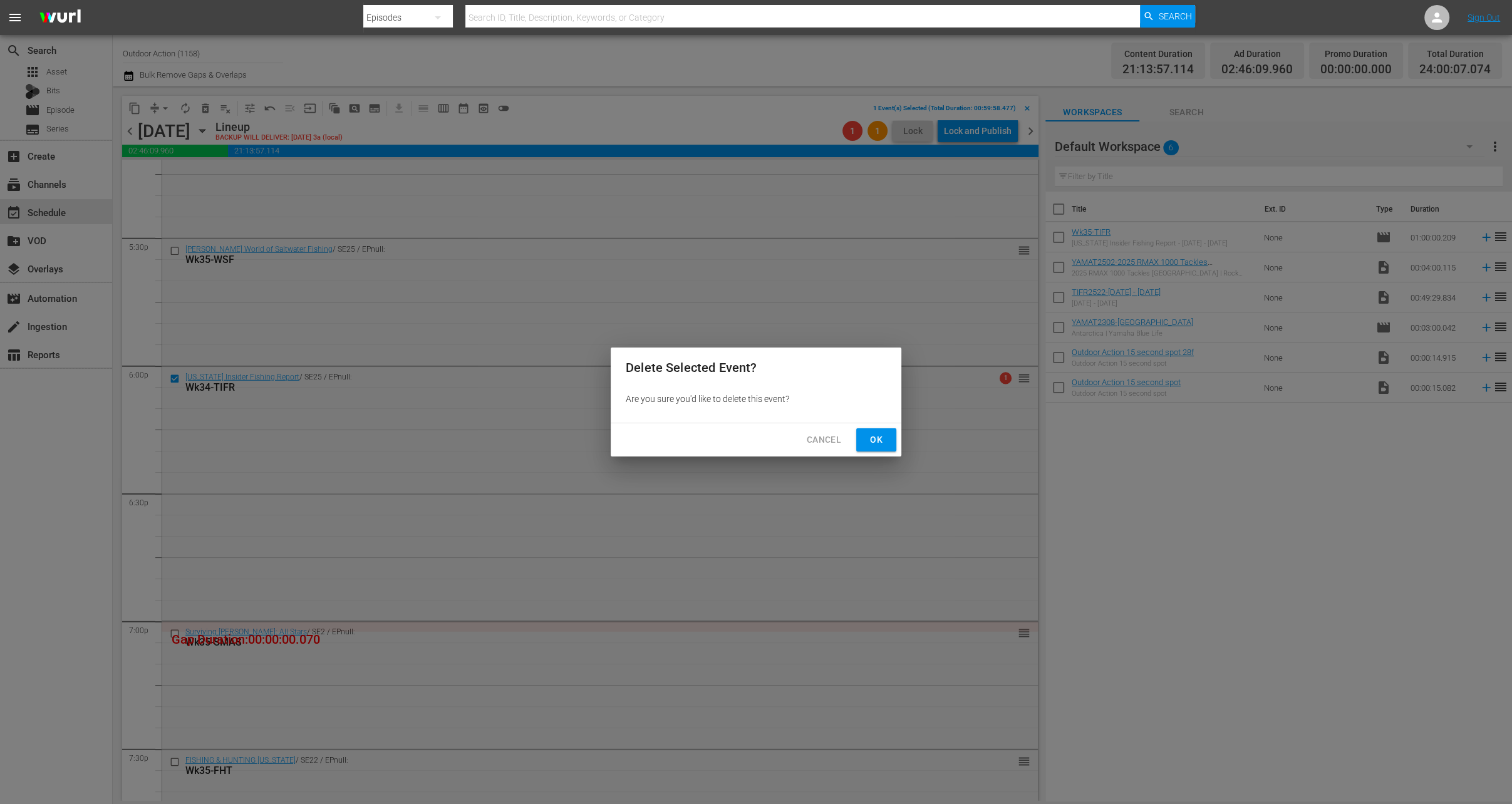
click at [881, 439] on span "Ok" at bounding box center [876, 440] width 20 height 16
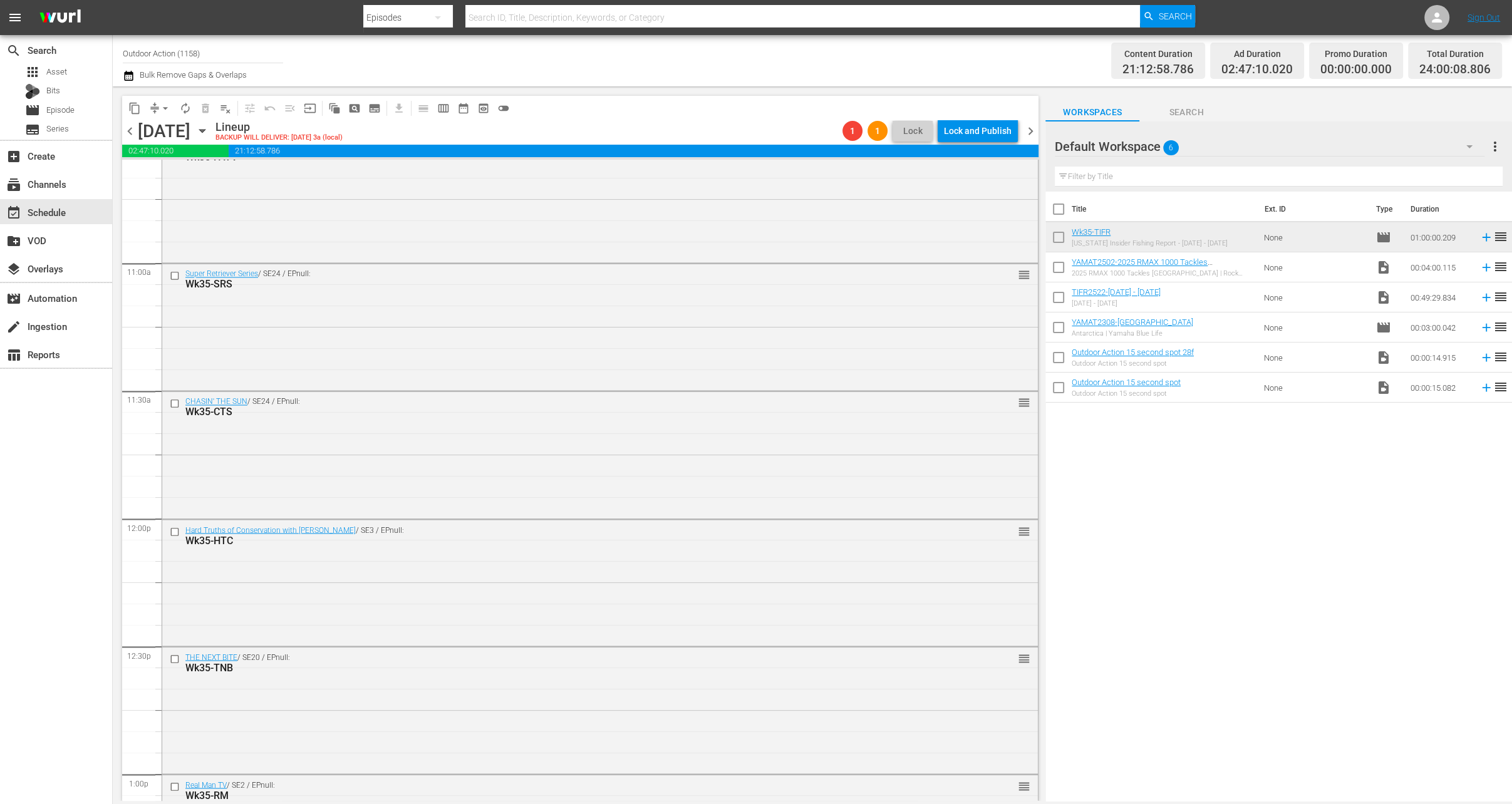
scroll to position [0, 0]
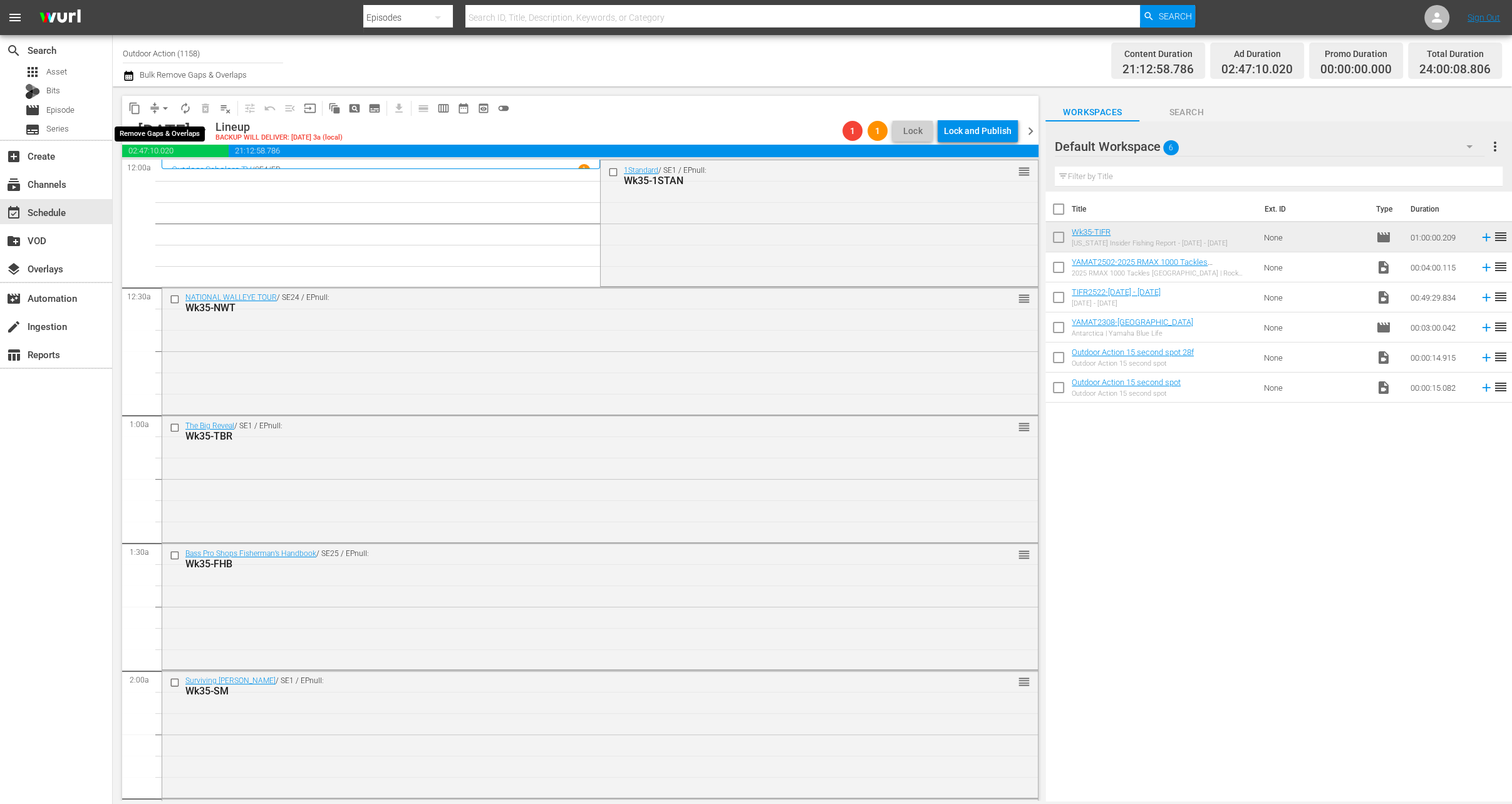
click at [160, 114] on span "arrow_drop_down" at bounding box center [165, 109] width 12 height 12
click at [169, 135] on li "Align to Midnight" at bounding box center [166, 133] width 132 height 20
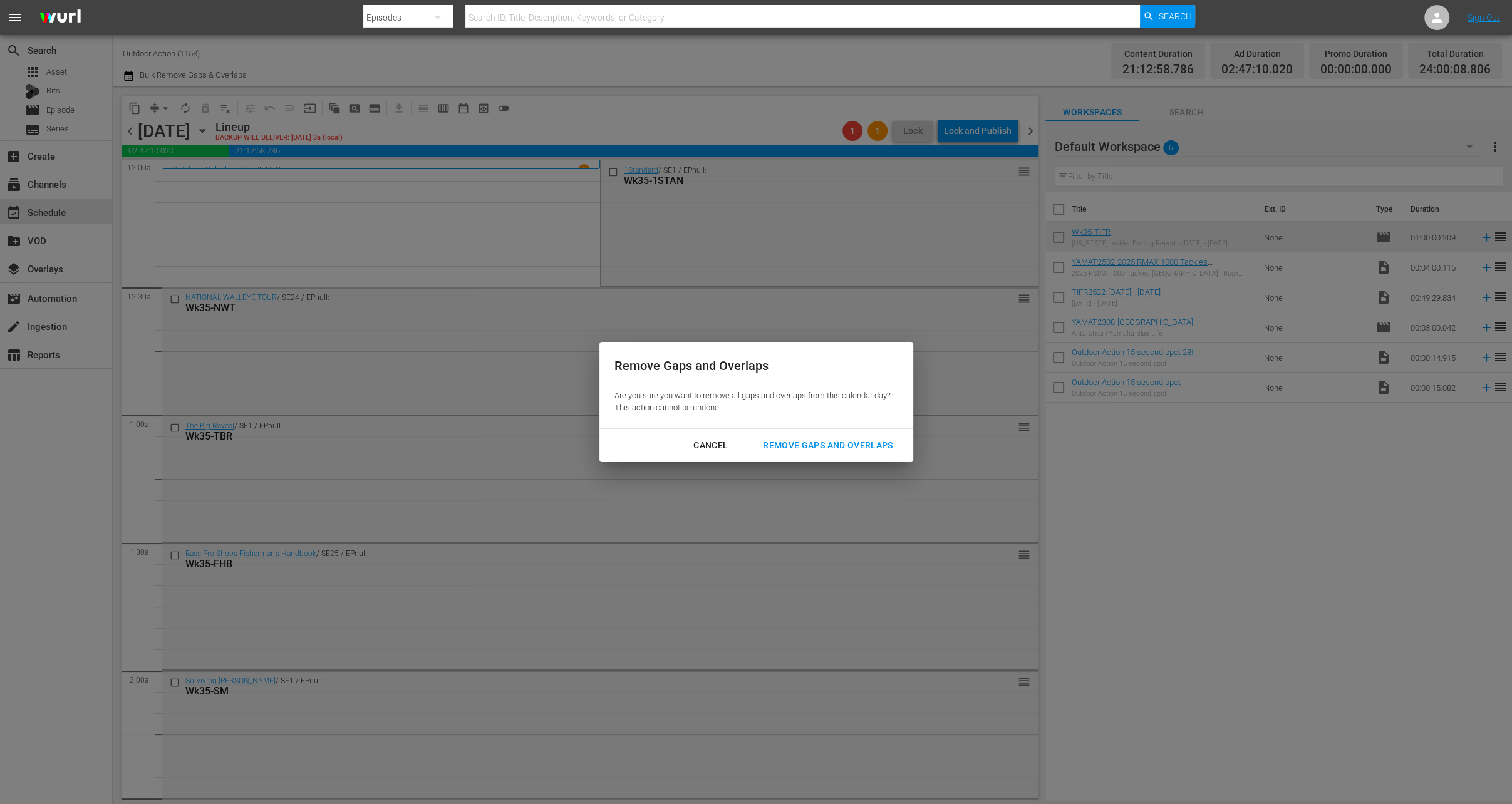
click at [816, 444] on div "Remove Gaps and Overlaps" at bounding box center [827, 446] width 149 height 16
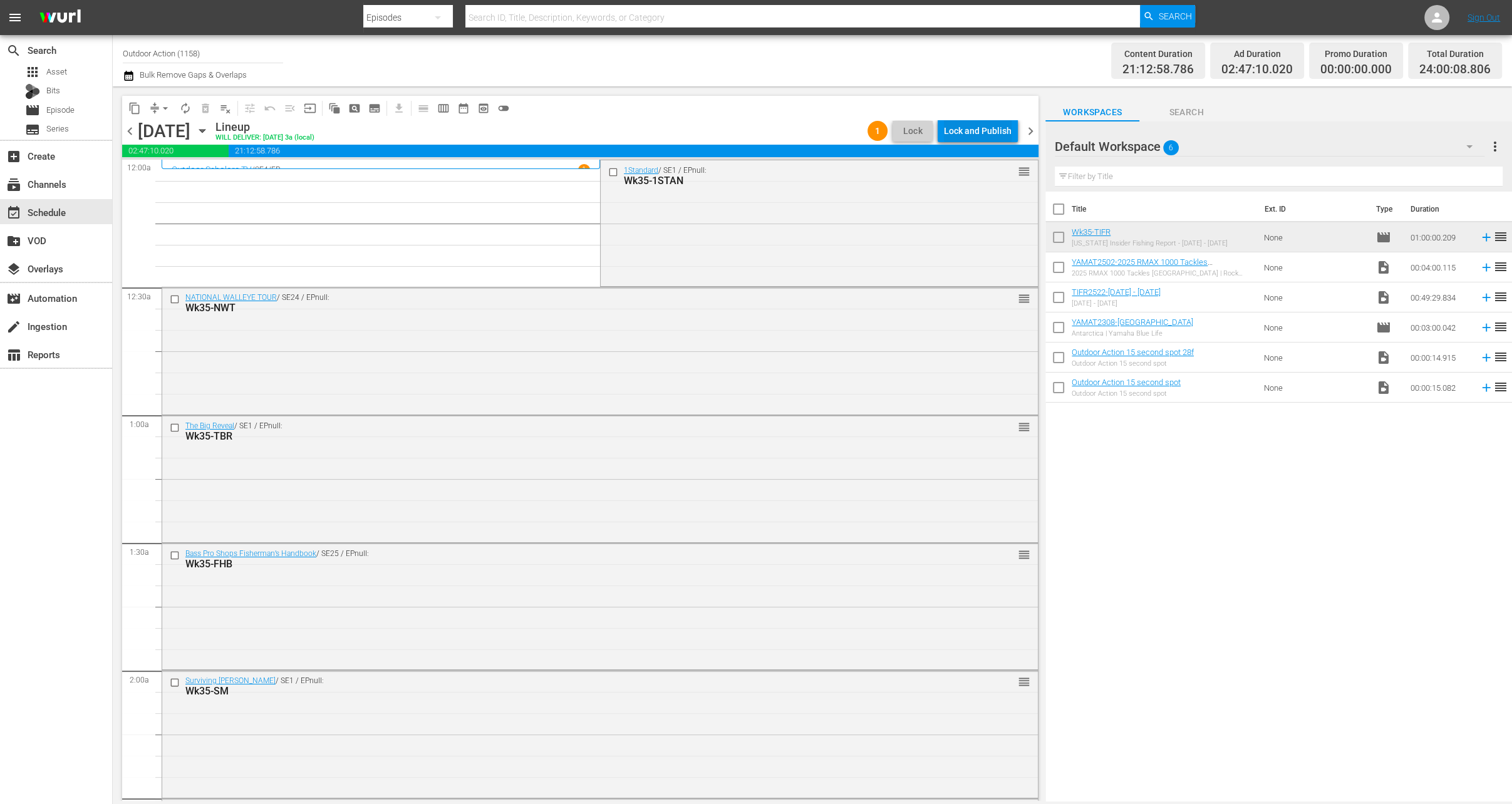
click at [993, 126] on div "Lock and Publish" at bounding box center [977, 130] width 68 height 22
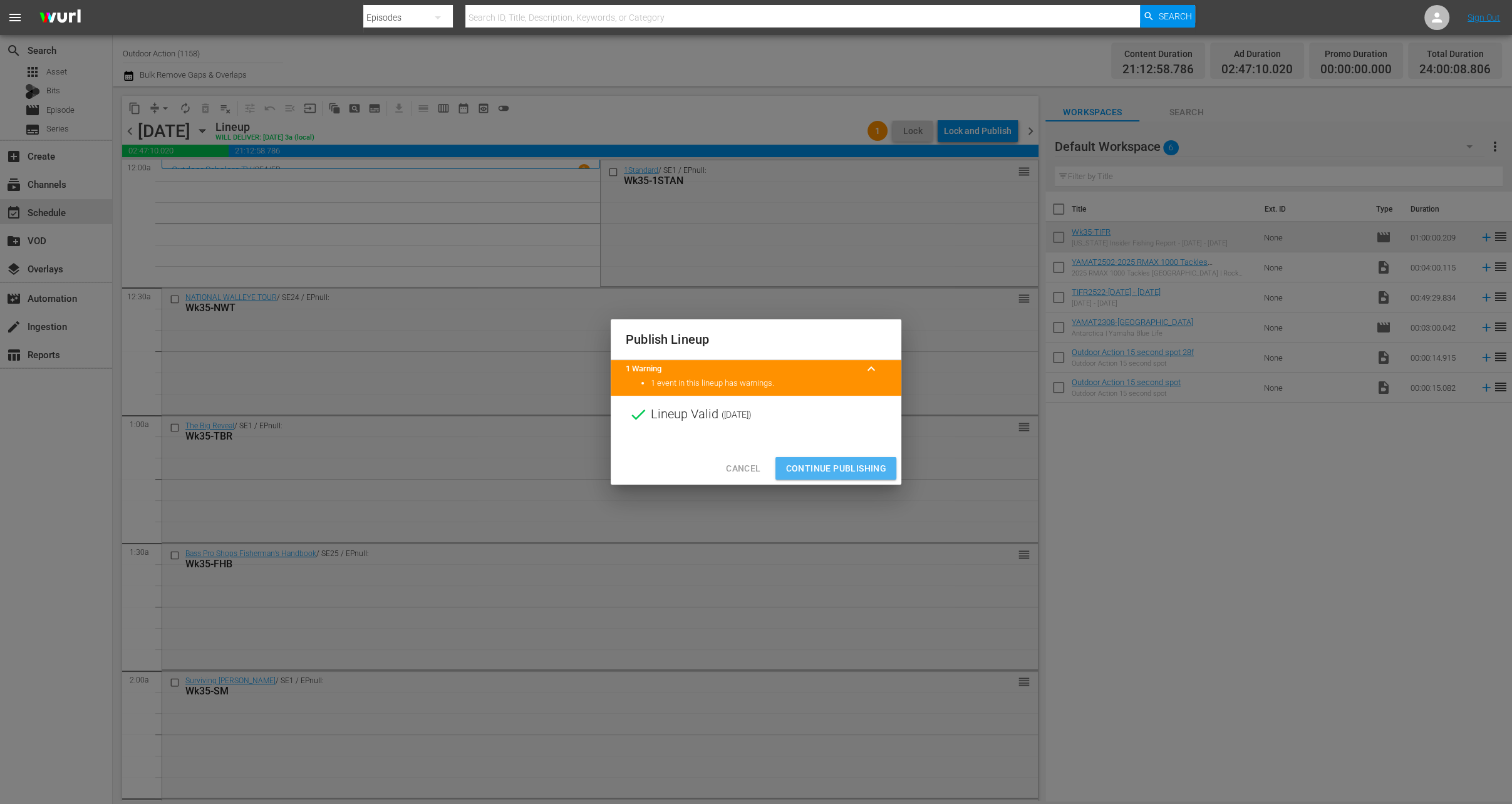
click at [829, 471] on span "Continue Publishing" at bounding box center [835, 469] width 101 height 16
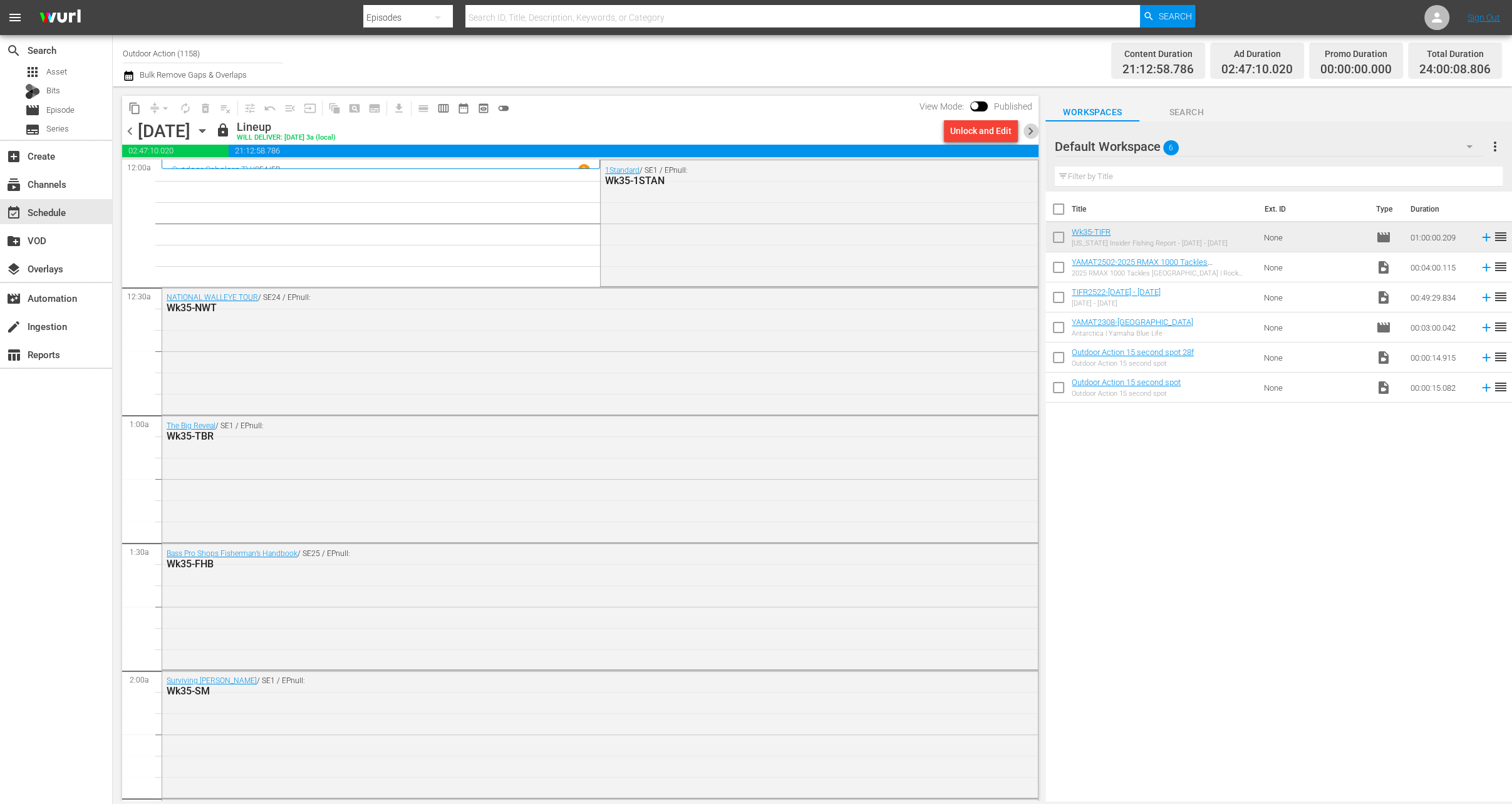
click at [1031, 132] on span "chevron_right" at bounding box center [1031, 132] width 16 height 16
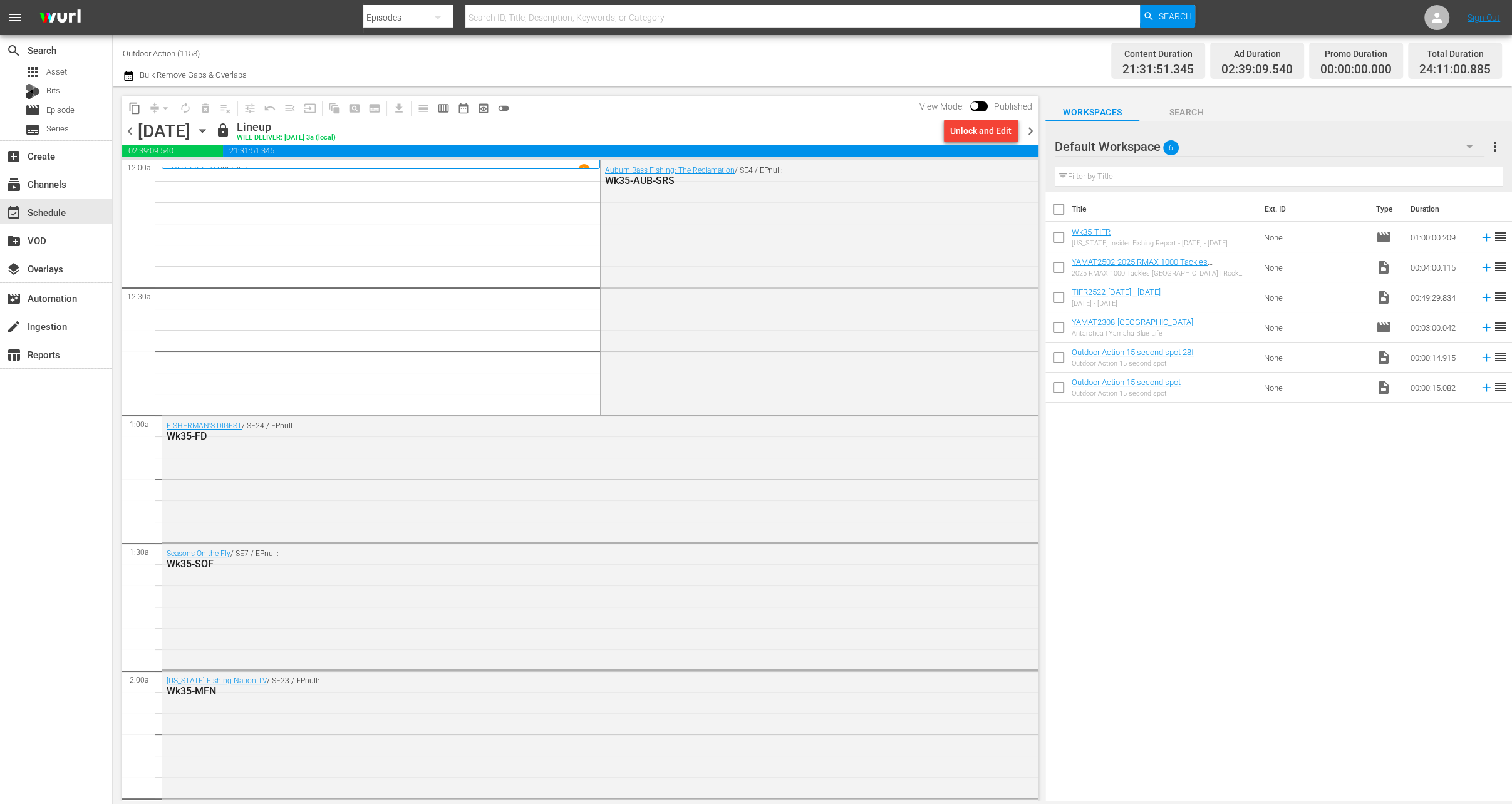
click at [981, 129] on div "Unlock and Edit" at bounding box center [980, 130] width 61 height 22
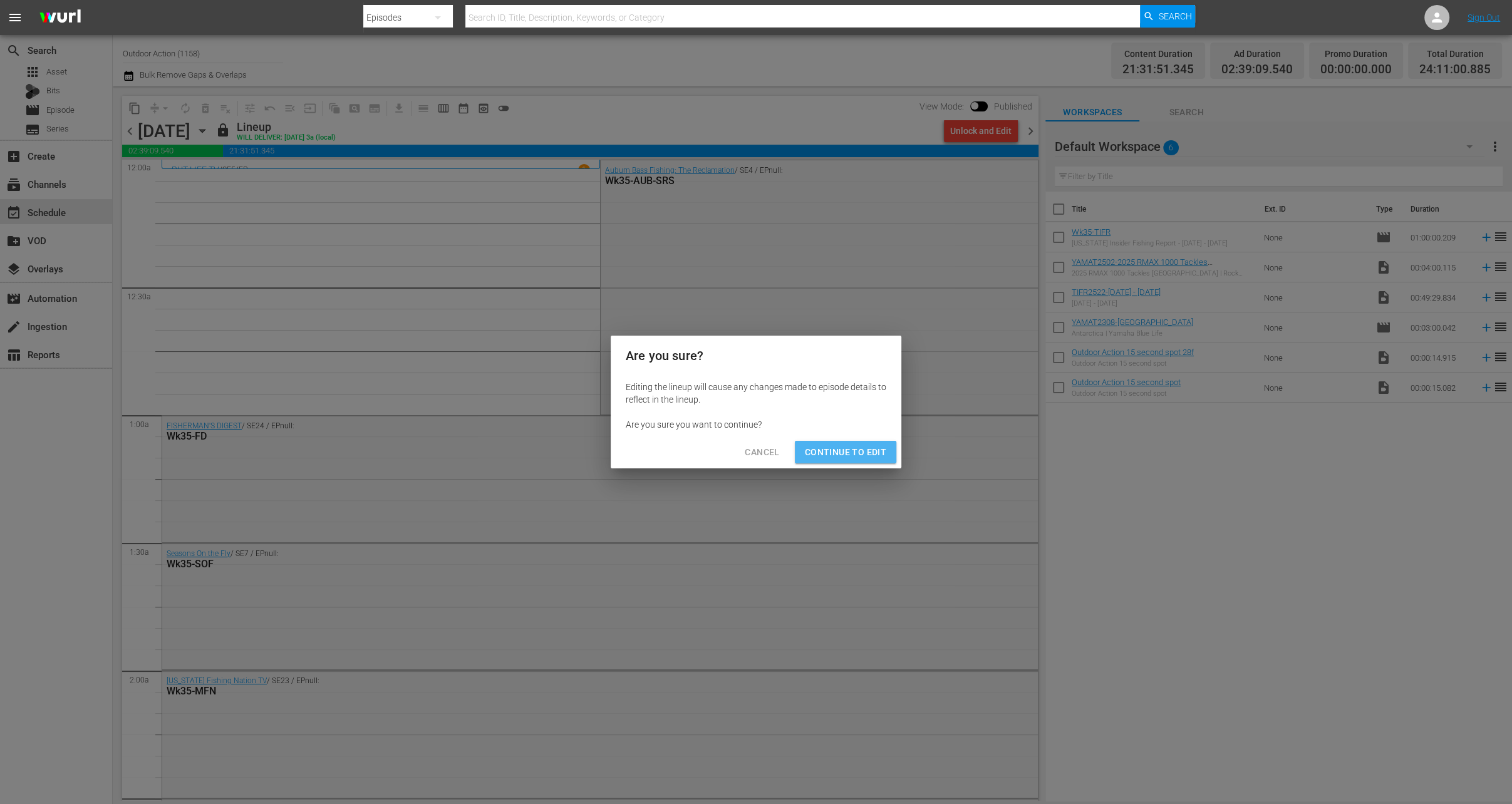
click at [846, 449] on span "Continue to Edit" at bounding box center [846, 453] width 82 height 16
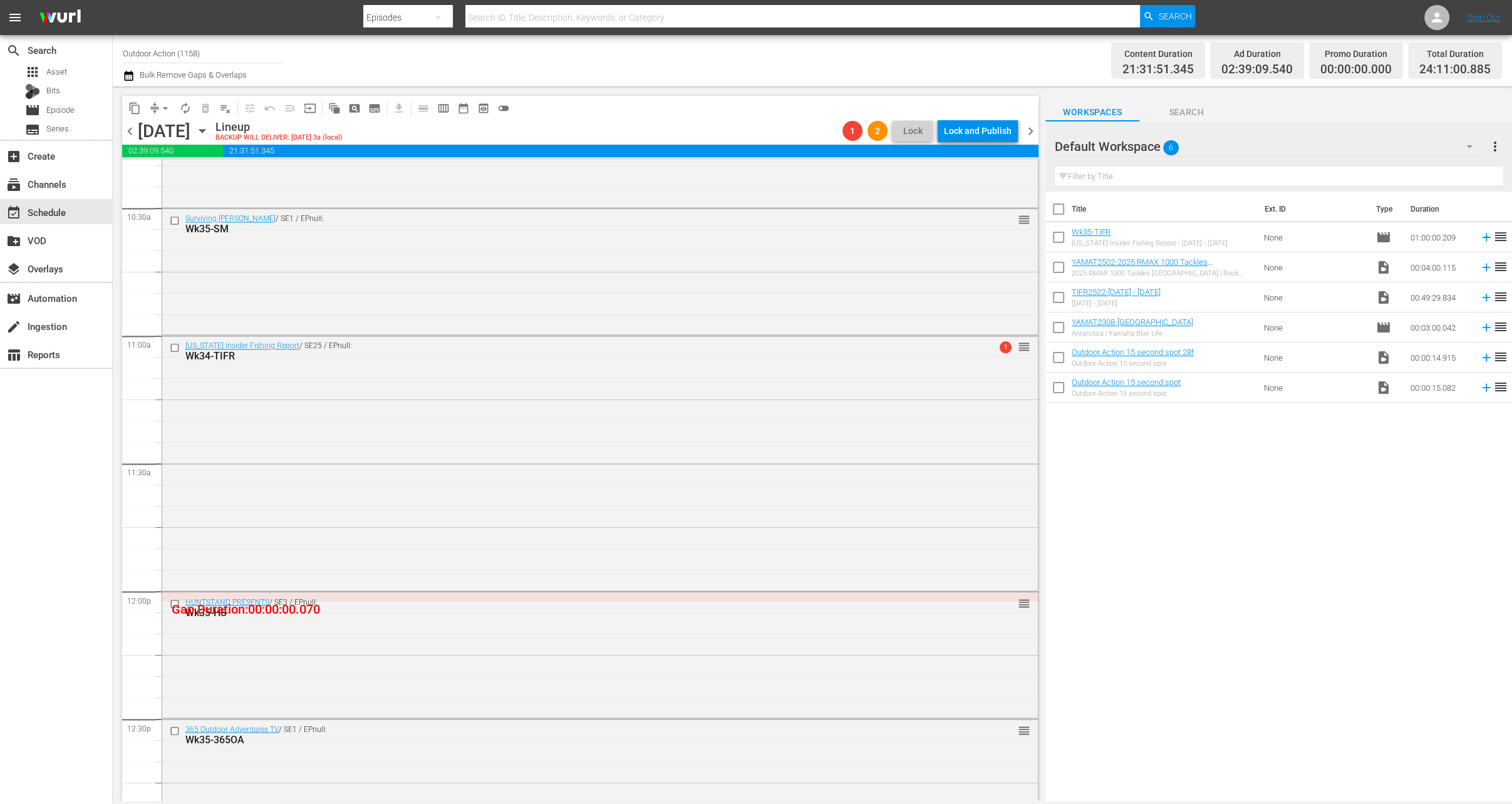
scroll to position [2624, 0]
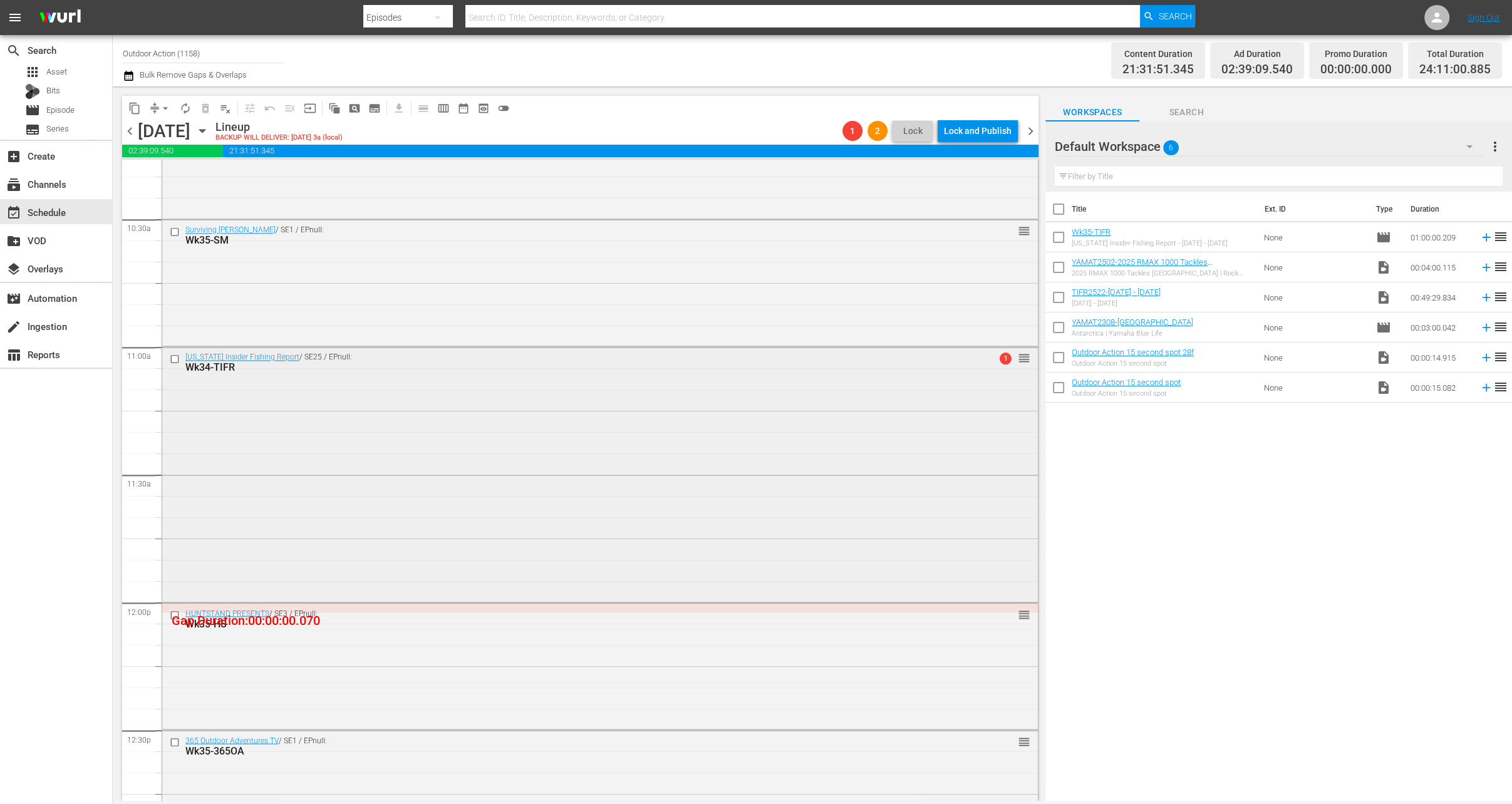
click at [174, 363] on input "checkbox" at bounding box center [176, 359] width 13 height 11
click at [207, 109] on span "delete_forever_outlined" at bounding box center [205, 109] width 12 height 12
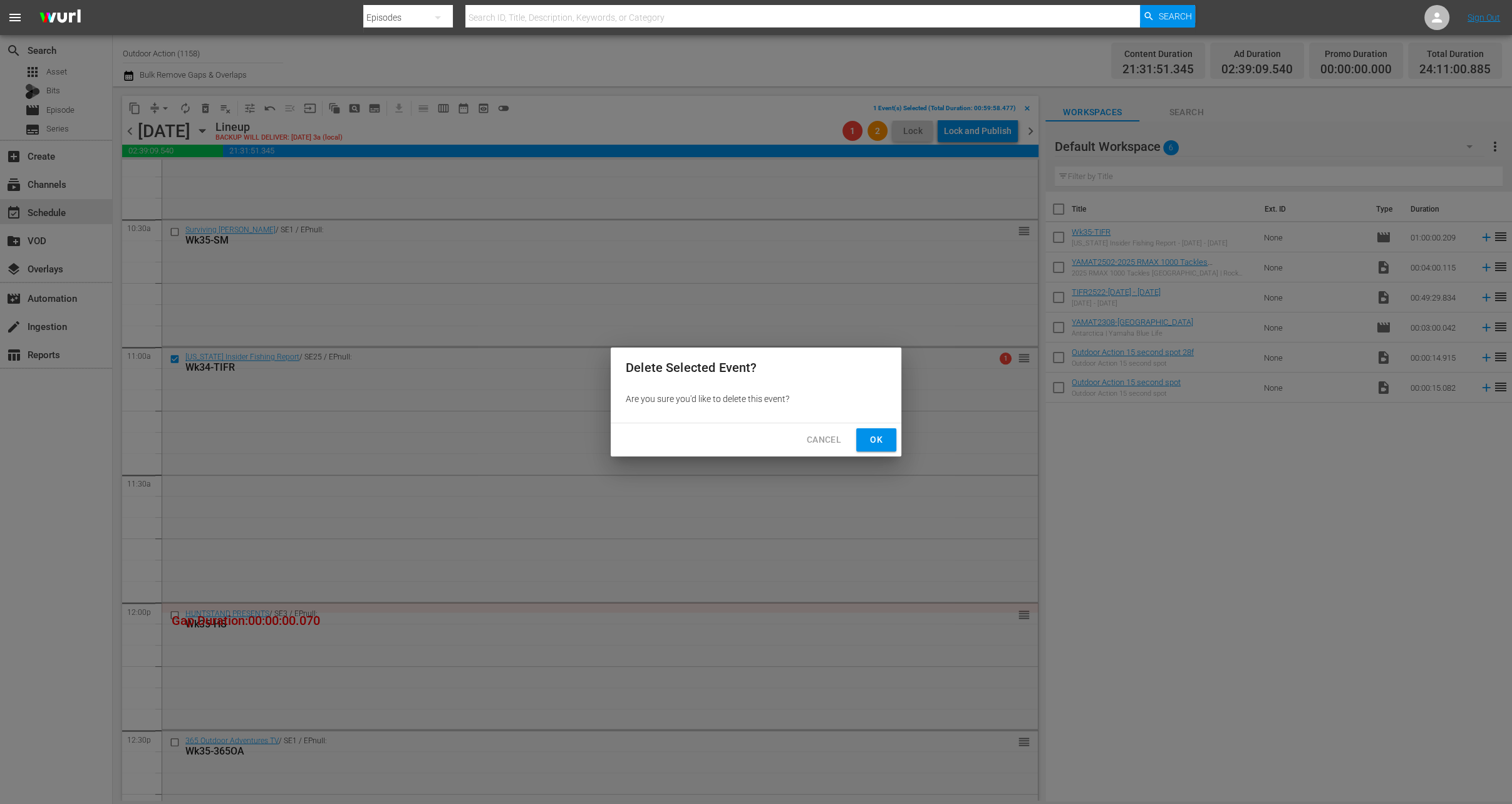
click at [884, 433] on span "Ok" at bounding box center [876, 440] width 20 height 16
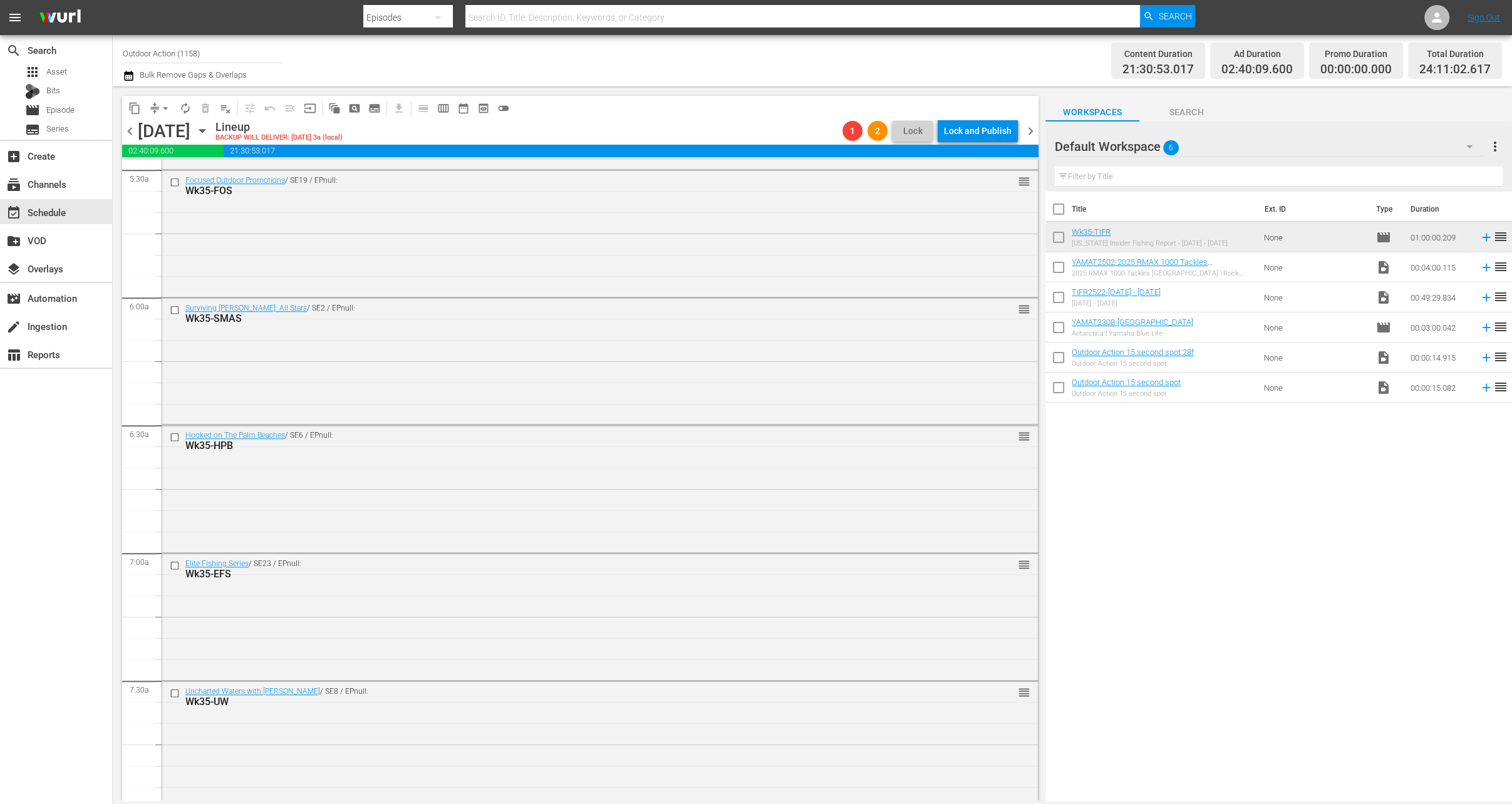
scroll to position [0, 0]
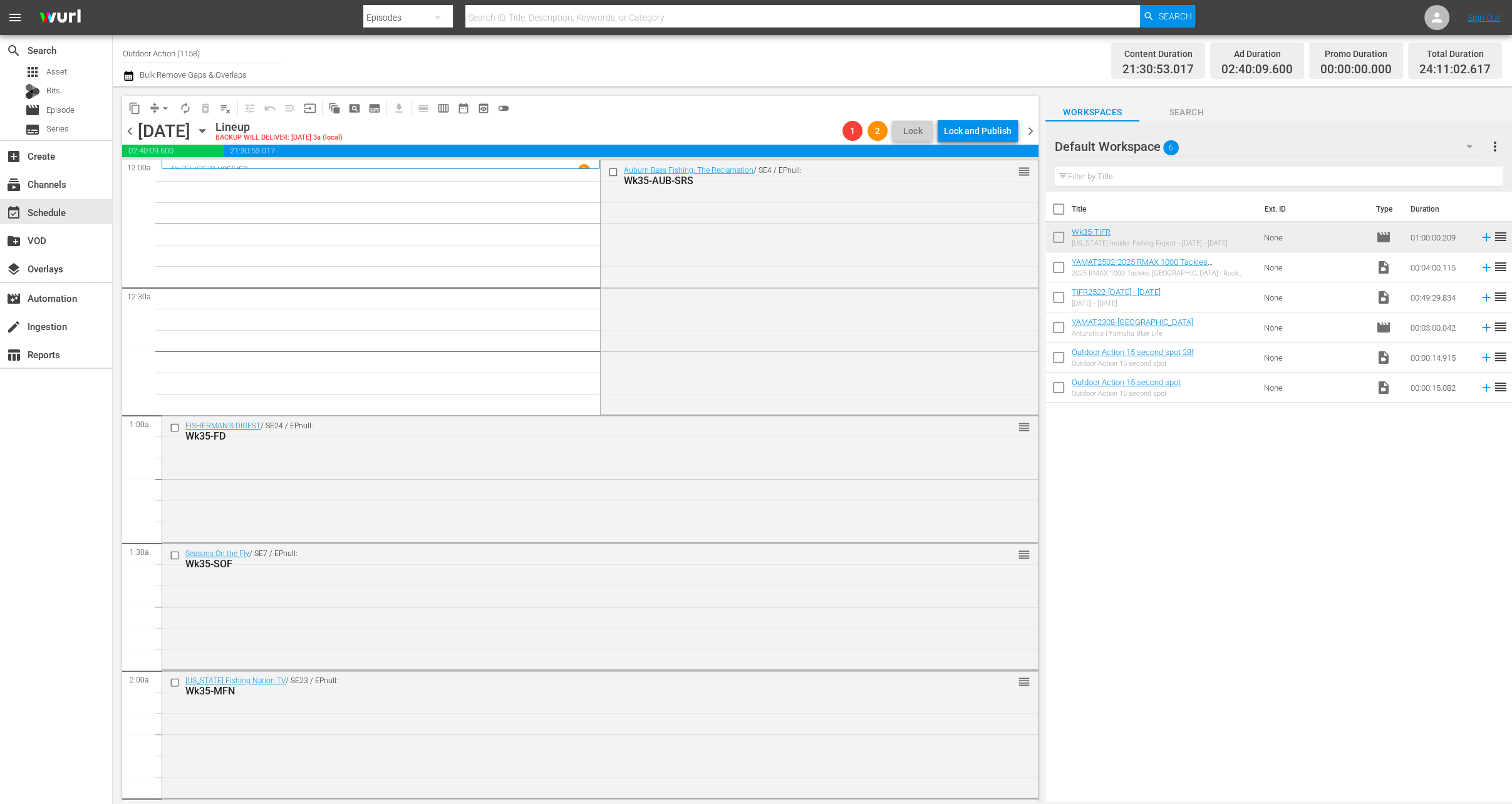
click at [156, 96] on div "content_copy compress arrow_drop_down autorenew_outlined delete_forever_outline…" at bounding box center [318, 108] width 394 height 24
click at [157, 107] on button "arrow_drop_down" at bounding box center [165, 109] width 20 height 20
click at [163, 131] on li "Align to Midnight" at bounding box center [166, 133] width 132 height 20
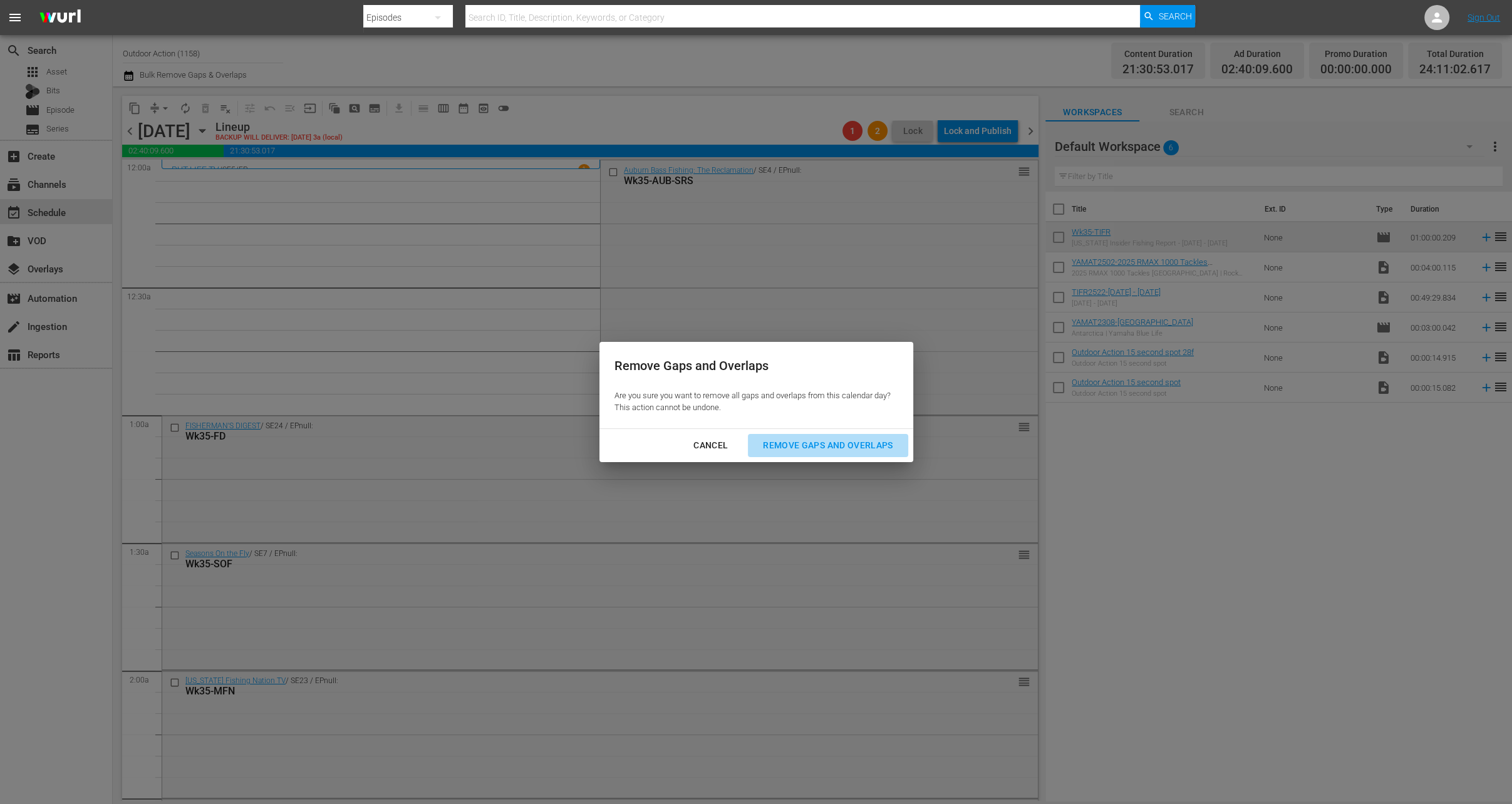
click at [873, 441] on div "Remove Gaps and Overlaps" at bounding box center [827, 446] width 149 height 16
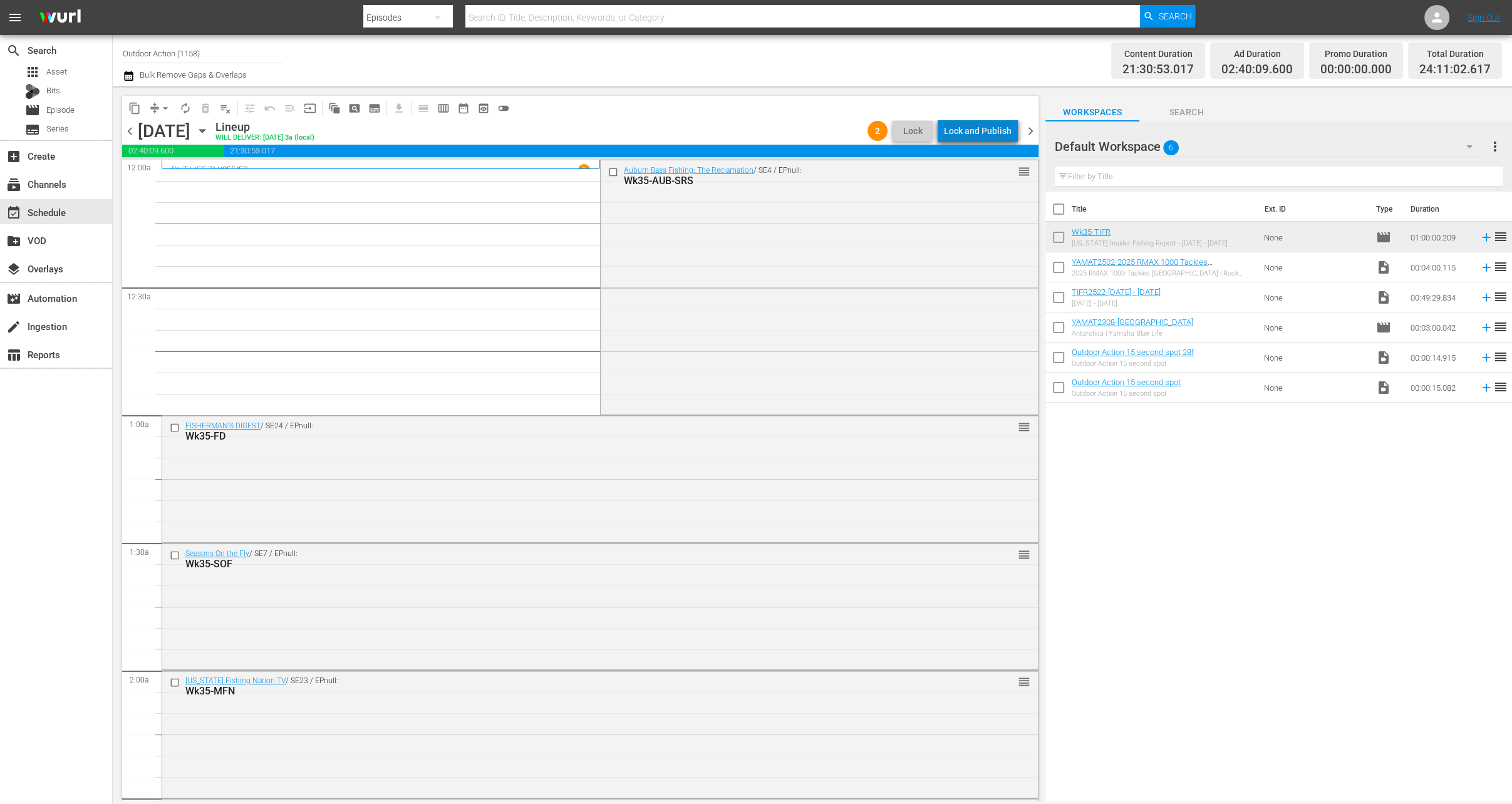
click at [986, 133] on div "Lock and Publish" at bounding box center [977, 130] width 68 height 22
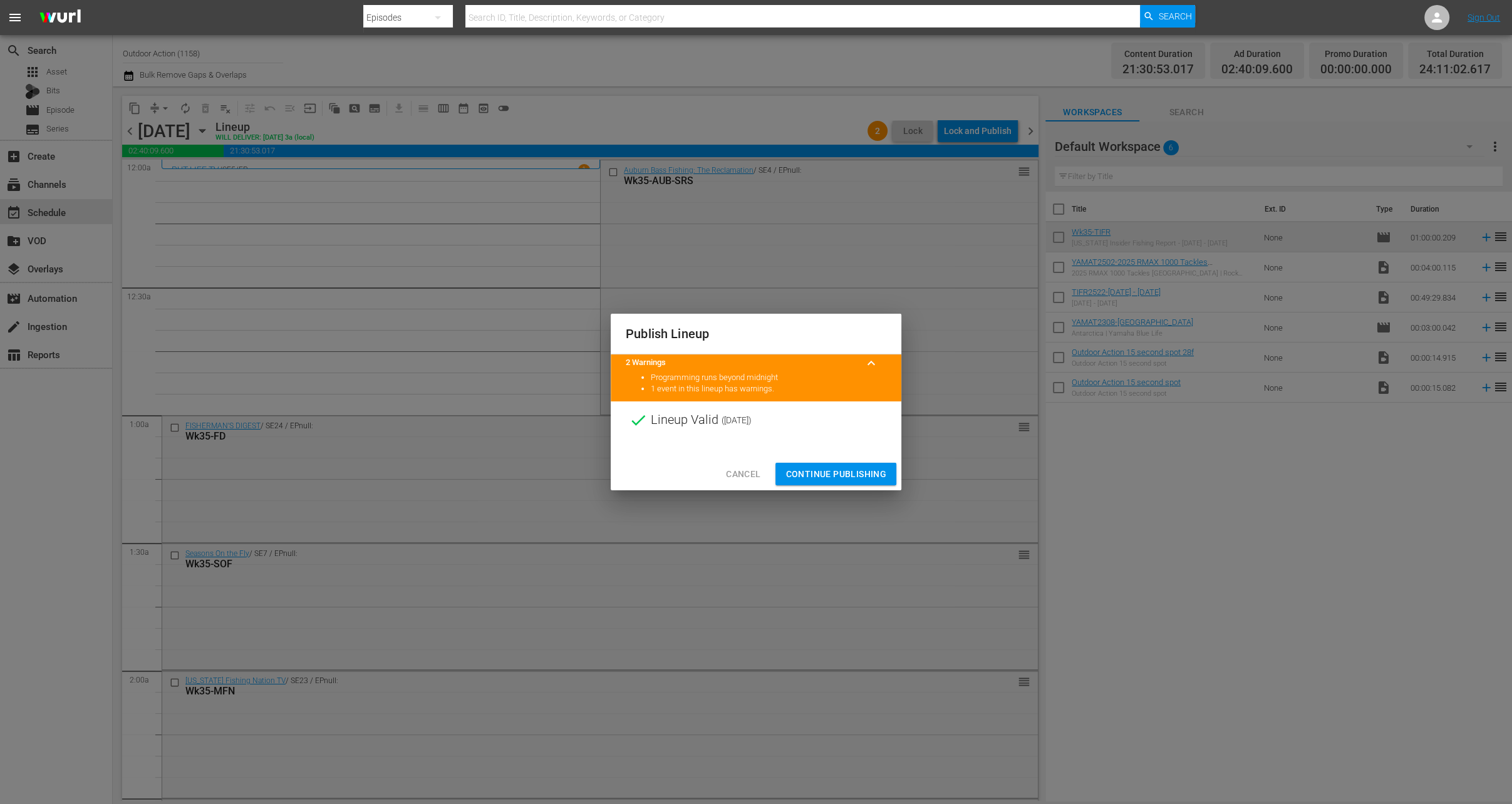
click at [825, 479] on span "Continue Publishing" at bounding box center [835, 475] width 101 height 16
